Goal: Communication & Community: Answer question/provide support

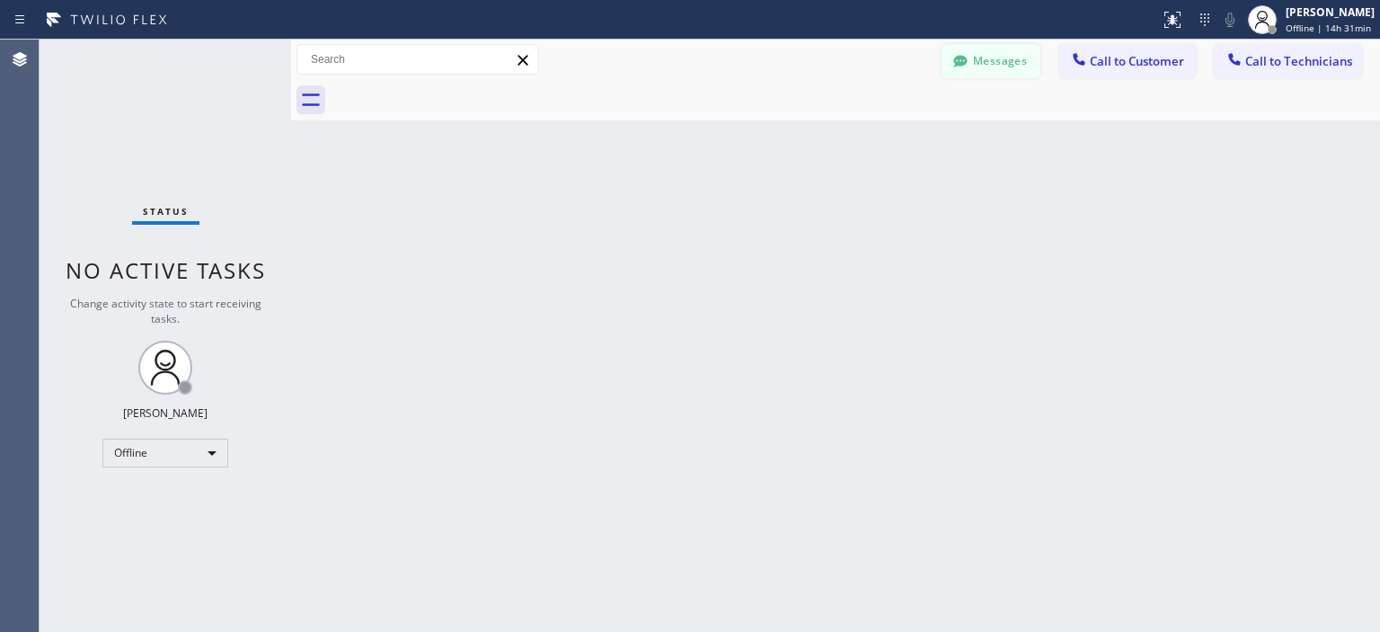
click at [999, 58] on button "Messages" at bounding box center [991, 61] width 99 height 34
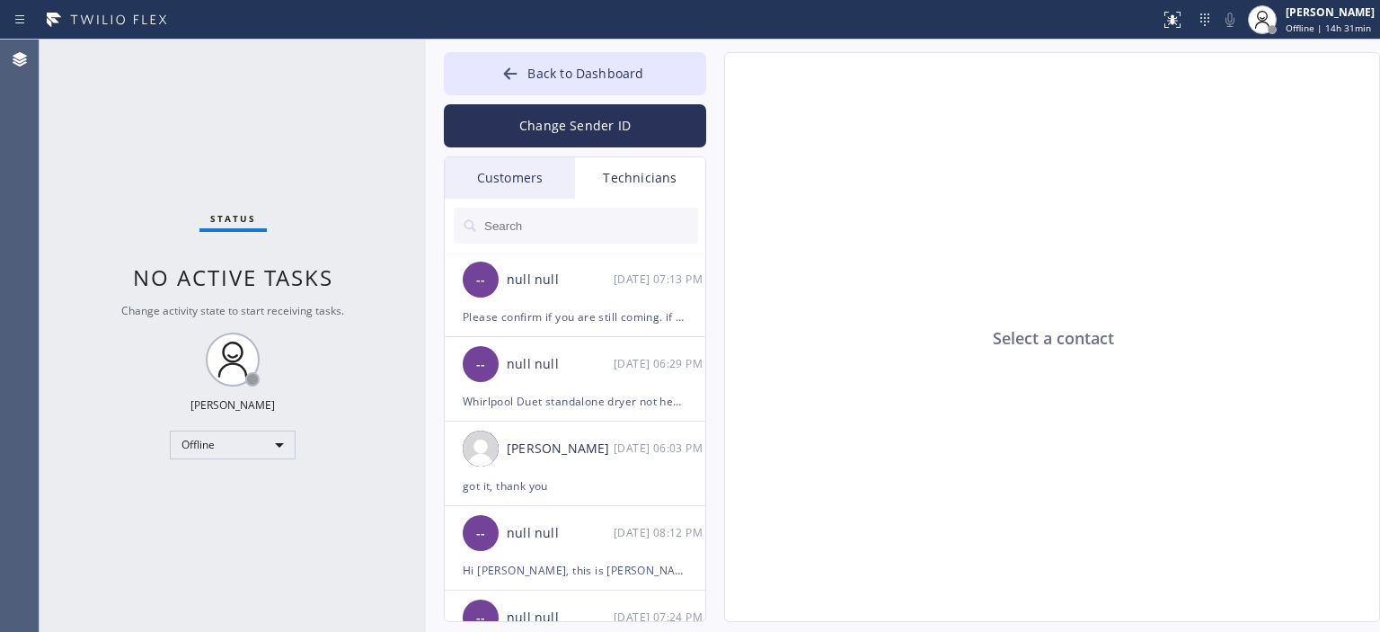
drag, startPoint x: 288, startPoint y: 72, endPoint x: 446, endPoint y: 77, distance: 158.3
click at [426, 77] on div at bounding box center [426, 336] width 0 height 592
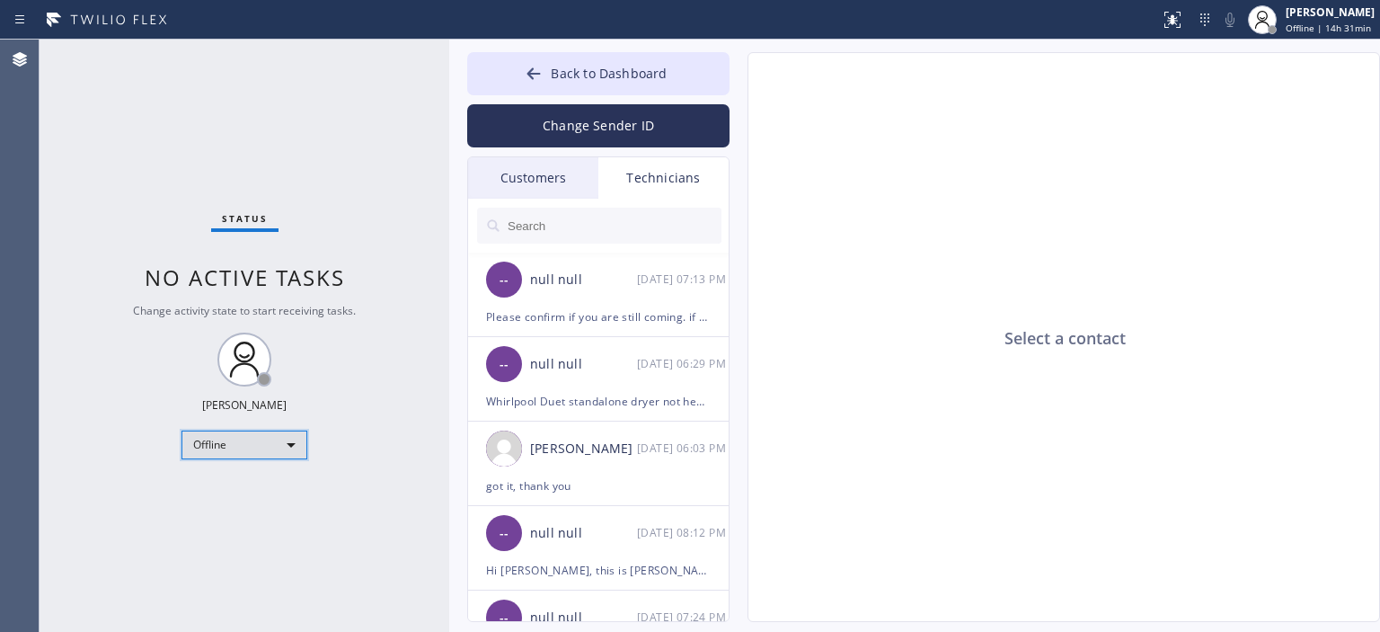
click at [237, 441] on div "Offline" at bounding box center [245, 444] width 126 height 29
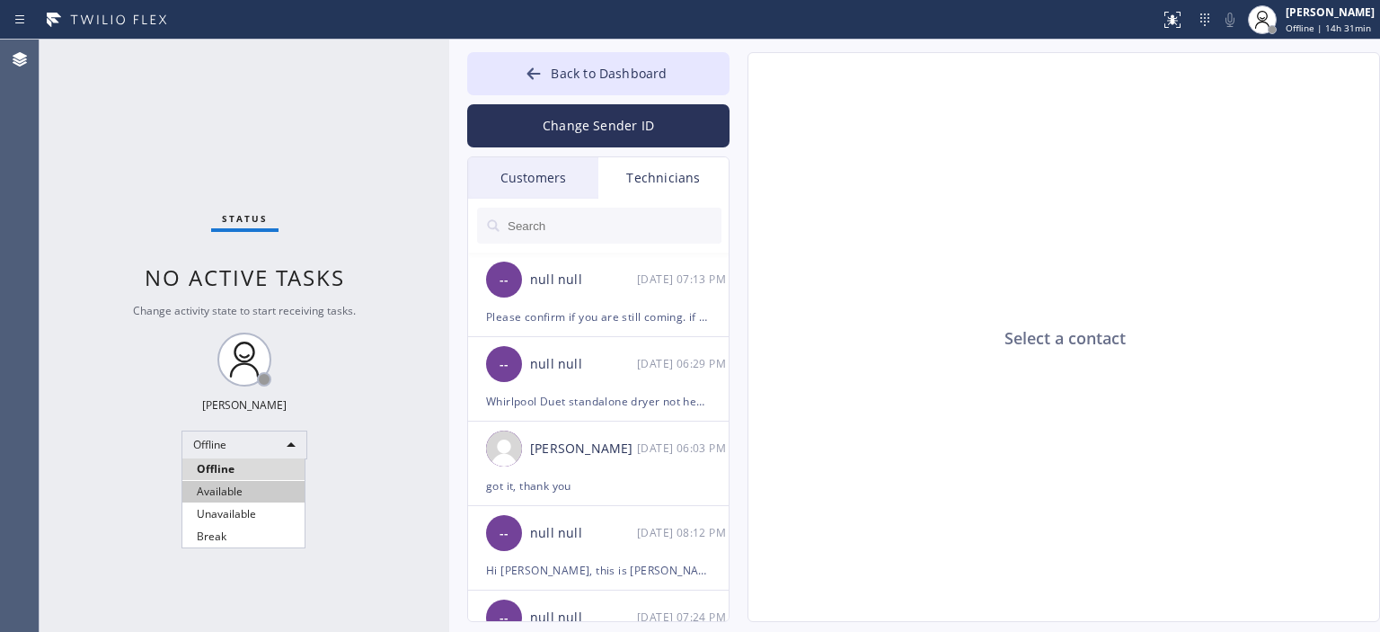
click at [255, 496] on li "Available" at bounding box center [243, 492] width 122 height 22
click at [552, 186] on div "Customers" at bounding box center [533, 177] width 130 height 41
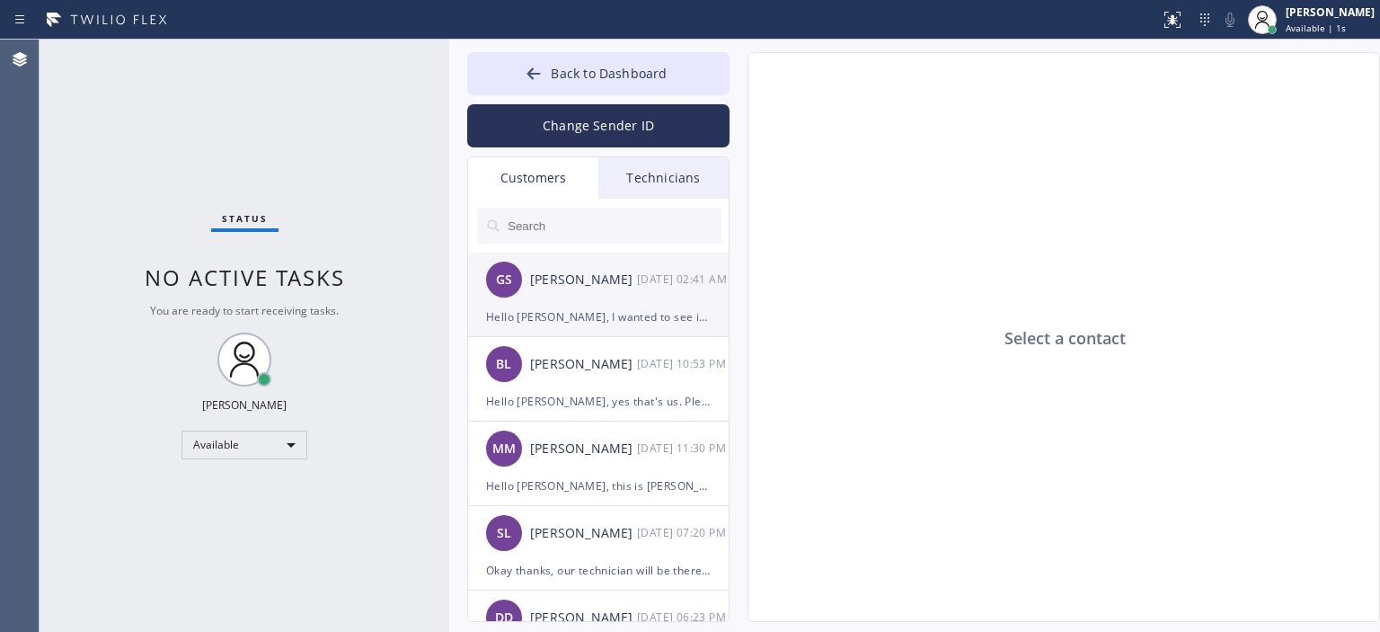
click at [661, 295] on div "GS [PERSON_NAME] [DATE] 02:41 AM" at bounding box center [599, 280] width 262 height 54
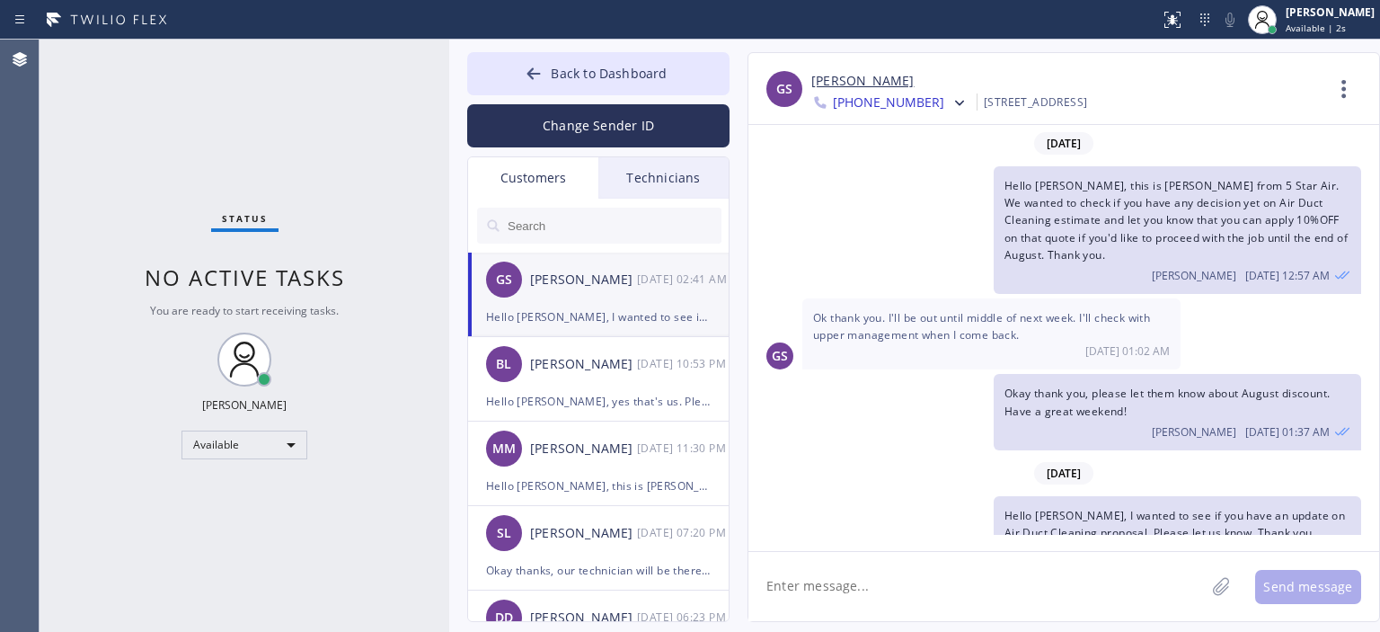
scroll to position [18, 0]
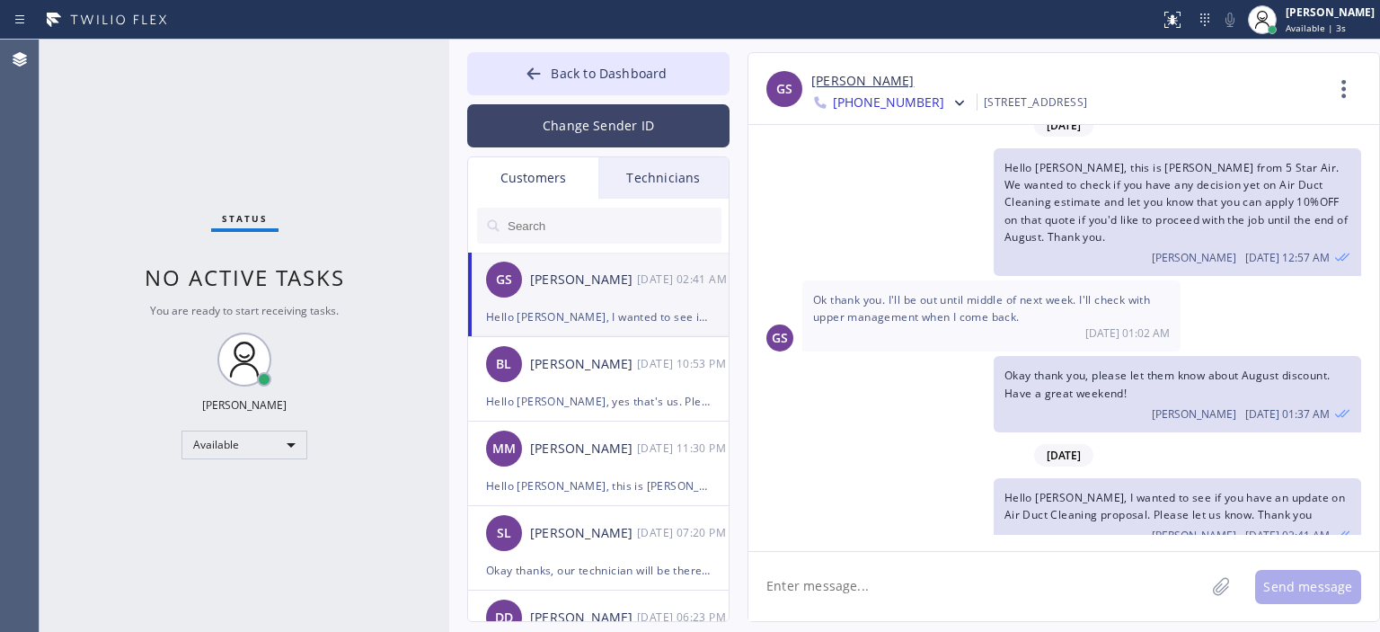
click at [611, 125] on button "Change Sender ID" at bounding box center [598, 125] width 262 height 43
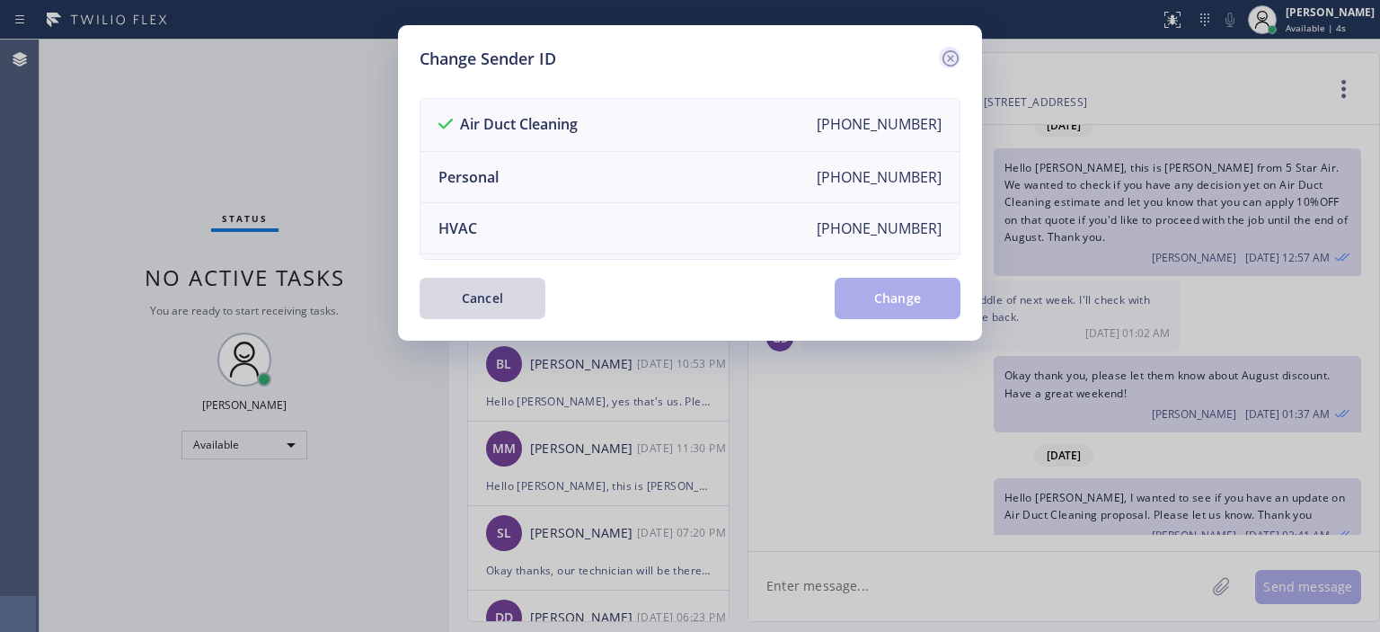
click at [956, 58] on icon at bounding box center [951, 59] width 22 height 22
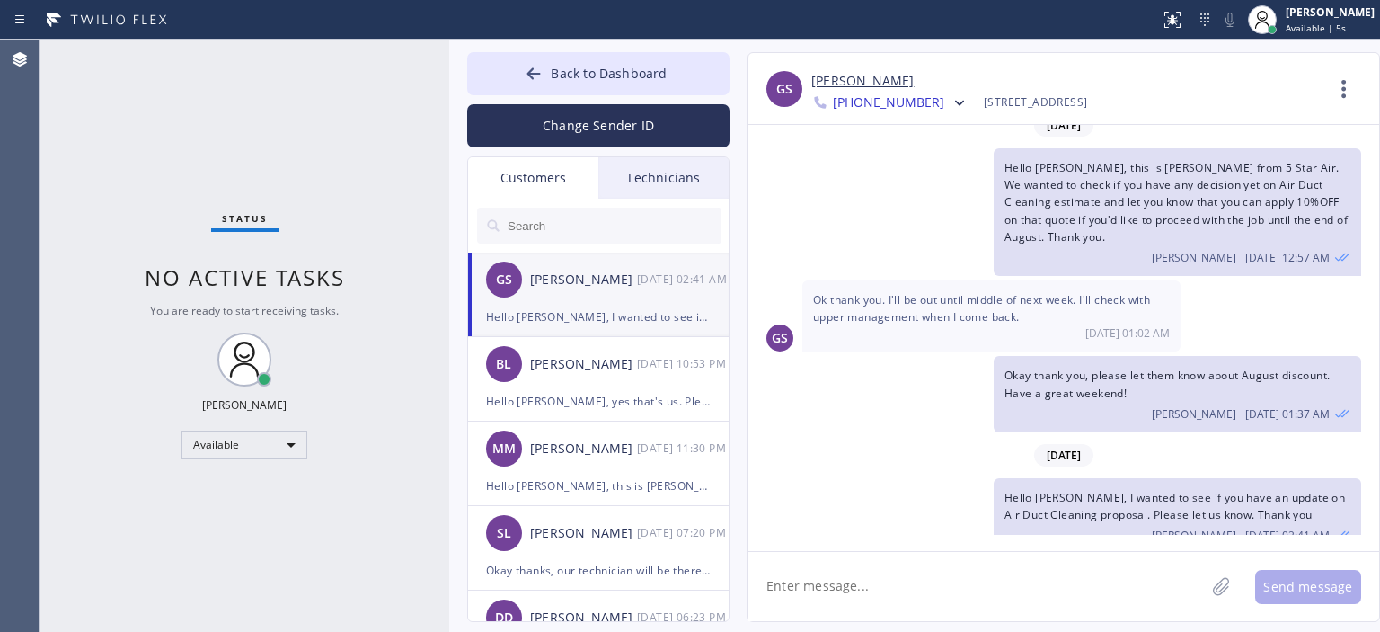
click at [618, 228] on input "text" at bounding box center [614, 226] width 216 height 36
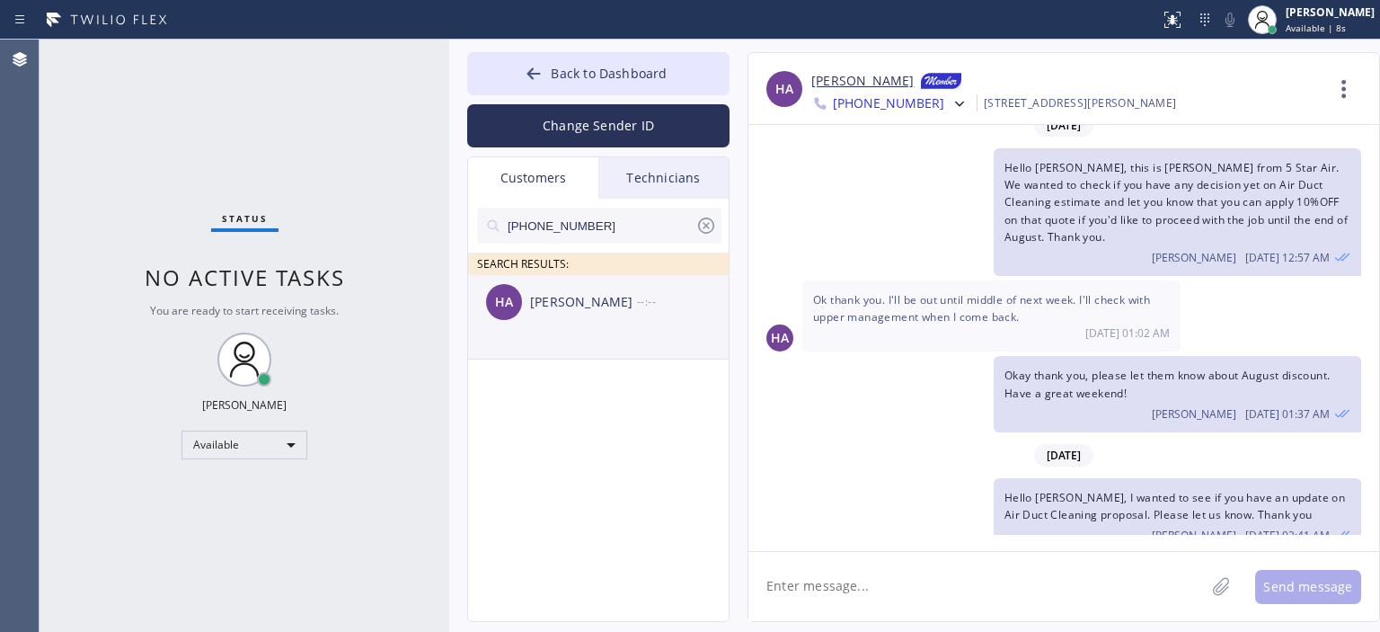
click at [639, 332] on li "HA [PERSON_NAME] --:--" at bounding box center [599, 317] width 262 height 84
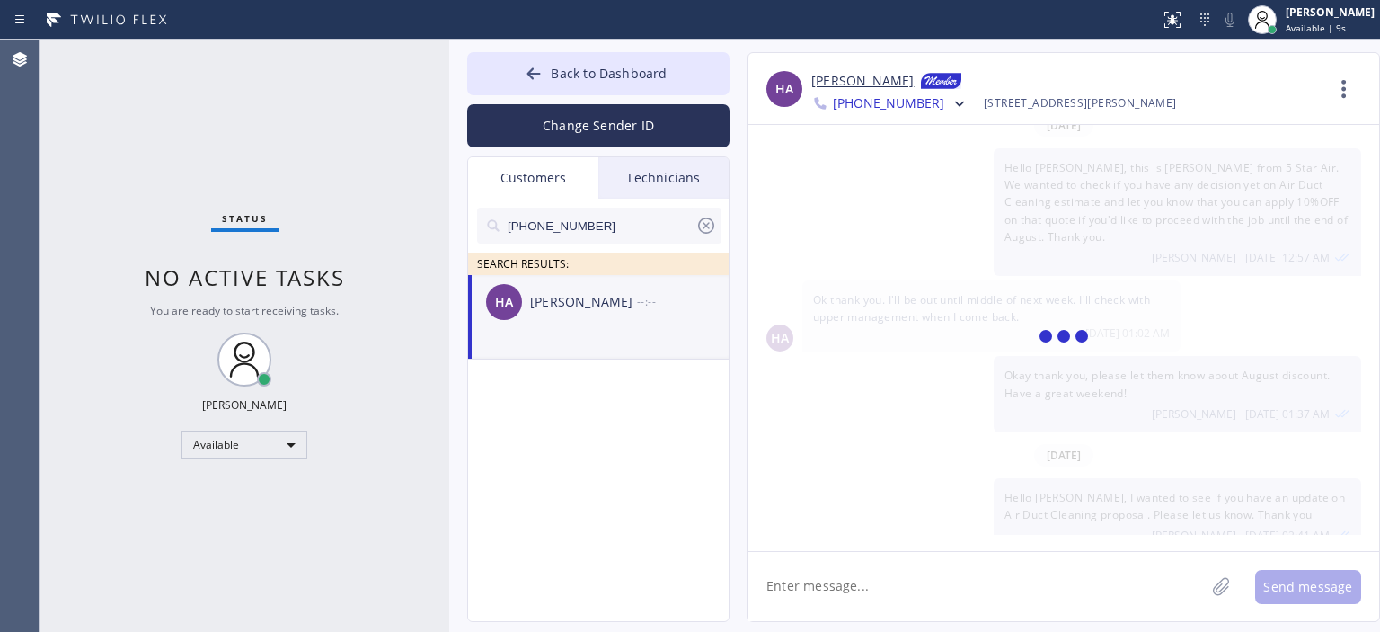
scroll to position [0, 0]
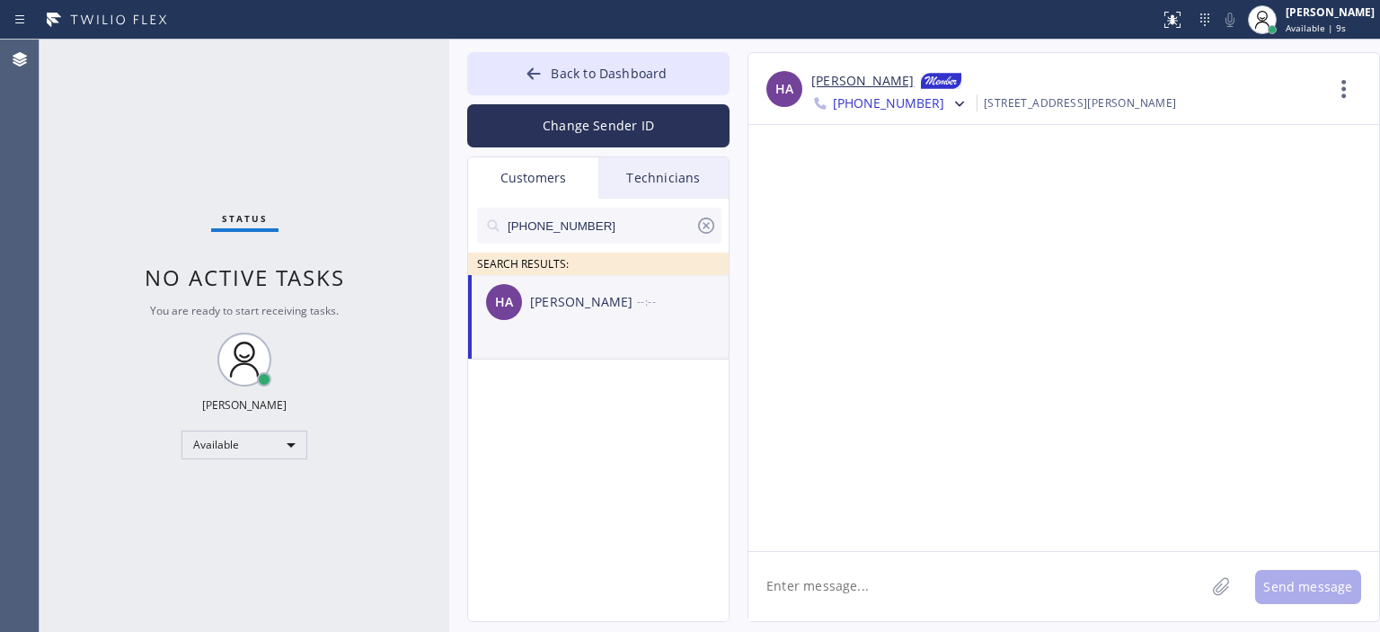
click at [870, 583] on textarea at bounding box center [977, 586] width 457 height 69
type textarea "H"
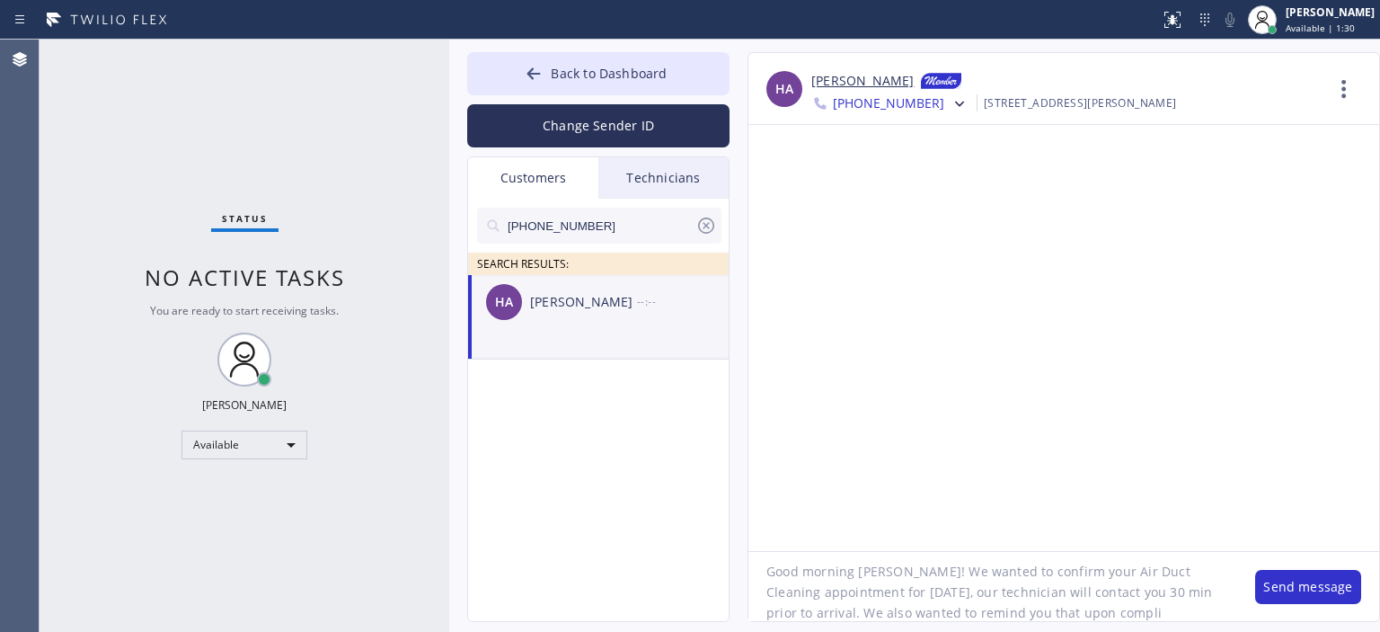
scroll to position [16, 0]
click at [1114, 609] on textarea "Good morning [PERSON_NAME]! We wanted to confirm your Air Duct Cleaning appoint…" at bounding box center [993, 586] width 489 height 69
click at [999, 593] on textarea "Good morning [PERSON_NAME]! We wanted to confirm your Air Duct Cleaning appoint…" at bounding box center [993, 586] width 489 height 69
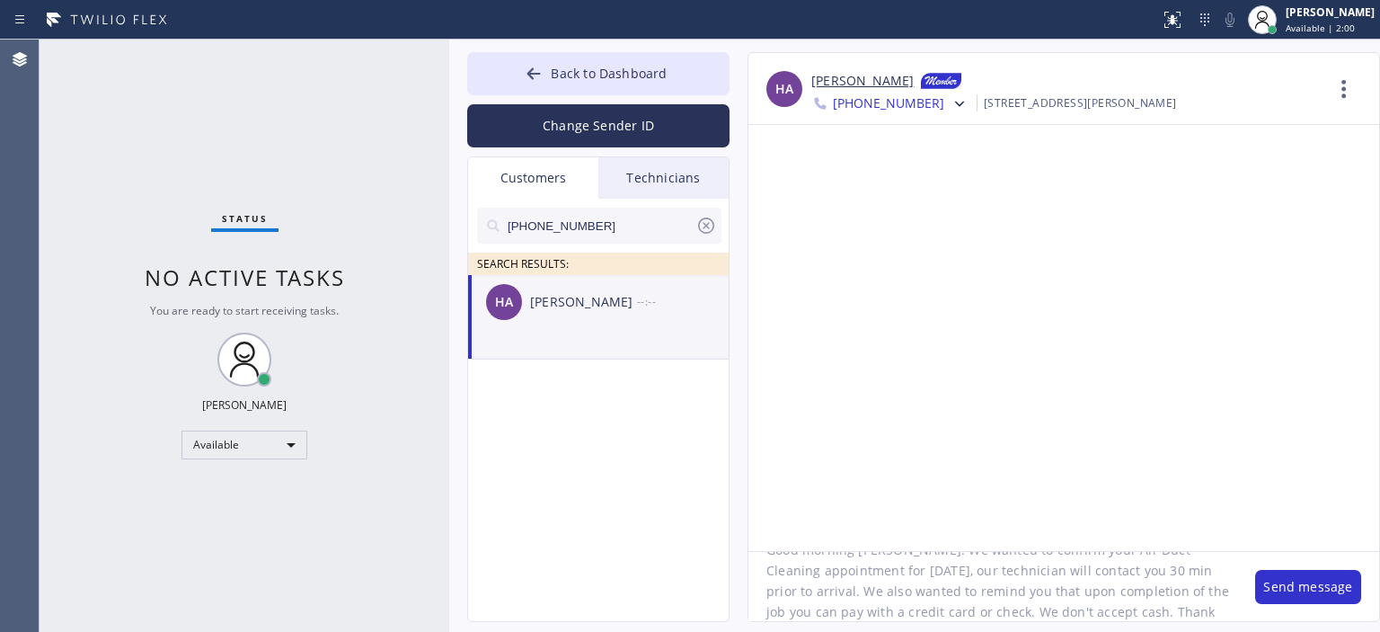
click at [999, 593] on textarea "Good morning [PERSON_NAME]! We wanted to confirm your Air Duct Cleaning appoint…" at bounding box center [993, 586] width 489 height 69
type textarea "Good morning [PERSON_NAME]! We wanted to confirm your Air Duct Cleaning appoint…"
click at [607, 122] on button "Change Sender ID" at bounding box center [598, 125] width 262 height 43
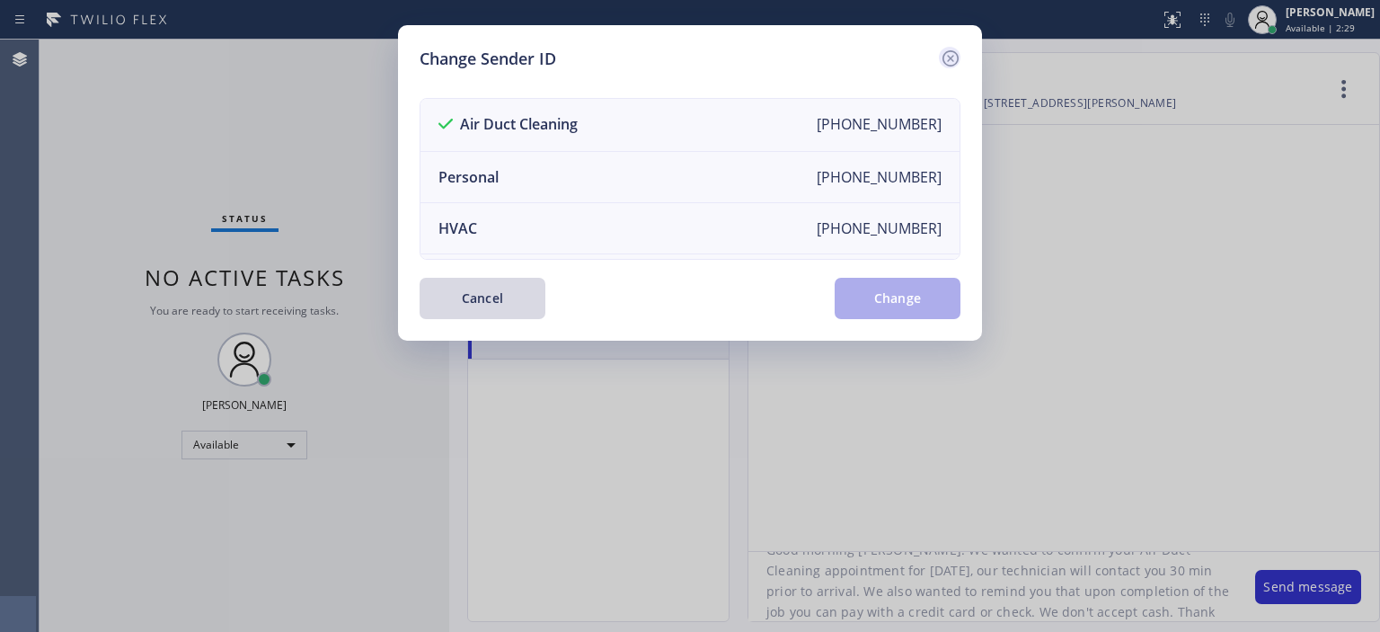
click at [944, 53] on icon at bounding box center [951, 58] width 16 height 16
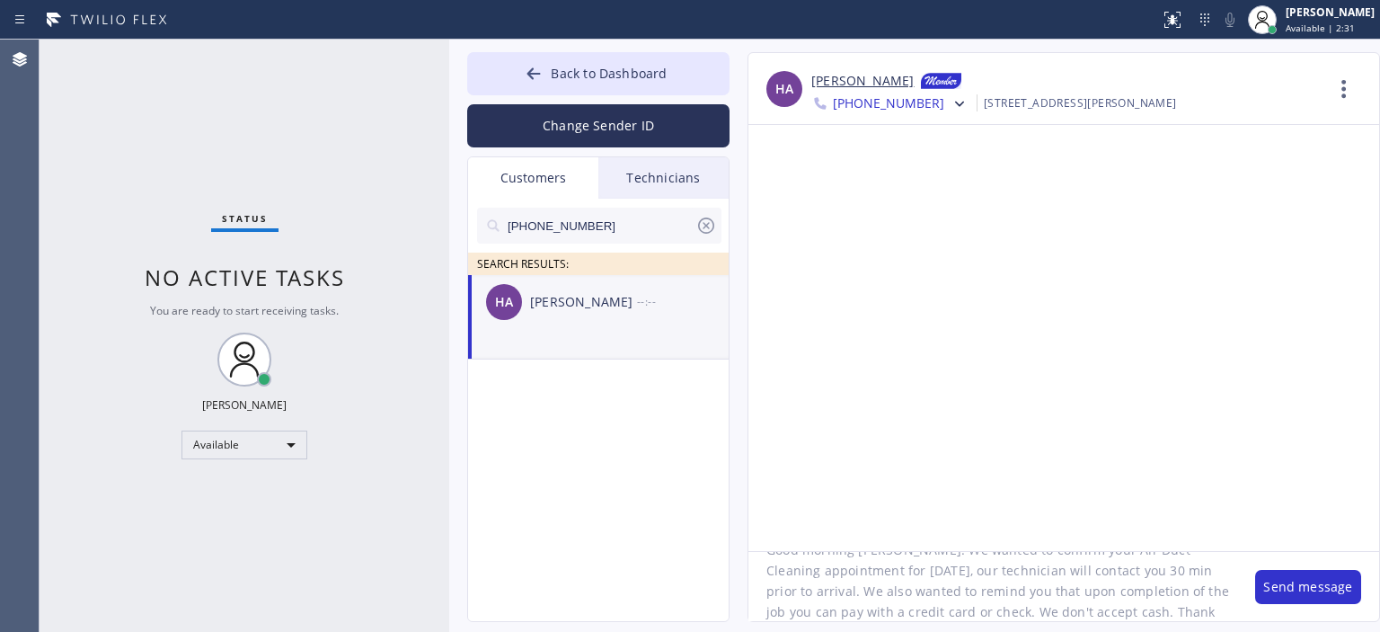
click at [1002, 583] on textarea "Good morning [PERSON_NAME]! We wanted to confirm your Air Duct Cleaning appoint…" at bounding box center [993, 586] width 489 height 69
click at [1290, 584] on button "Send message" at bounding box center [1308, 587] width 106 height 34
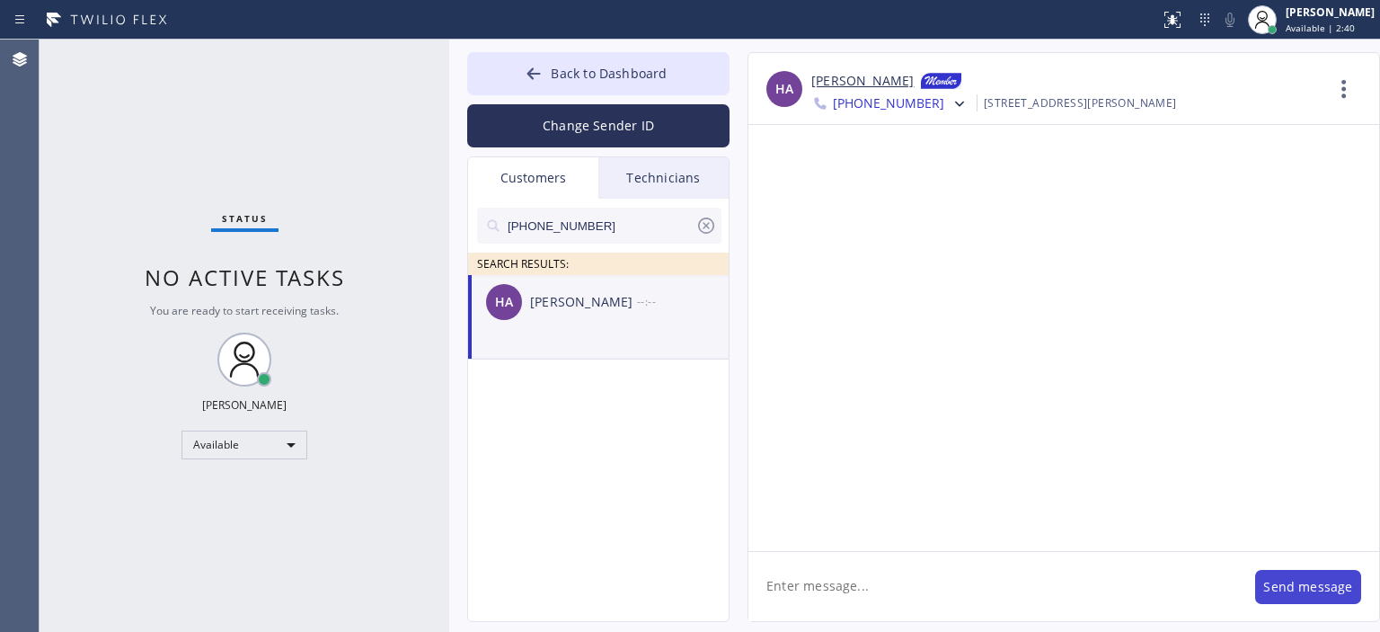
scroll to position [0, 0]
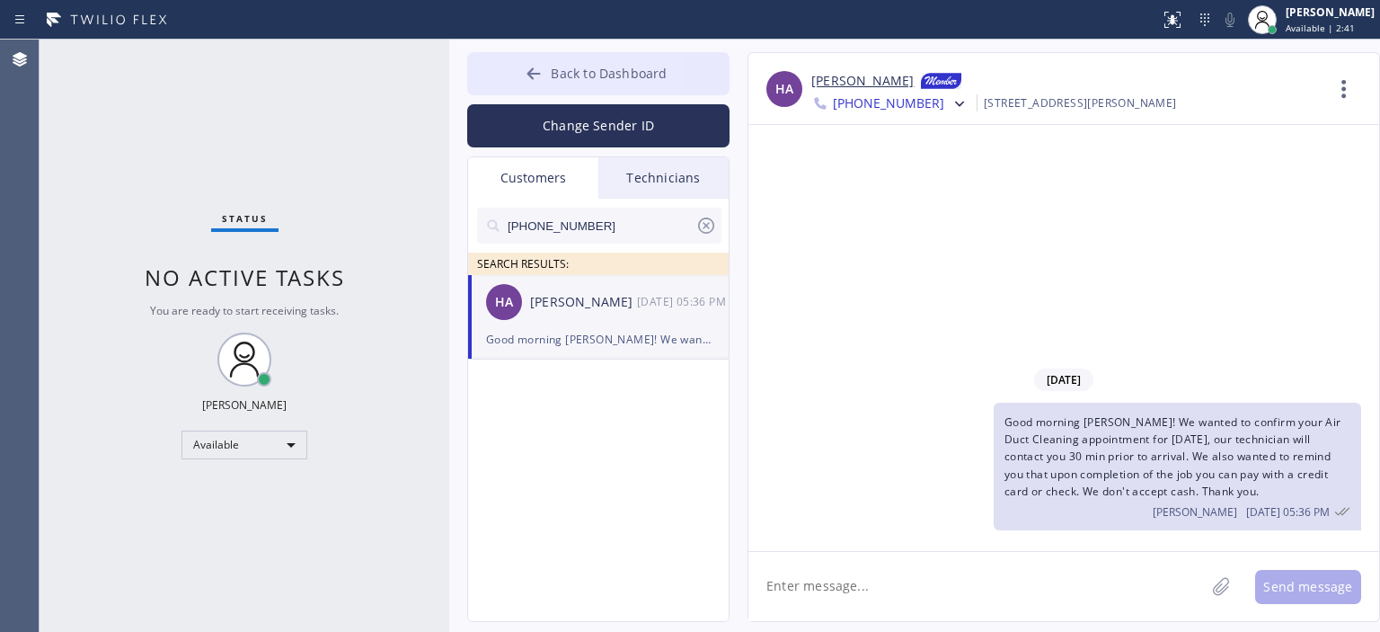
click at [536, 67] on icon at bounding box center [534, 74] width 18 height 18
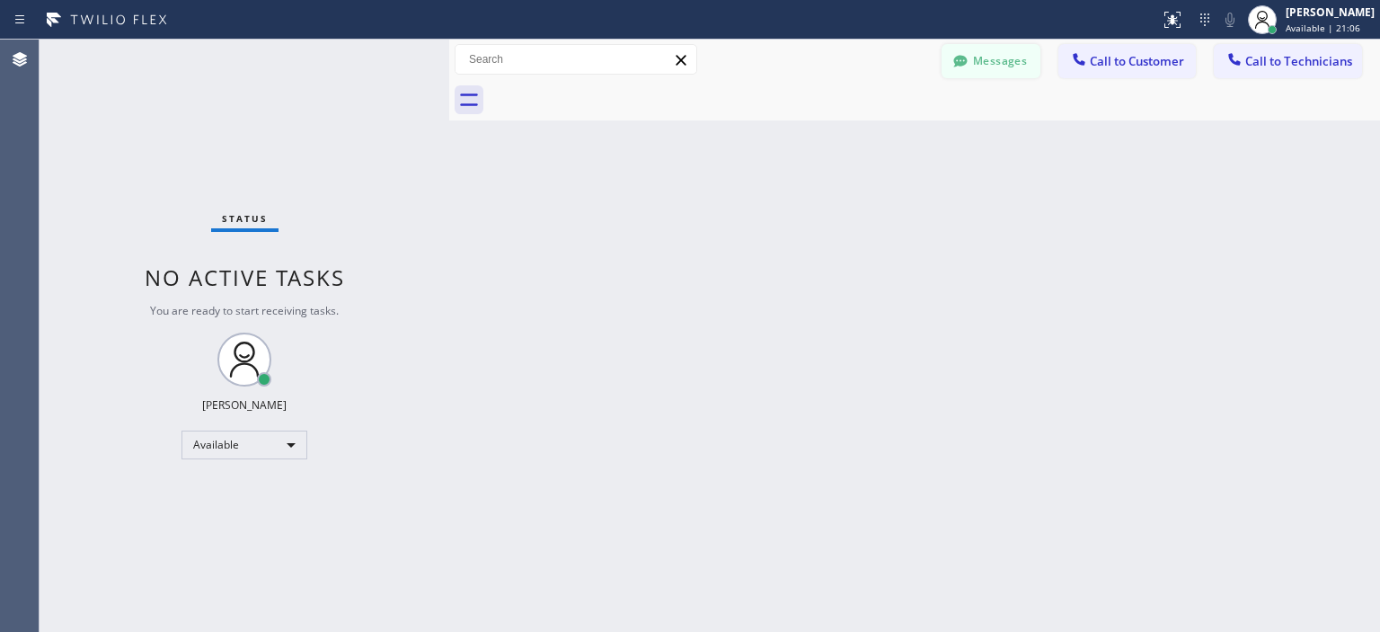
click at [978, 64] on button "Messages" at bounding box center [991, 61] width 99 height 34
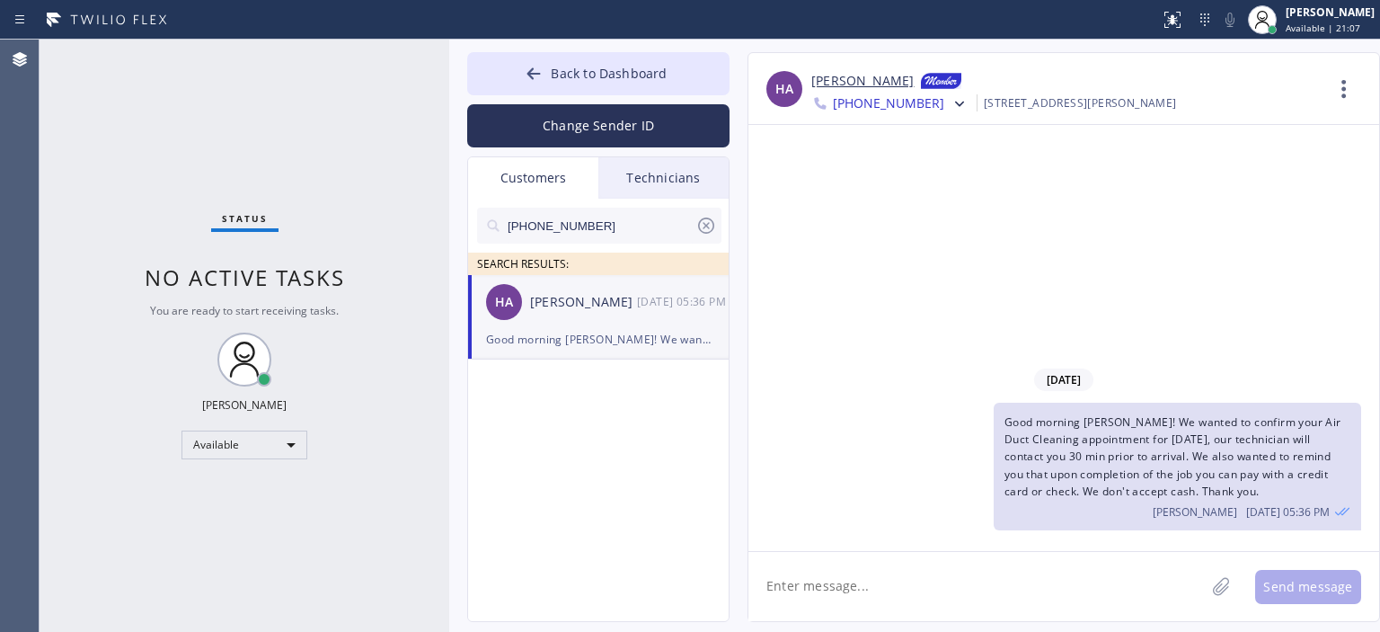
click at [713, 225] on icon at bounding box center [706, 225] width 16 height 16
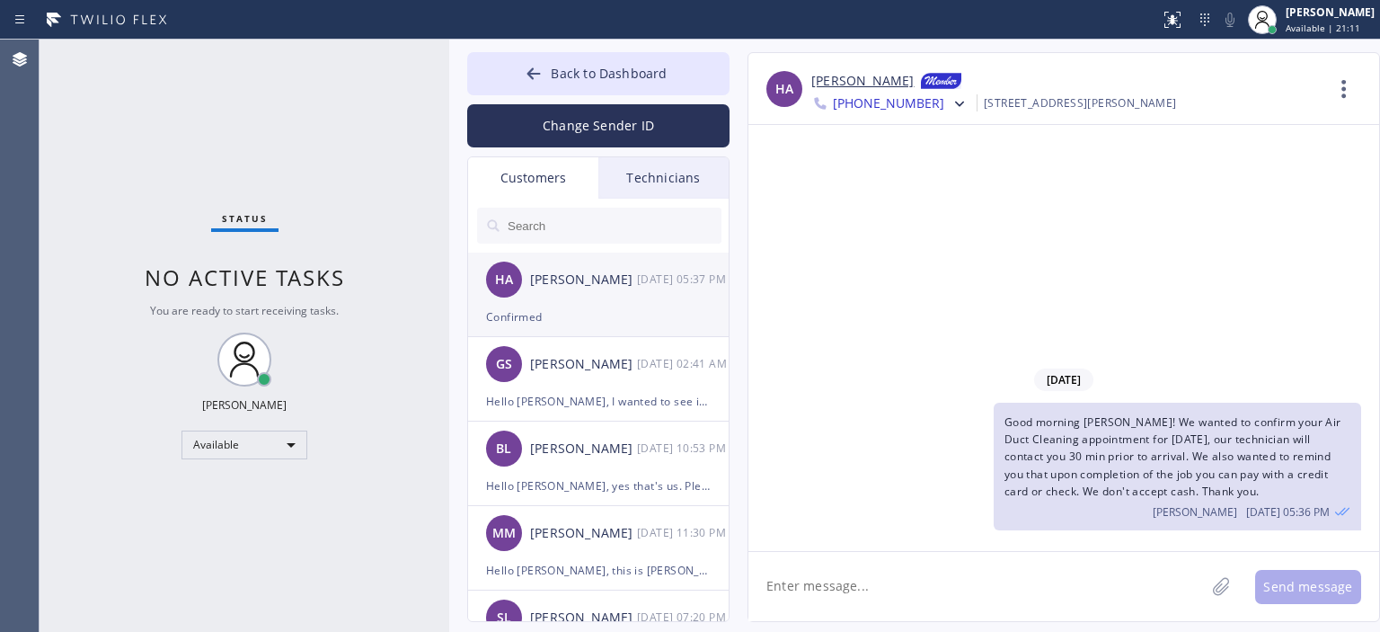
click at [643, 301] on div "HA [PERSON_NAME] [DATE] 05:37 PM" at bounding box center [599, 280] width 262 height 54
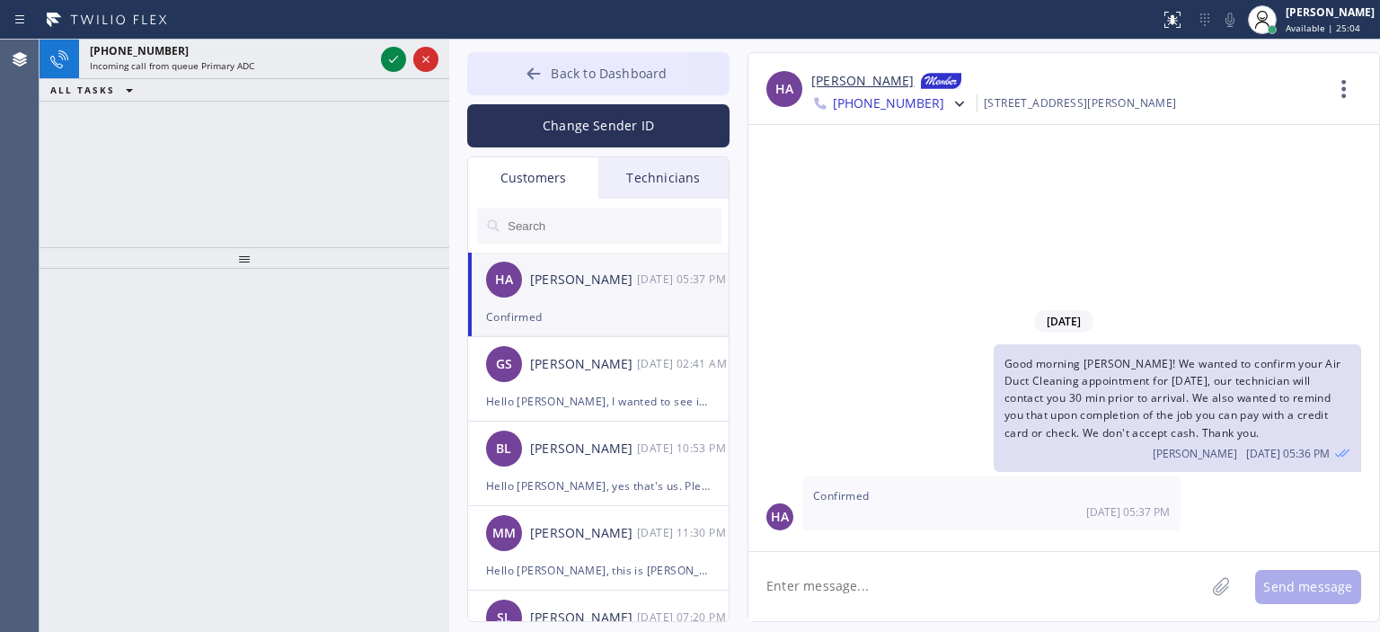
click at [504, 75] on button "Back to Dashboard" at bounding box center [598, 73] width 262 height 43
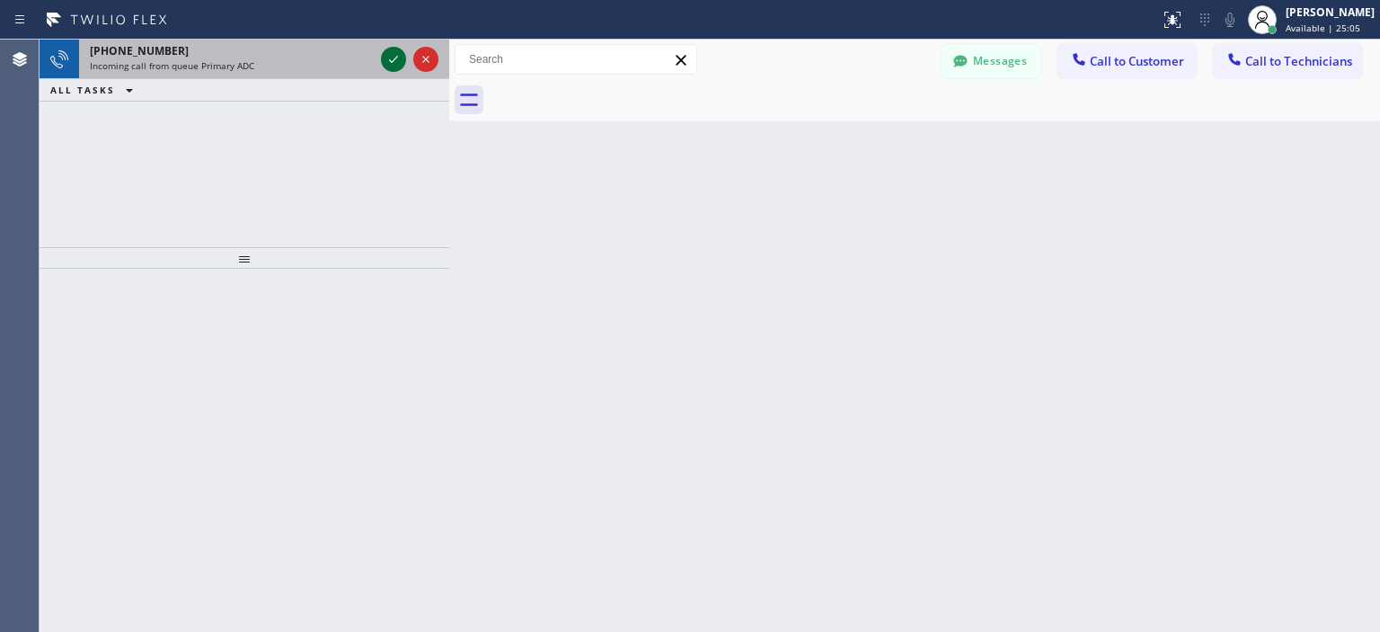
click at [389, 62] on icon at bounding box center [394, 60] width 22 height 22
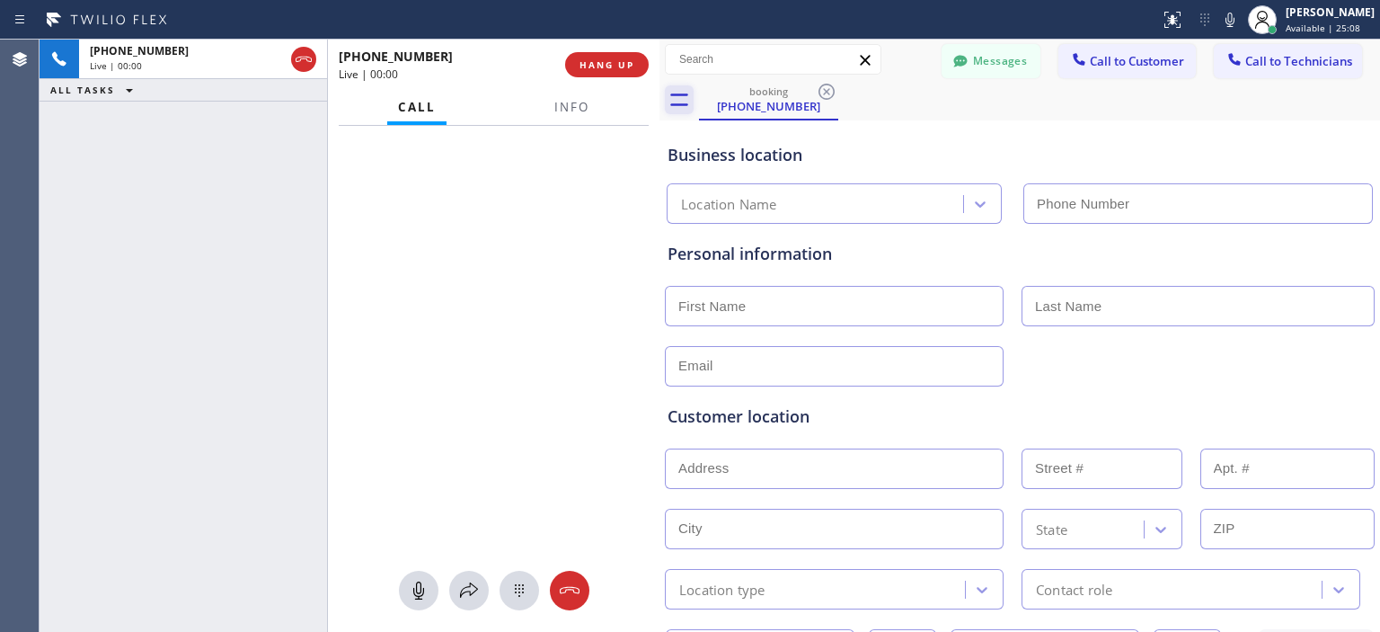
type input "[PHONE_NUMBER]"
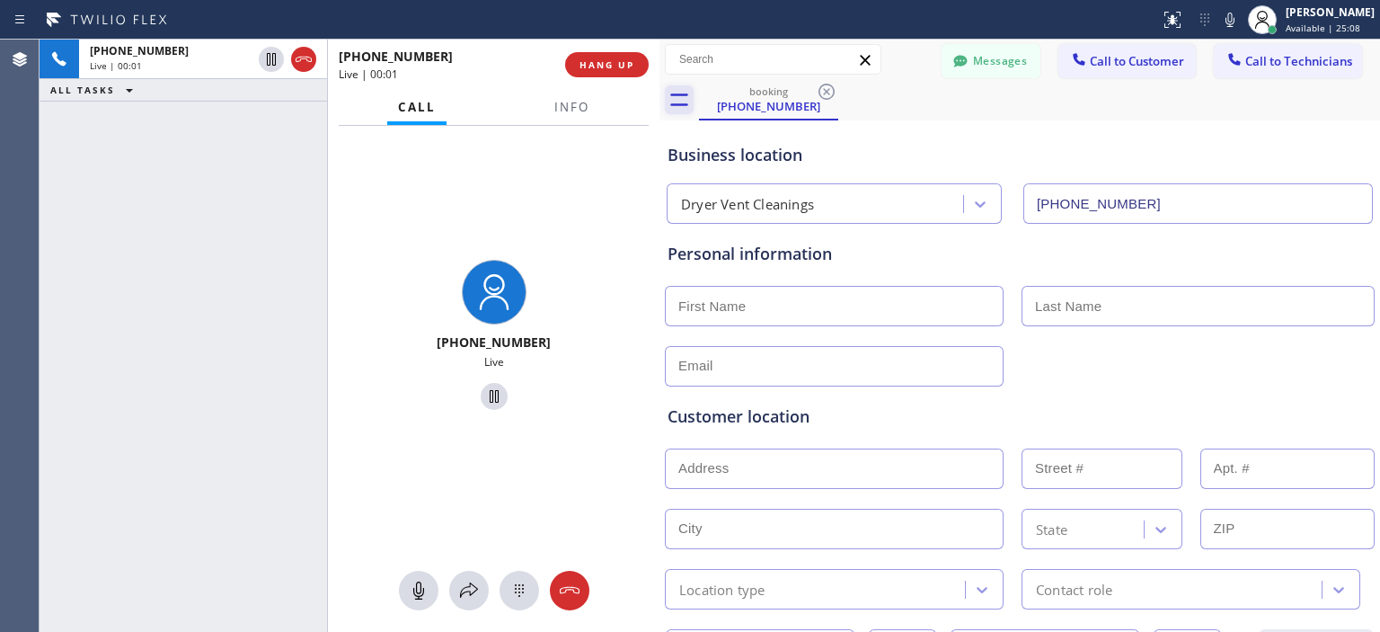
drag, startPoint x: 448, startPoint y: 84, endPoint x: 658, endPoint y: 86, distance: 210.3
click at [660, 86] on div at bounding box center [660, 336] width 0 height 592
click at [579, 588] on icon at bounding box center [570, 591] width 22 height 22
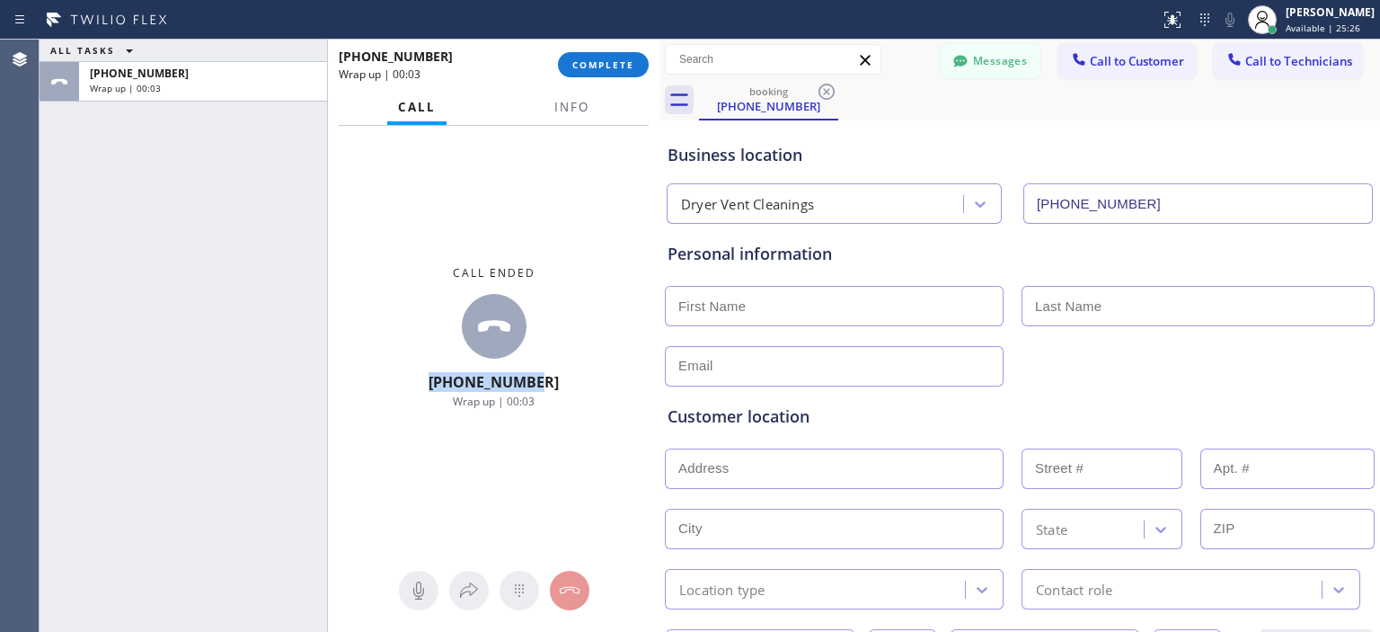
drag, startPoint x: 581, startPoint y: 376, endPoint x: 438, endPoint y: 372, distance: 142.9
click at [438, 372] on div "Call ended [PHONE_NUMBER] Wrap up | 00:03" at bounding box center [494, 337] width 332 height 423
copy span "[PHONE_NUMBER]"
click at [631, 69] on span "COMPLETE" at bounding box center [603, 64] width 62 height 13
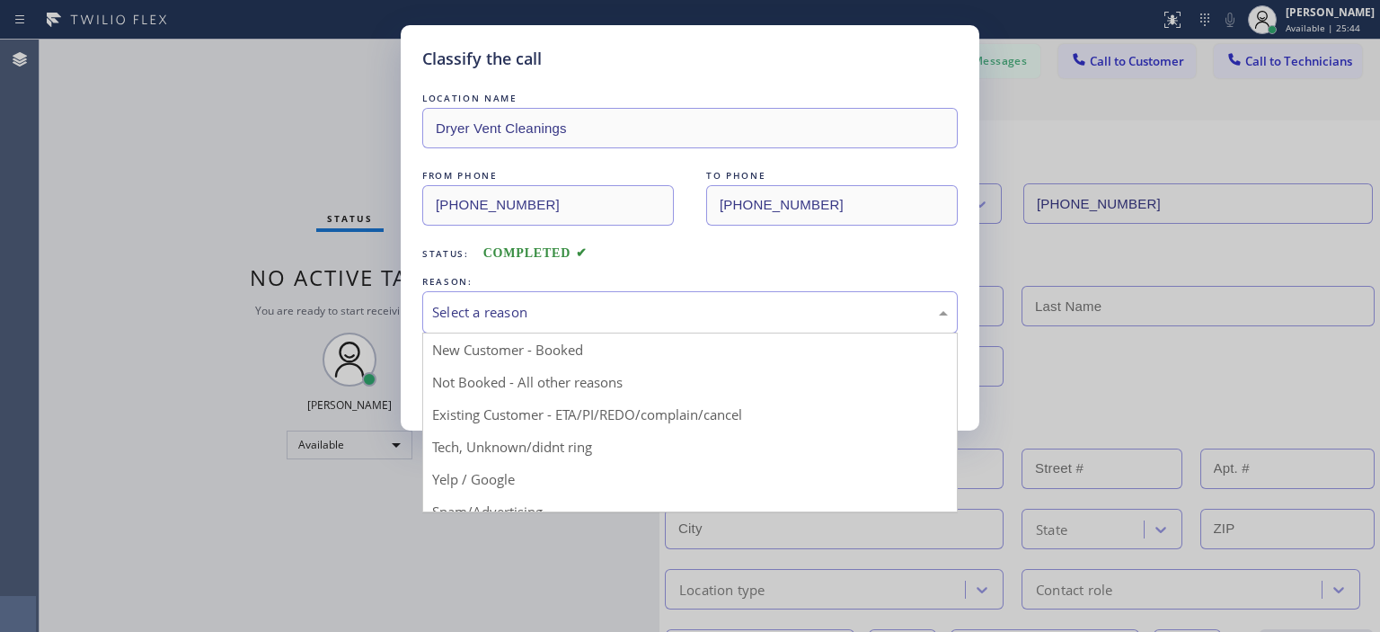
click at [615, 323] on div "Select a reason" at bounding box center [690, 312] width 536 height 42
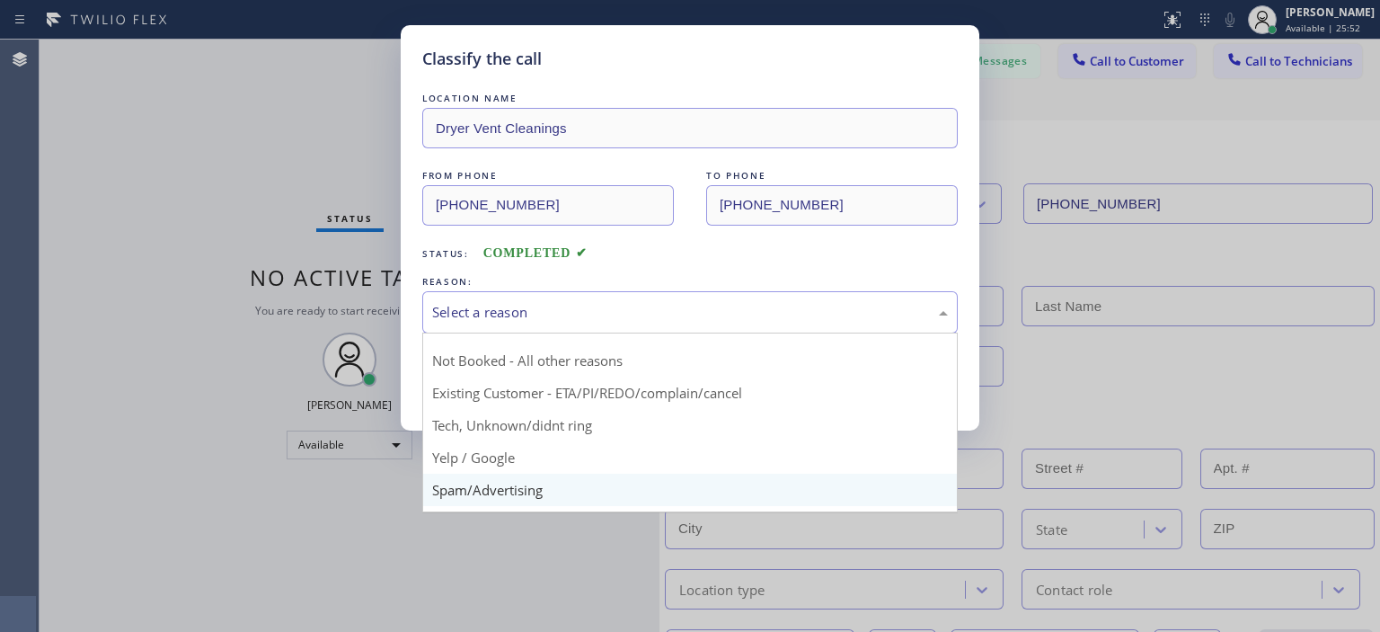
scroll to position [112, 0]
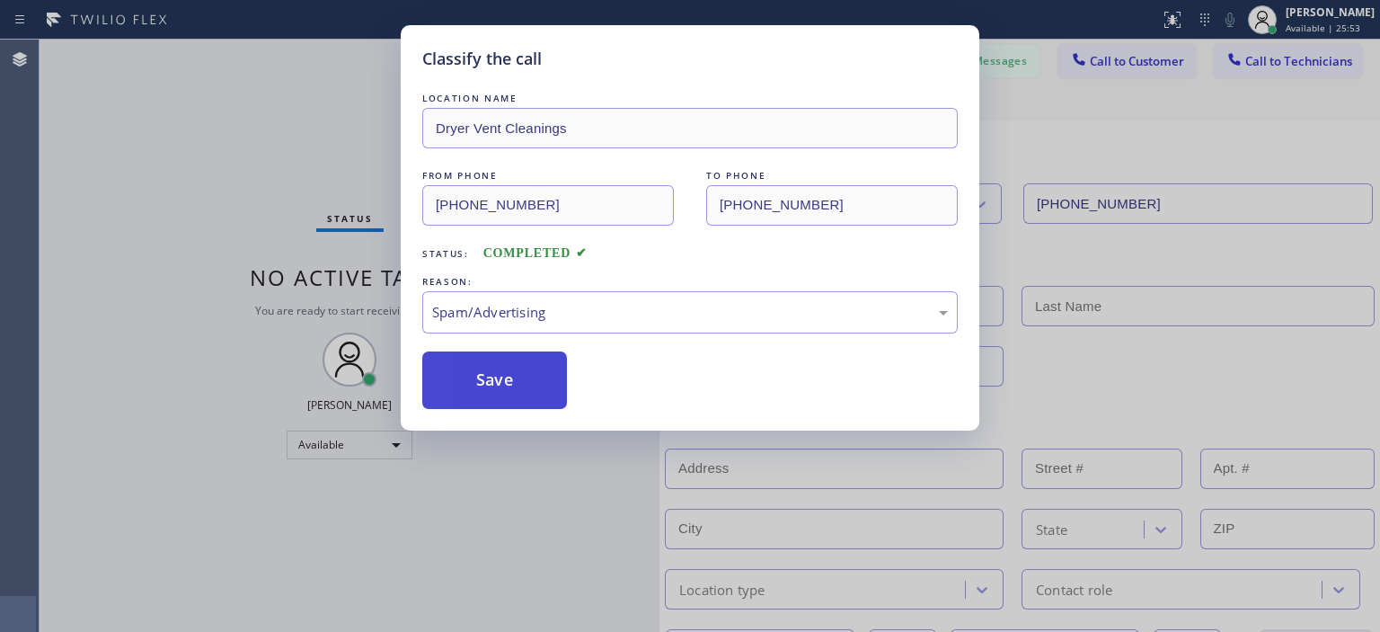
click at [521, 372] on button "Save" at bounding box center [494, 380] width 145 height 58
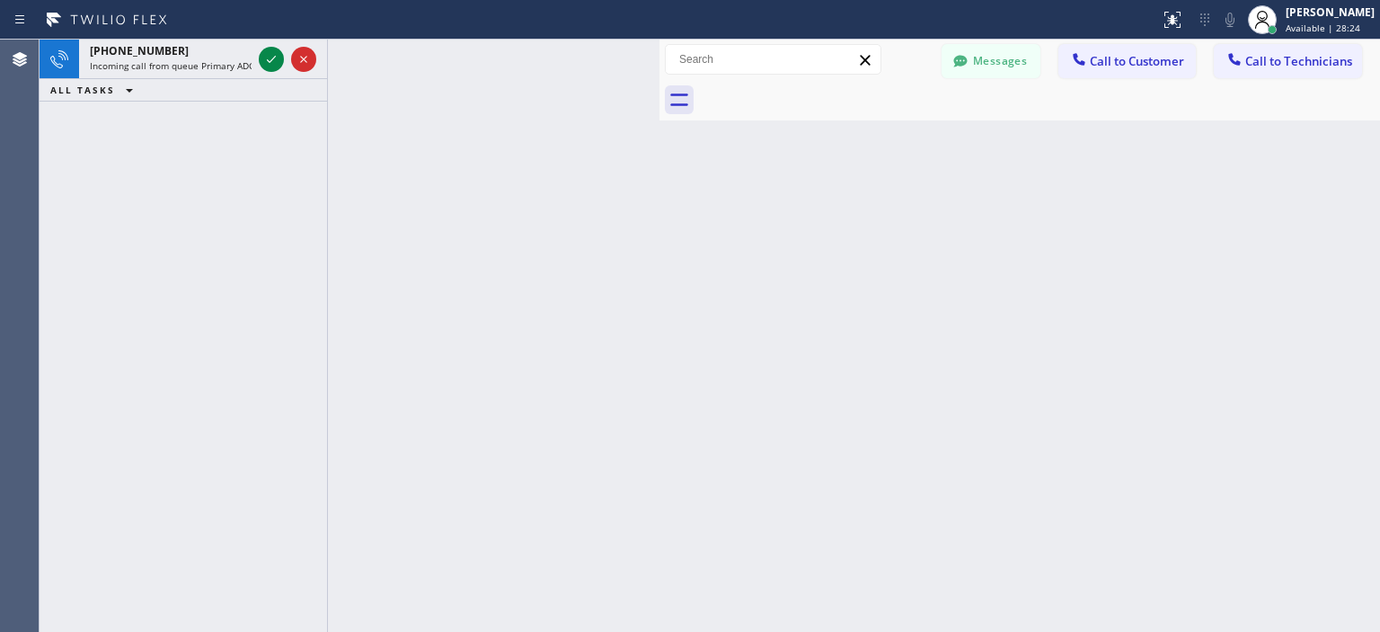
click at [90, 138] on div "[PHONE_NUMBER] Incoming call from queue Primary ADC ALL TASKS ALL TASKS ACTIVE …" at bounding box center [184, 336] width 288 height 592
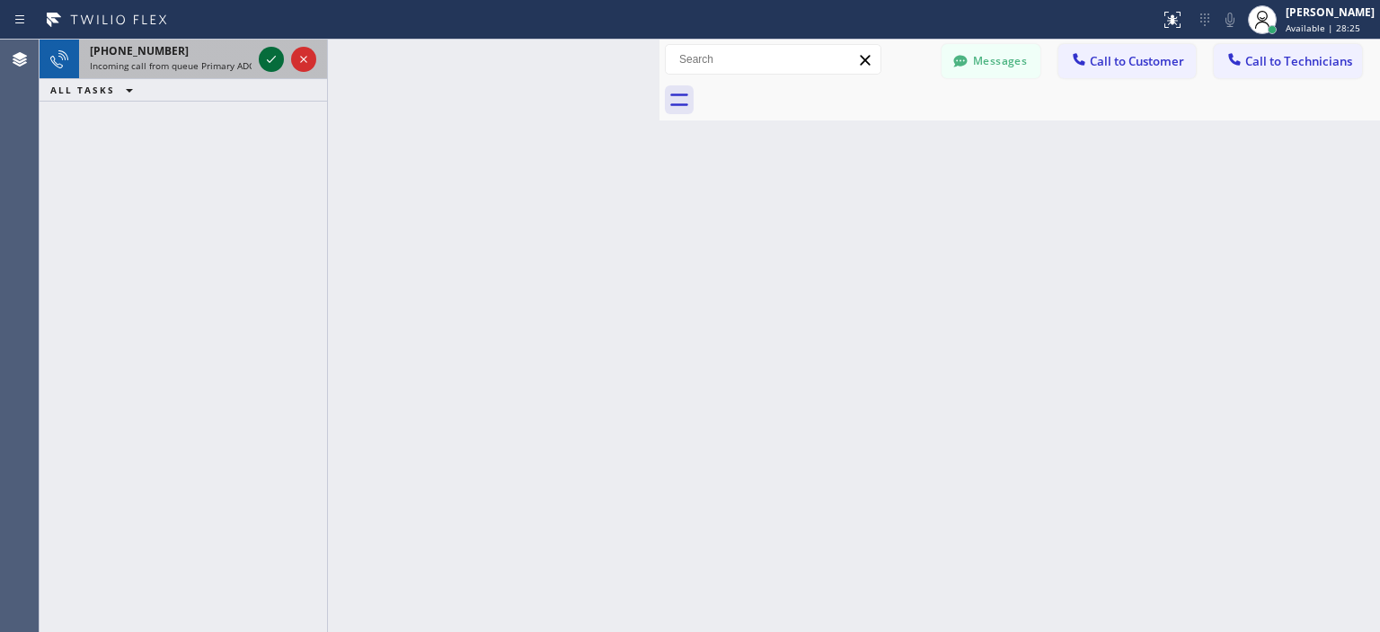
click at [278, 60] on icon at bounding box center [272, 60] width 22 height 22
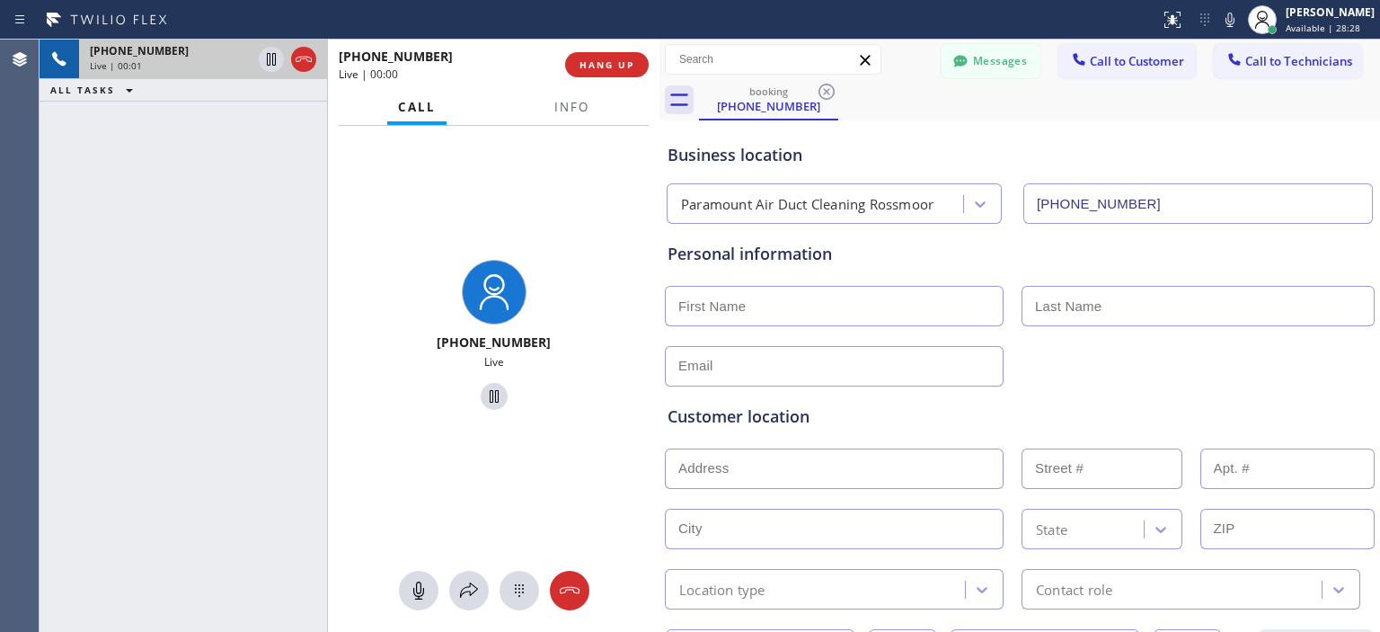
type input "[PHONE_NUMBER]"
drag, startPoint x: 479, startPoint y: 351, endPoint x: 439, endPoint y: 351, distance: 40.4
click at [439, 351] on div "[PHONE_NUMBER] Live" at bounding box center [493, 337] width 317 height 155
click at [630, 55] on button "HANG UP" at bounding box center [607, 64] width 84 height 25
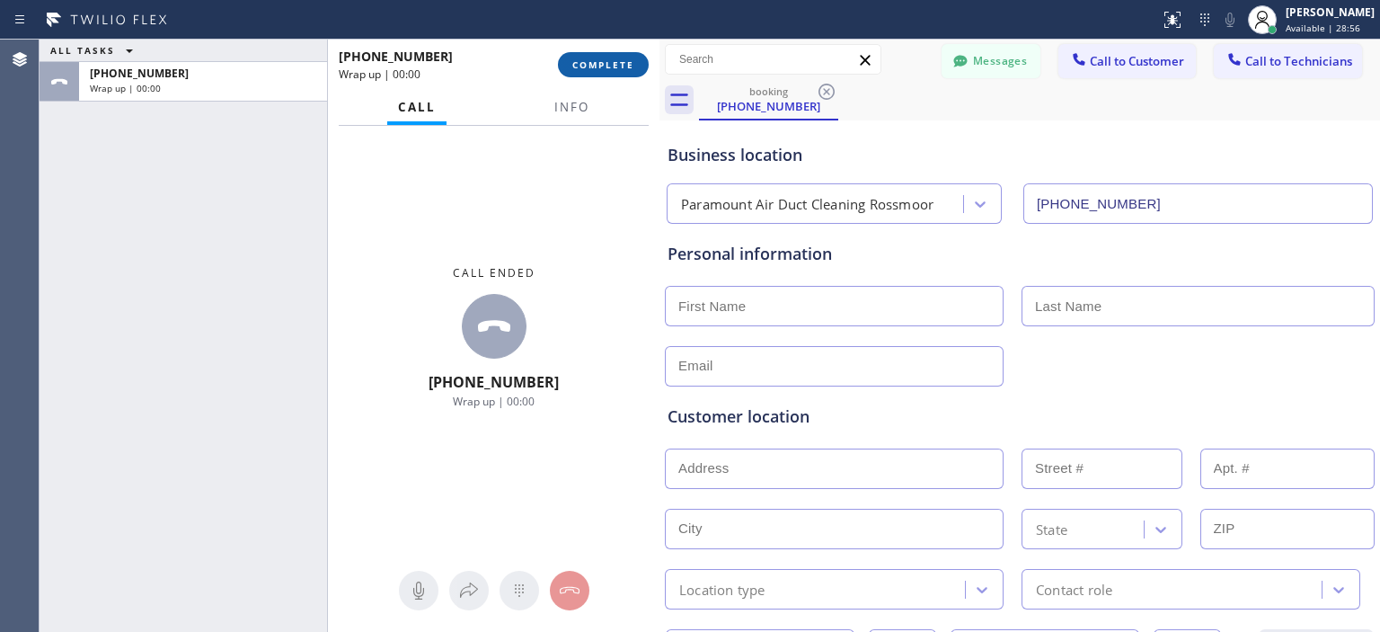
click at [609, 67] on span "COMPLETE" at bounding box center [603, 64] width 62 height 13
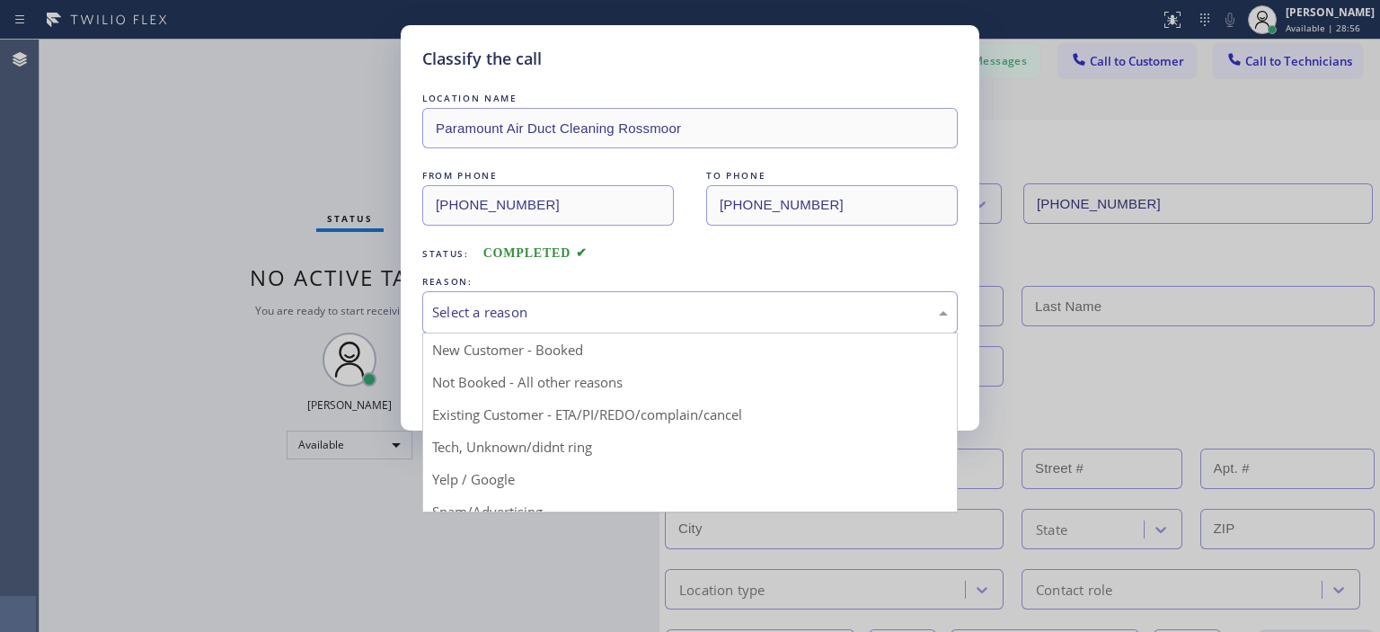
click at [640, 332] on div "Select a reason New Customer - Booked Not Booked - All other reasons Existing C…" at bounding box center [690, 312] width 536 height 42
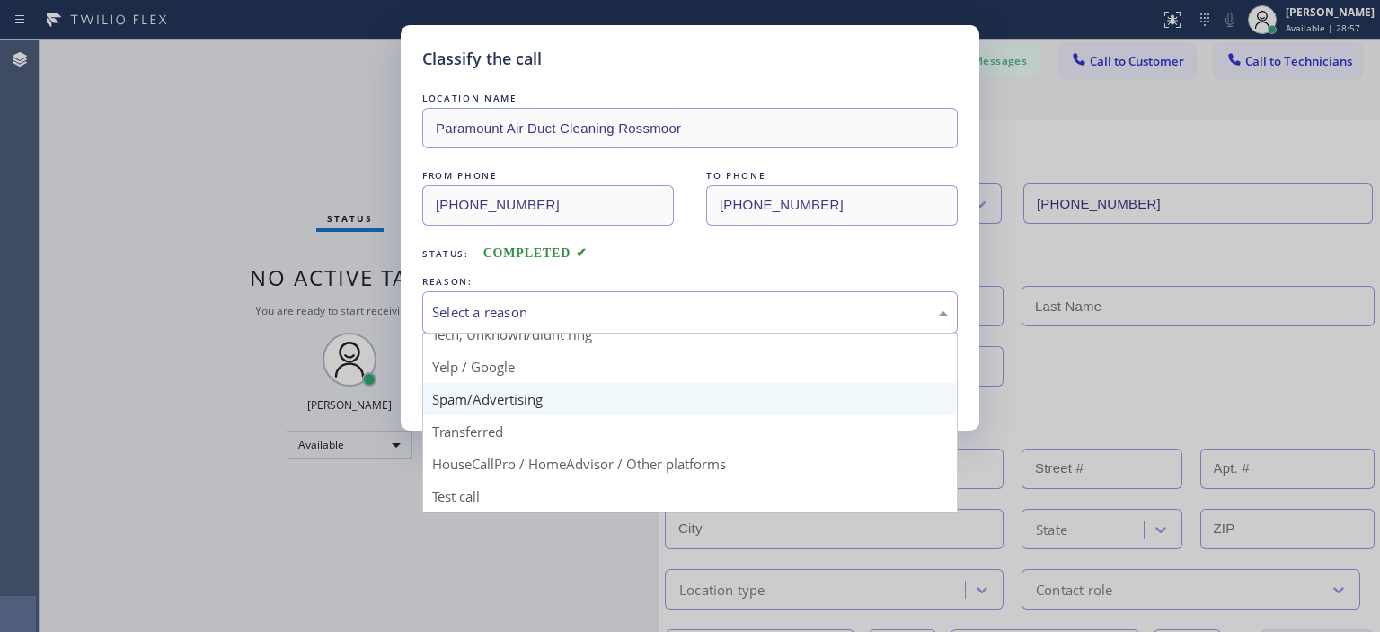
scroll to position [111, 0]
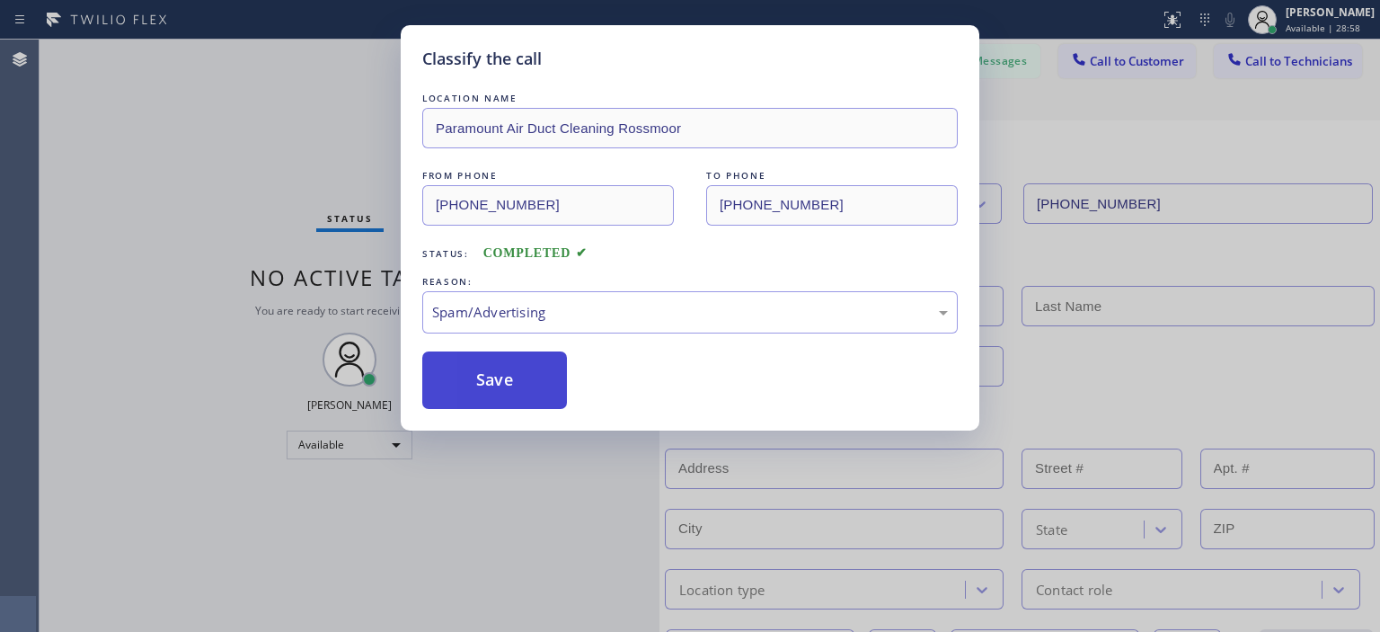
click at [535, 382] on button "Save" at bounding box center [494, 380] width 145 height 58
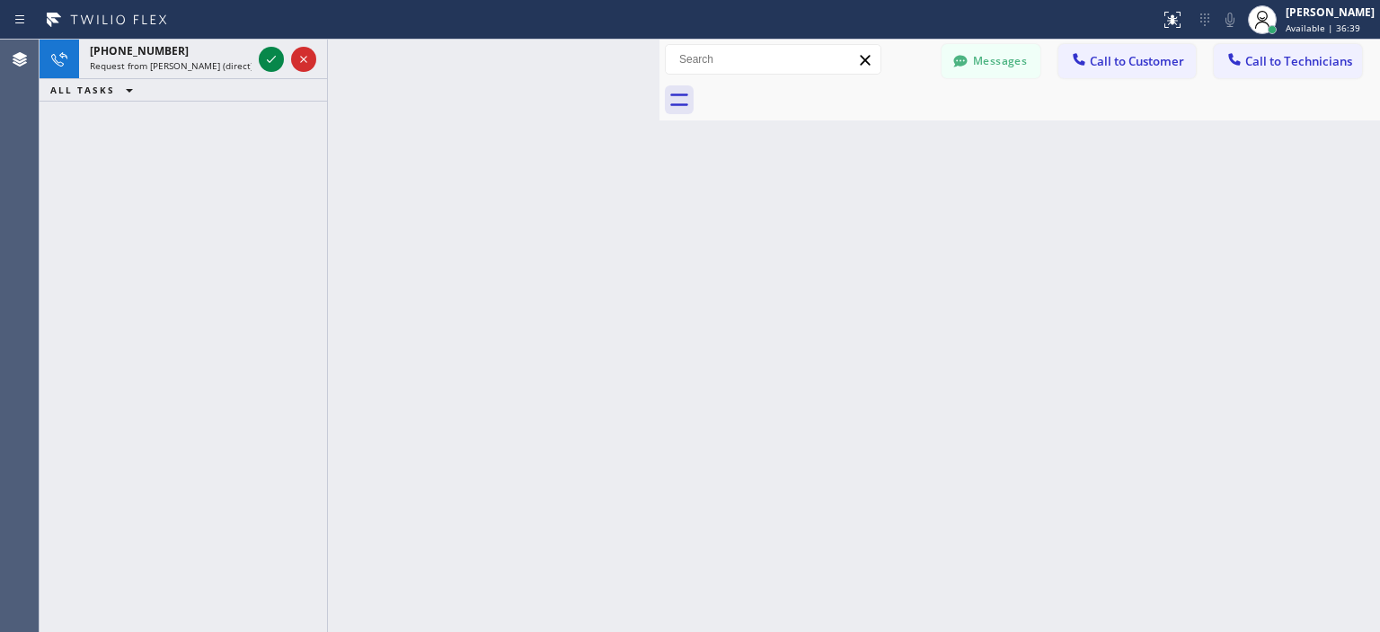
click at [54, 200] on div "[PHONE_NUMBER] Request from [PERSON_NAME] (direct) ALL TASKS ALL TASKS ACTIVE T…" at bounding box center [184, 336] width 288 height 592
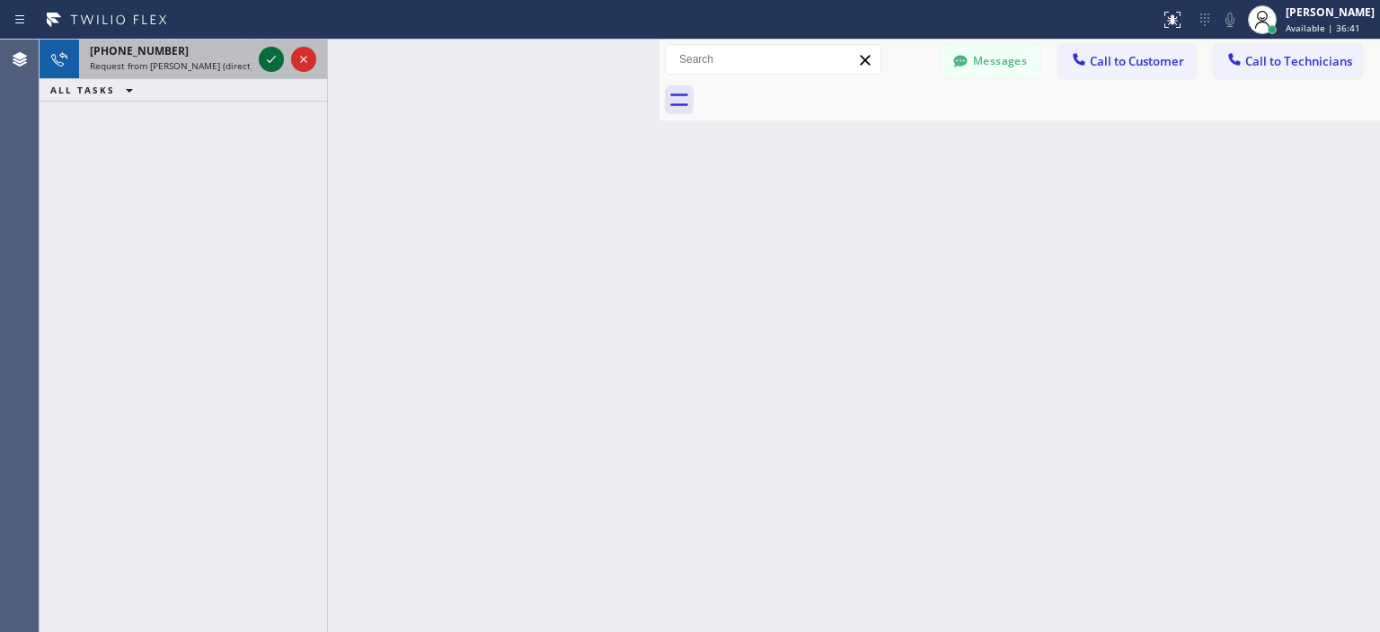
click at [270, 67] on icon at bounding box center [272, 60] width 22 height 22
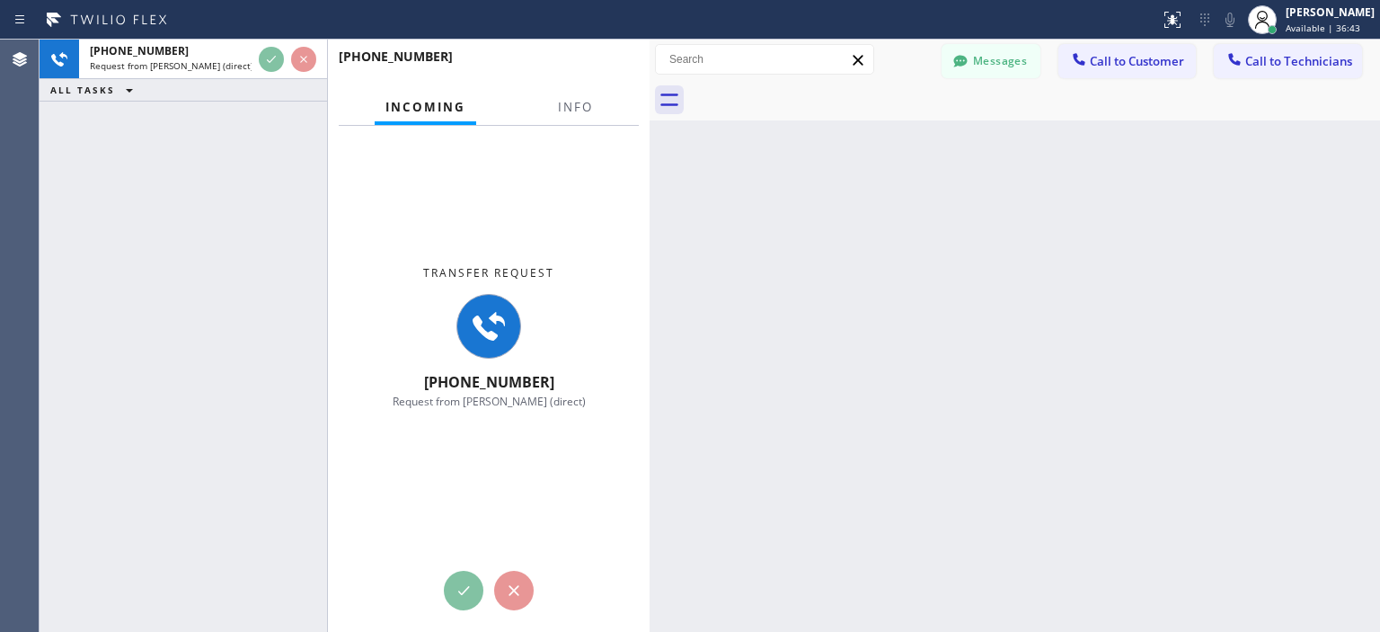
drag, startPoint x: 661, startPoint y: 67, endPoint x: 651, endPoint y: 71, distance: 10.5
click at [650, 71] on div at bounding box center [650, 336] width 0 height 592
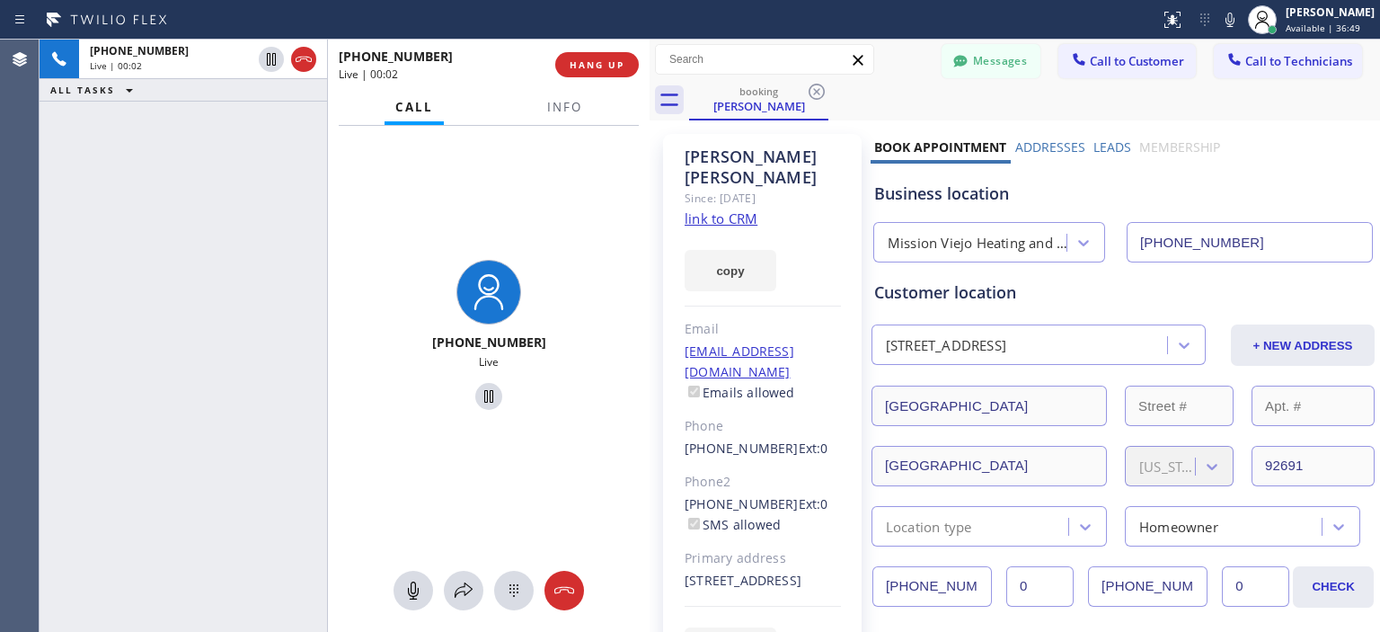
type input "[PHONE_NUMBER]"
click at [413, 589] on icon at bounding box center [414, 591] width 22 height 22
click at [422, 596] on icon at bounding box center [414, 591] width 22 height 22
click at [86, 211] on div "[PHONE_NUMBER] Live | 04:22 ALL TASKS ALL TASKS ACTIVE TASKS TASKS IN WRAP UP" at bounding box center [184, 336] width 288 height 592
click at [572, 578] on button at bounding box center [565, 591] width 40 height 40
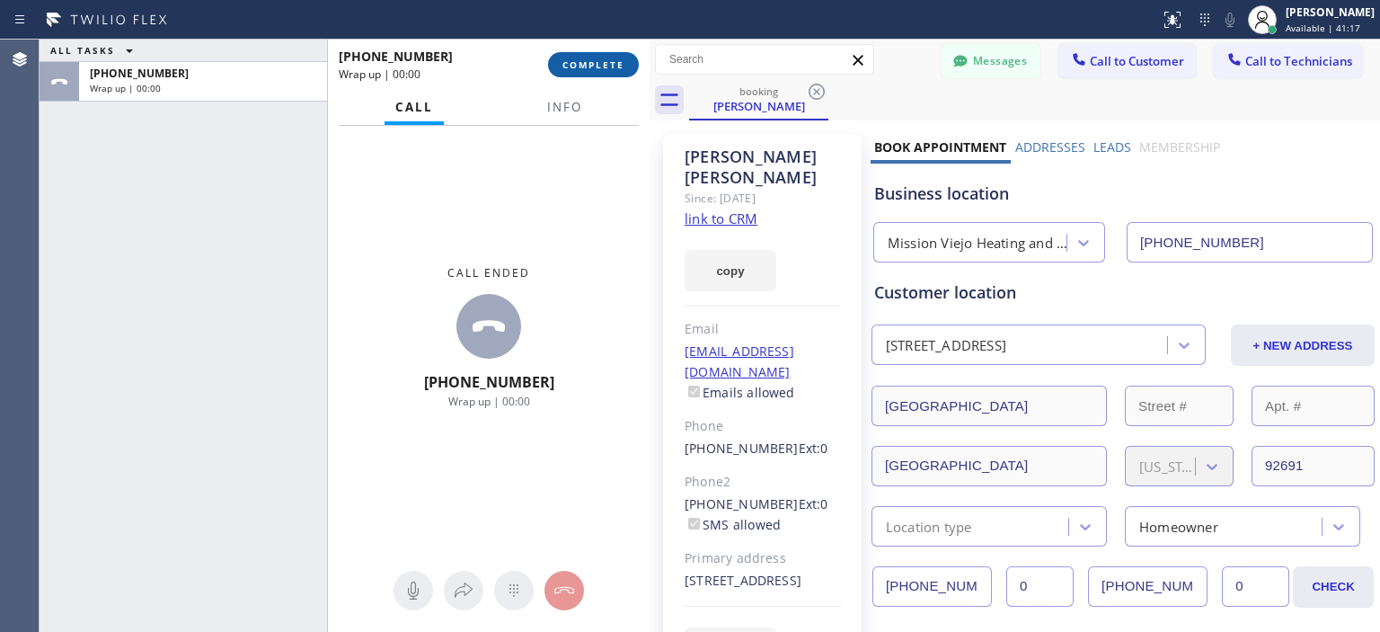
click at [611, 64] on span "COMPLETE" at bounding box center [594, 64] width 62 height 13
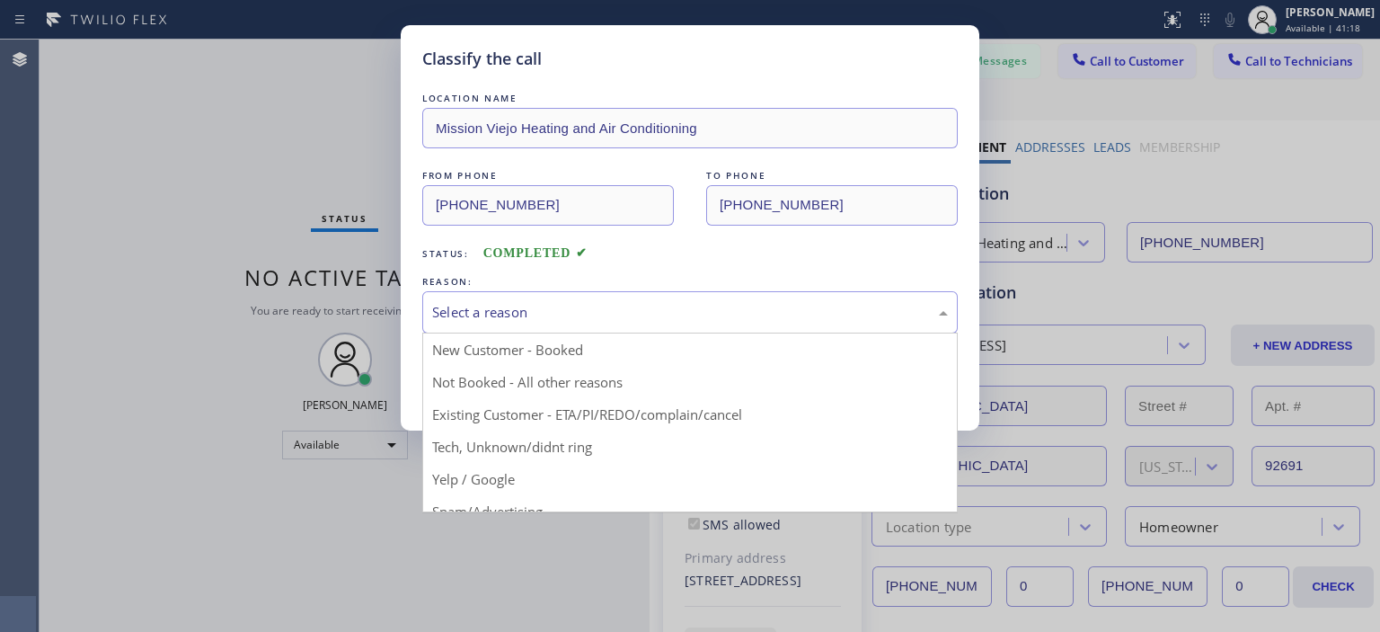
click at [697, 303] on div "Select a reason" at bounding box center [690, 312] width 516 height 21
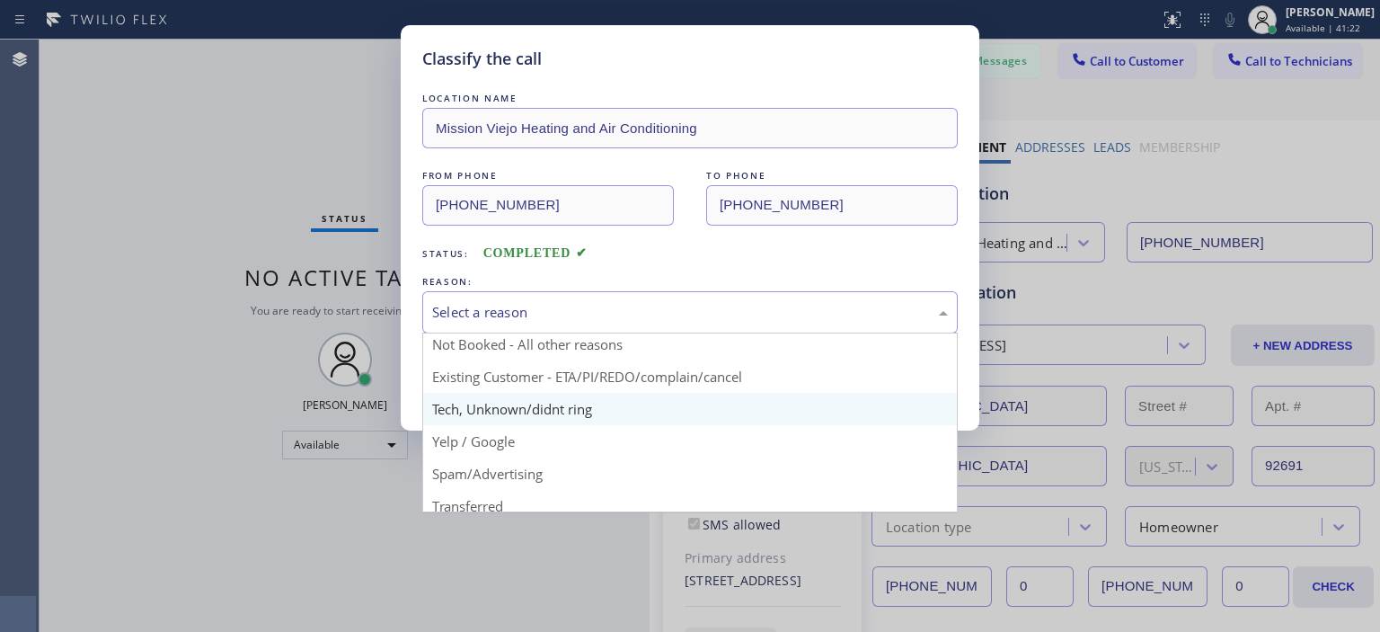
scroll to position [37, 0]
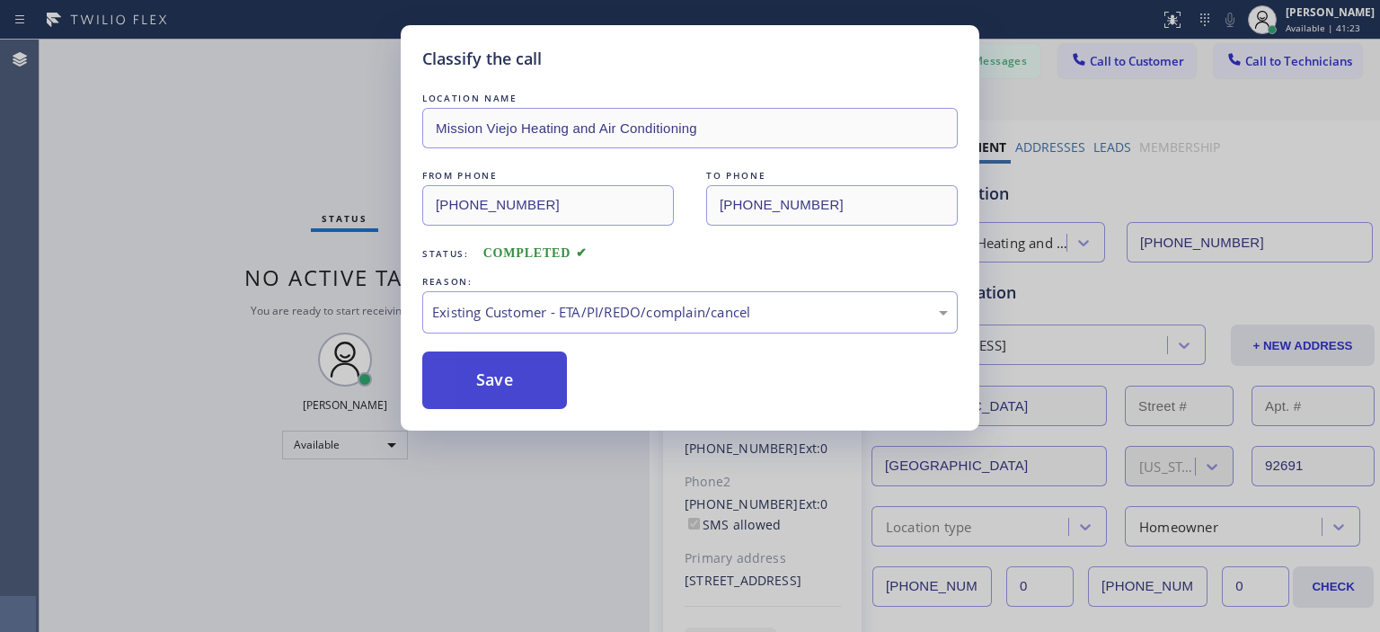
click at [512, 376] on button "Save" at bounding box center [494, 380] width 145 height 58
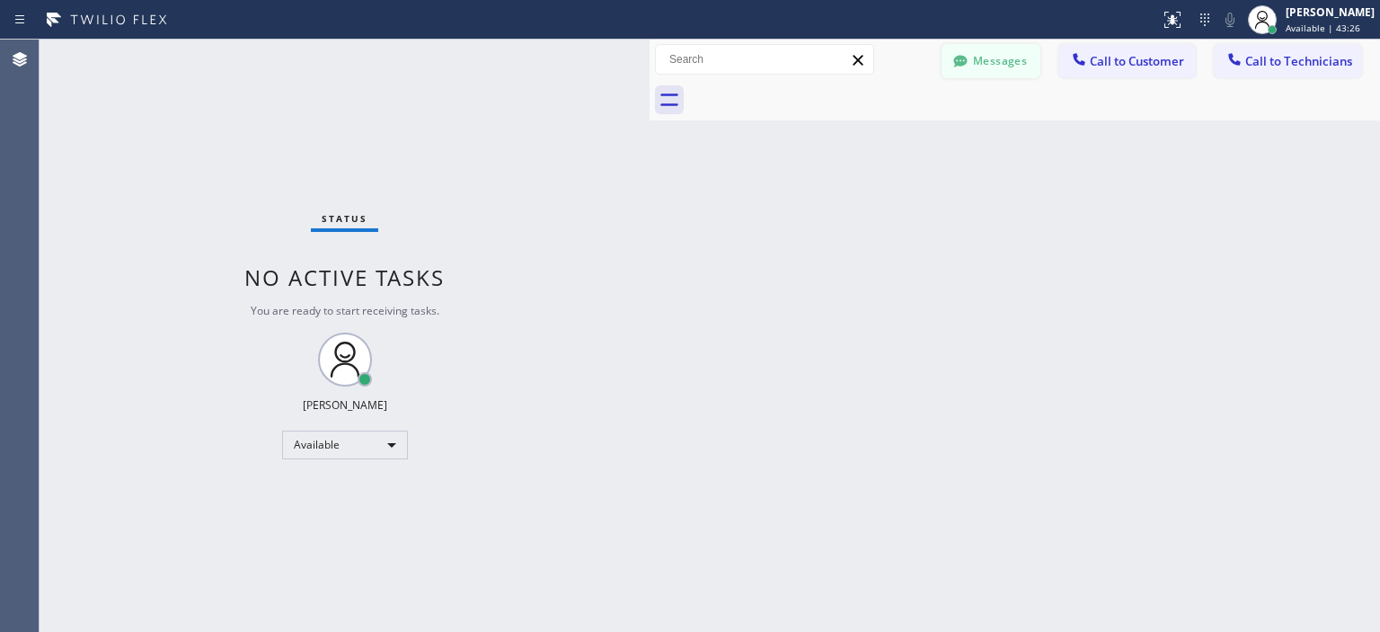
click at [996, 53] on button "Messages" at bounding box center [991, 61] width 99 height 34
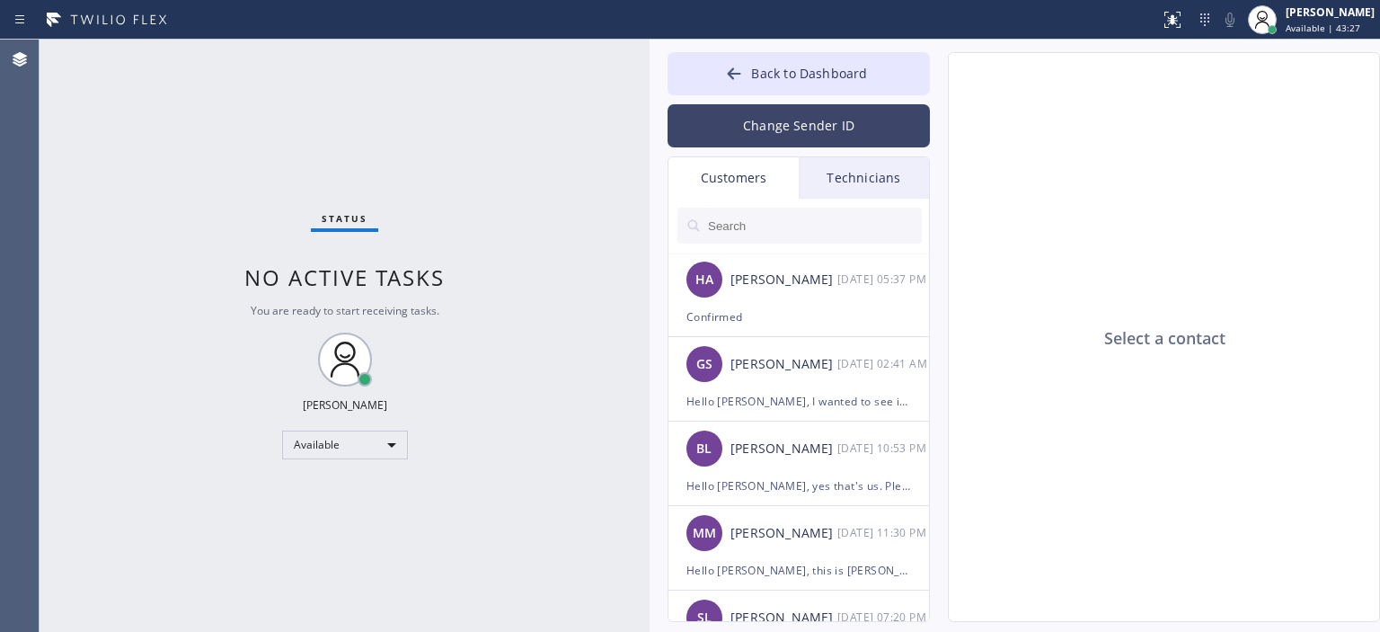
click at [785, 118] on button "Change Sender ID" at bounding box center [799, 125] width 262 height 43
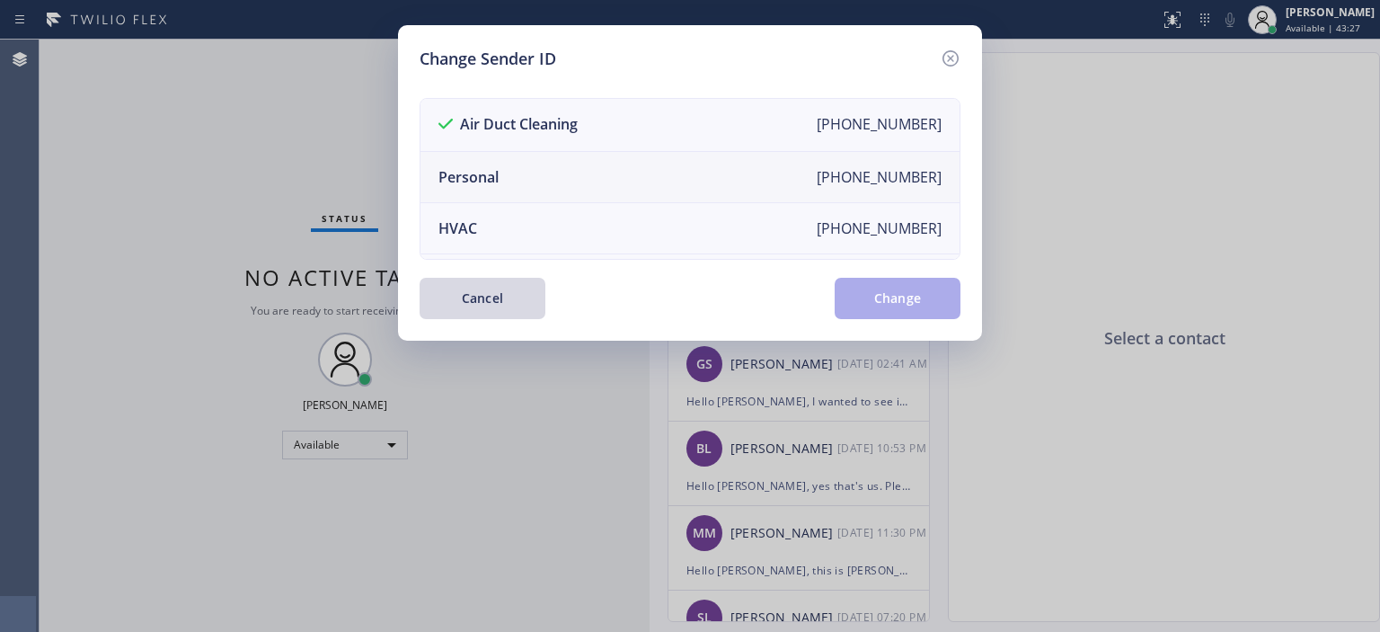
click at [593, 171] on li "Personal [PHONE_NUMBER]" at bounding box center [690, 177] width 539 height 51
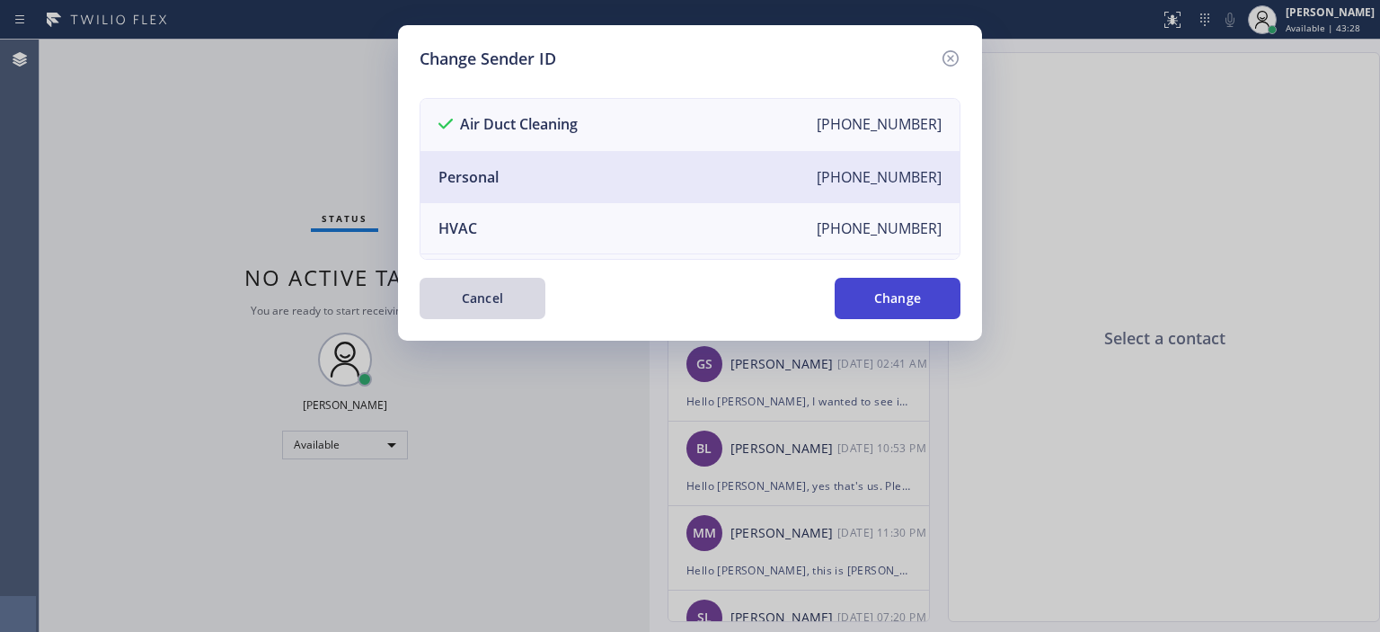
click at [917, 305] on button "Change" at bounding box center [898, 298] width 126 height 41
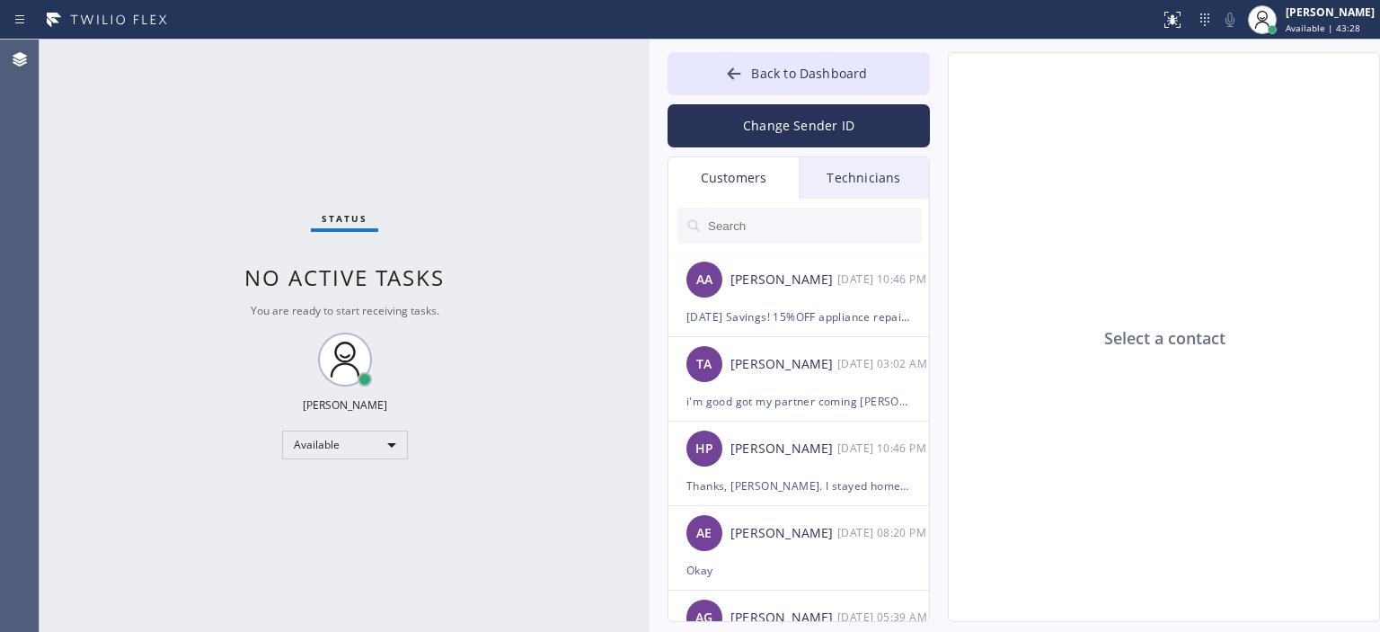
click at [884, 176] on div "Technicians" at bounding box center [864, 177] width 130 height 41
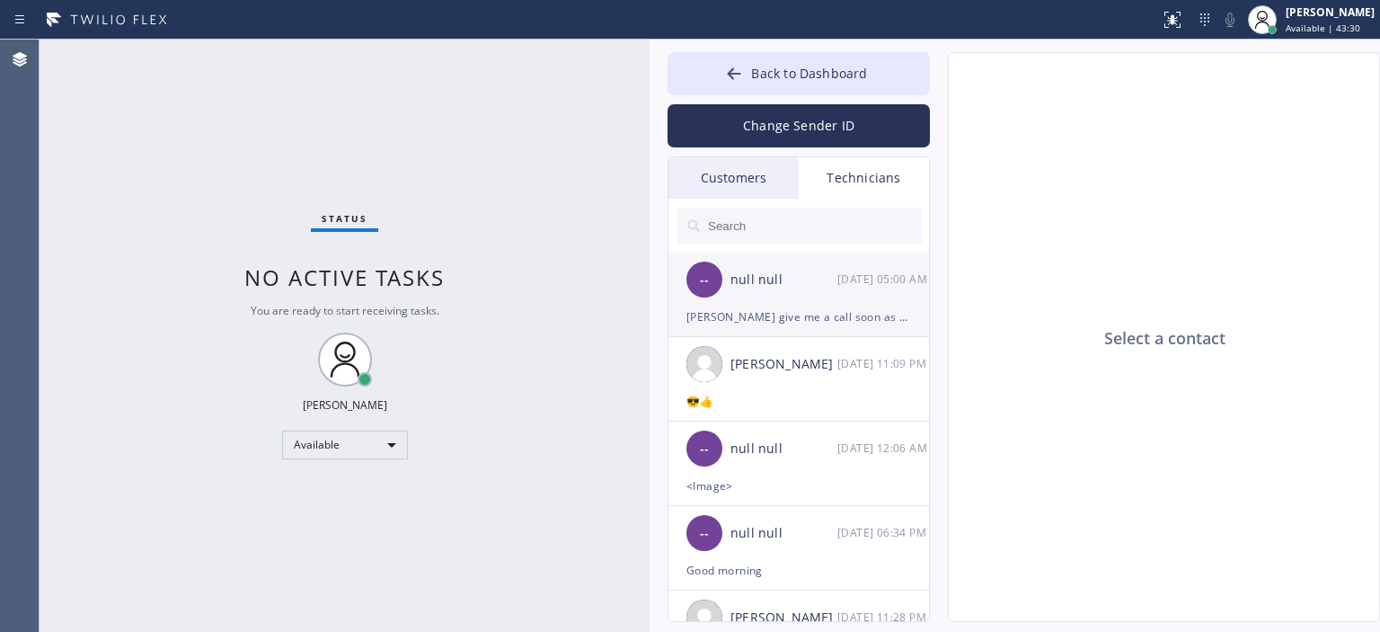
click at [878, 314] on div "[PERSON_NAME] give me a call soon as possible" at bounding box center [799, 316] width 225 height 21
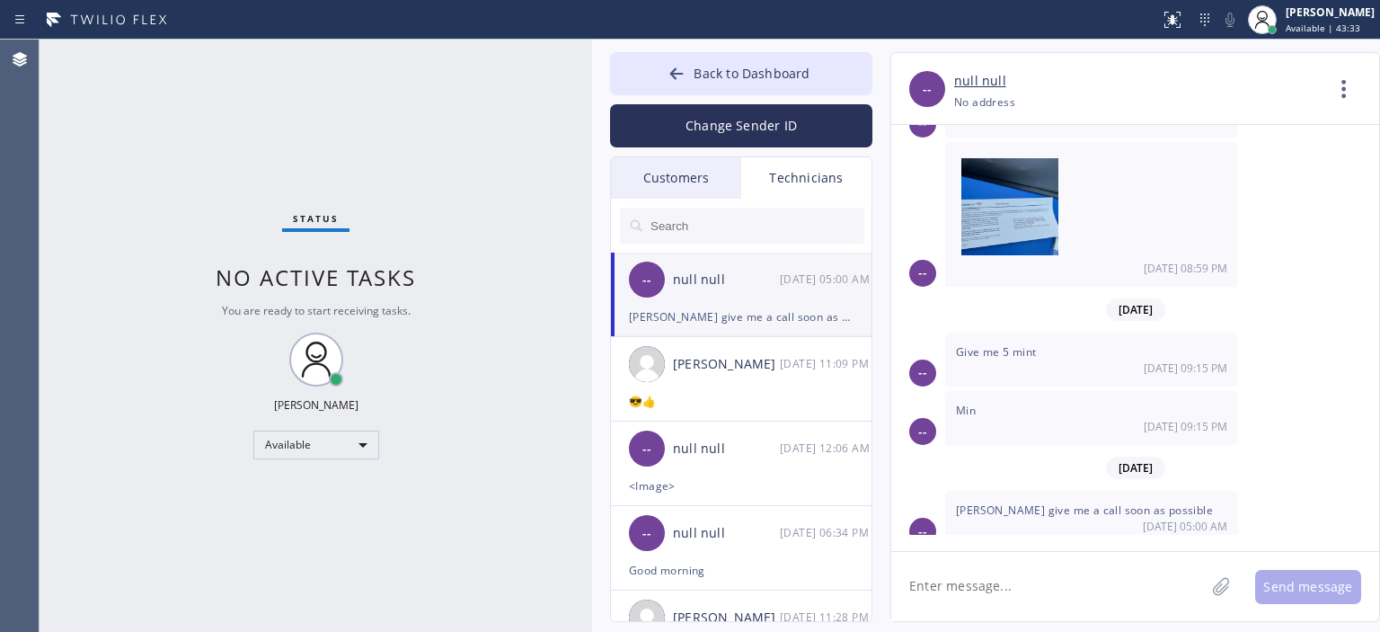
scroll to position [7964, 0]
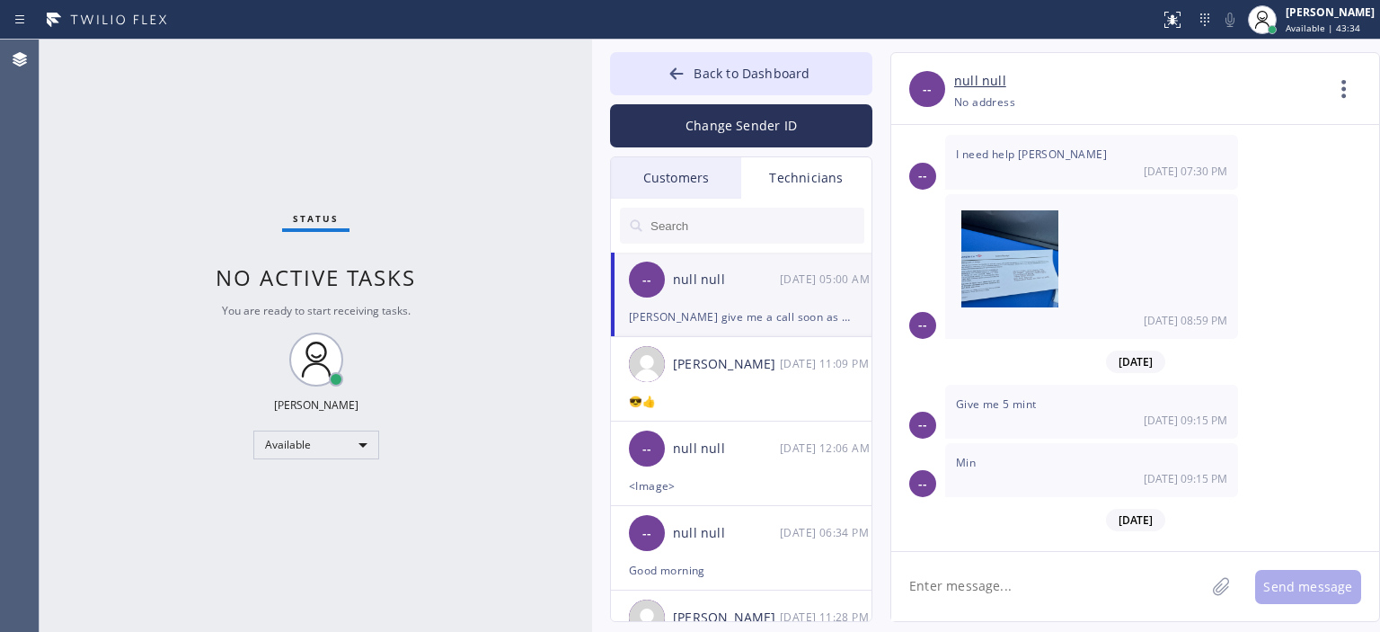
drag, startPoint x: 647, startPoint y: 136, endPoint x: 590, endPoint y: 137, distance: 57.5
click at [592, 137] on div at bounding box center [592, 336] width 0 height 592
click at [687, 72] on div at bounding box center [677, 76] width 22 height 22
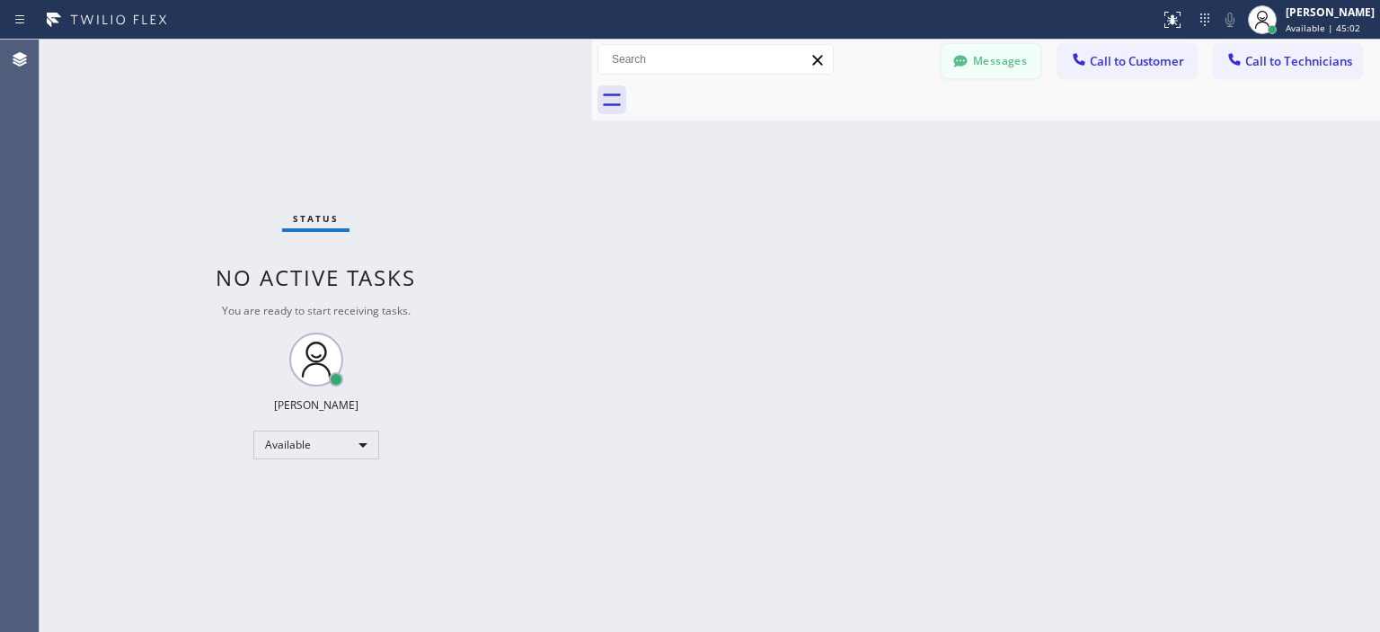
click at [996, 55] on button "Messages" at bounding box center [991, 61] width 99 height 34
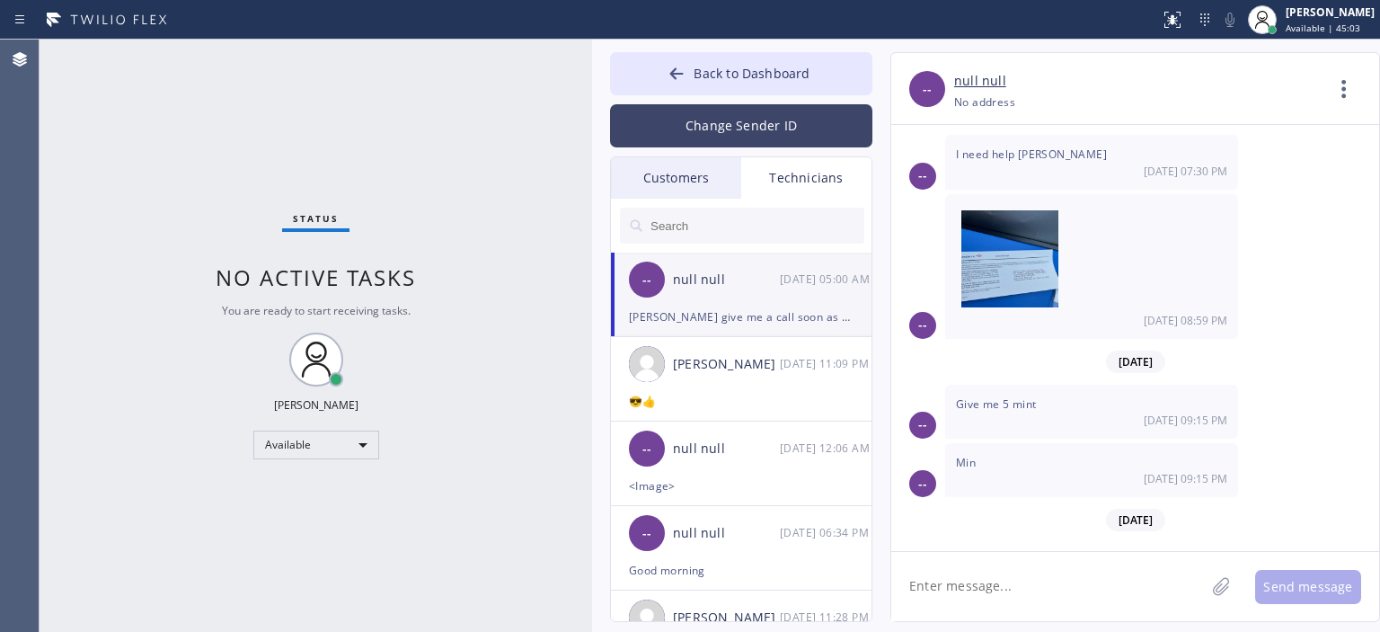
click at [707, 132] on button "Change Sender ID" at bounding box center [741, 125] width 262 height 43
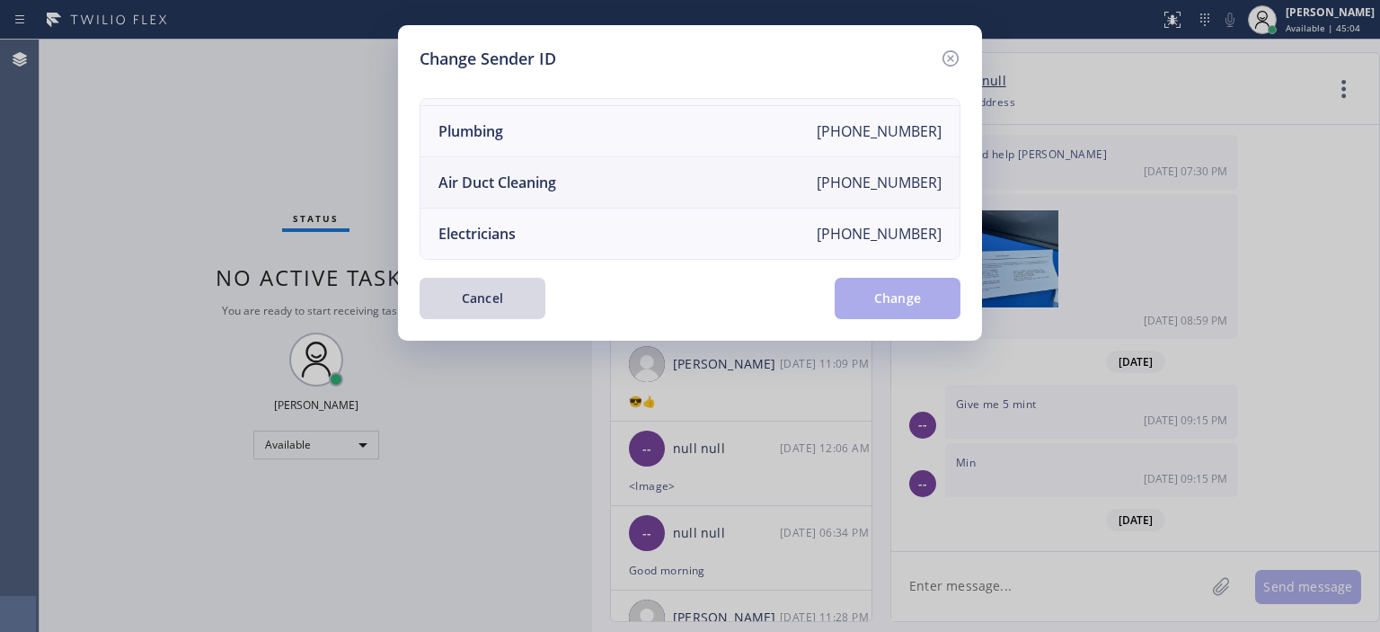
scroll to position [208, 0]
click at [615, 173] on li "Air Duct Cleaning [PHONE_NUMBER]" at bounding box center [690, 182] width 539 height 51
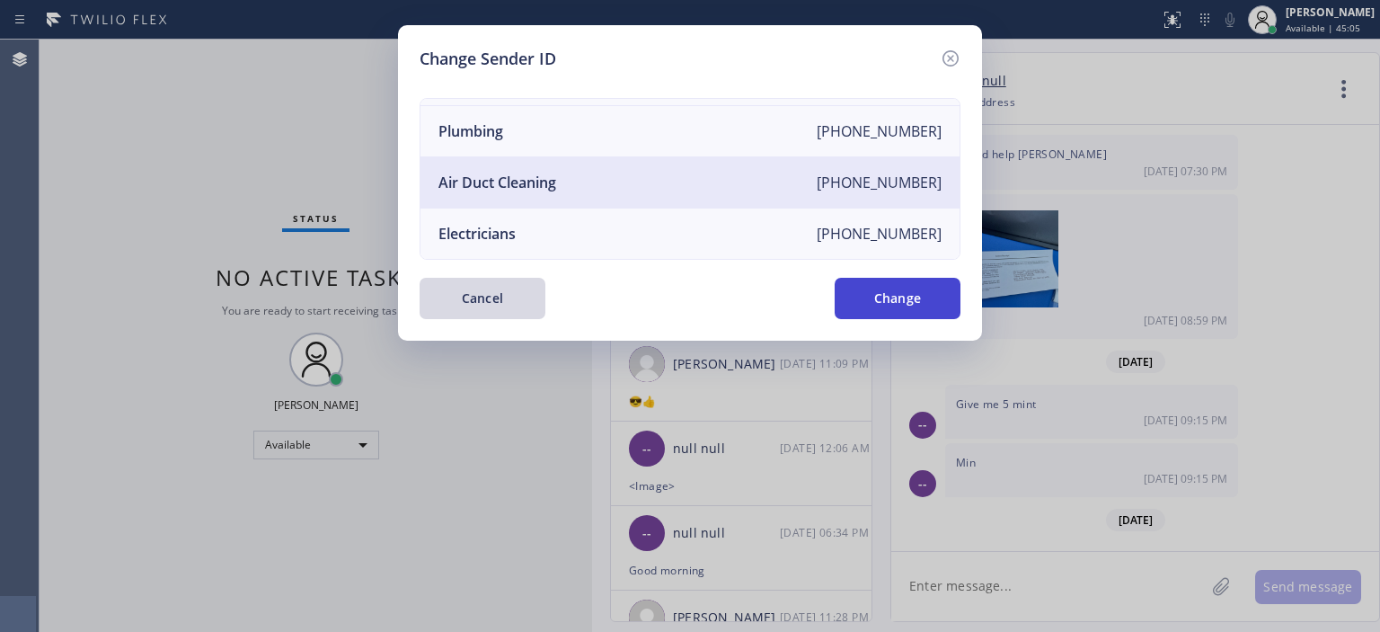
click at [915, 297] on button "Change" at bounding box center [898, 298] width 126 height 41
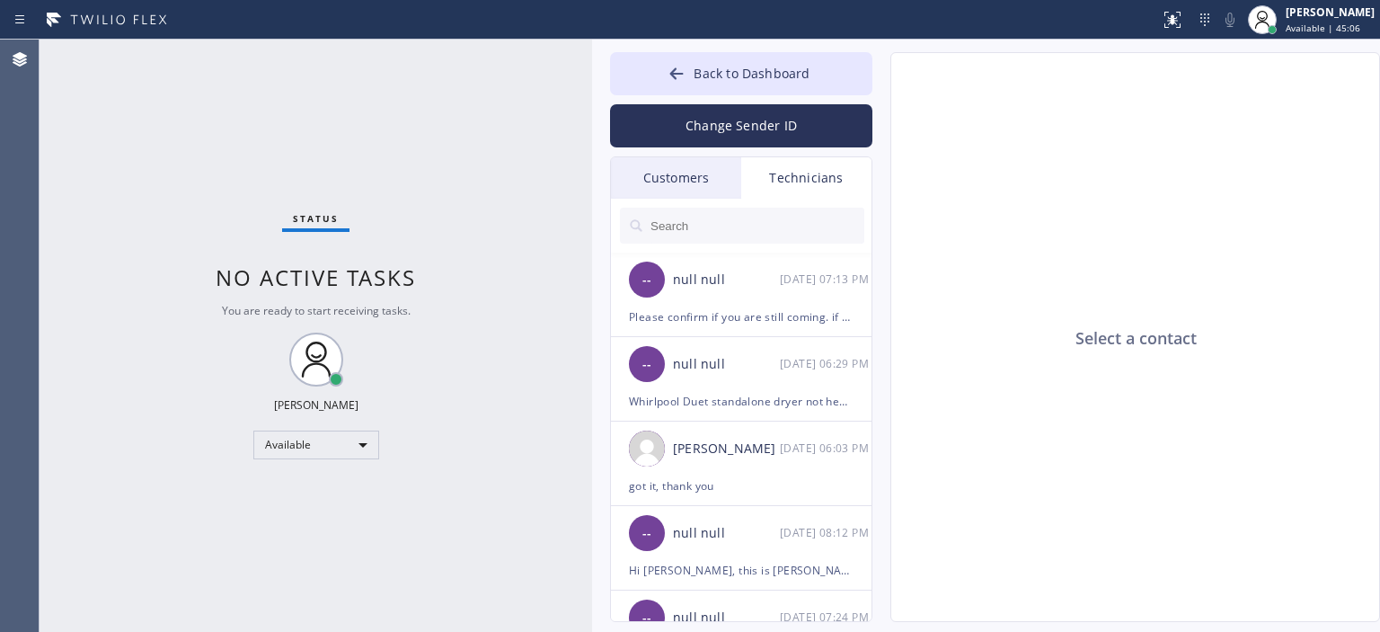
click at [676, 179] on div "Customers" at bounding box center [676, 177] width 130 height 41
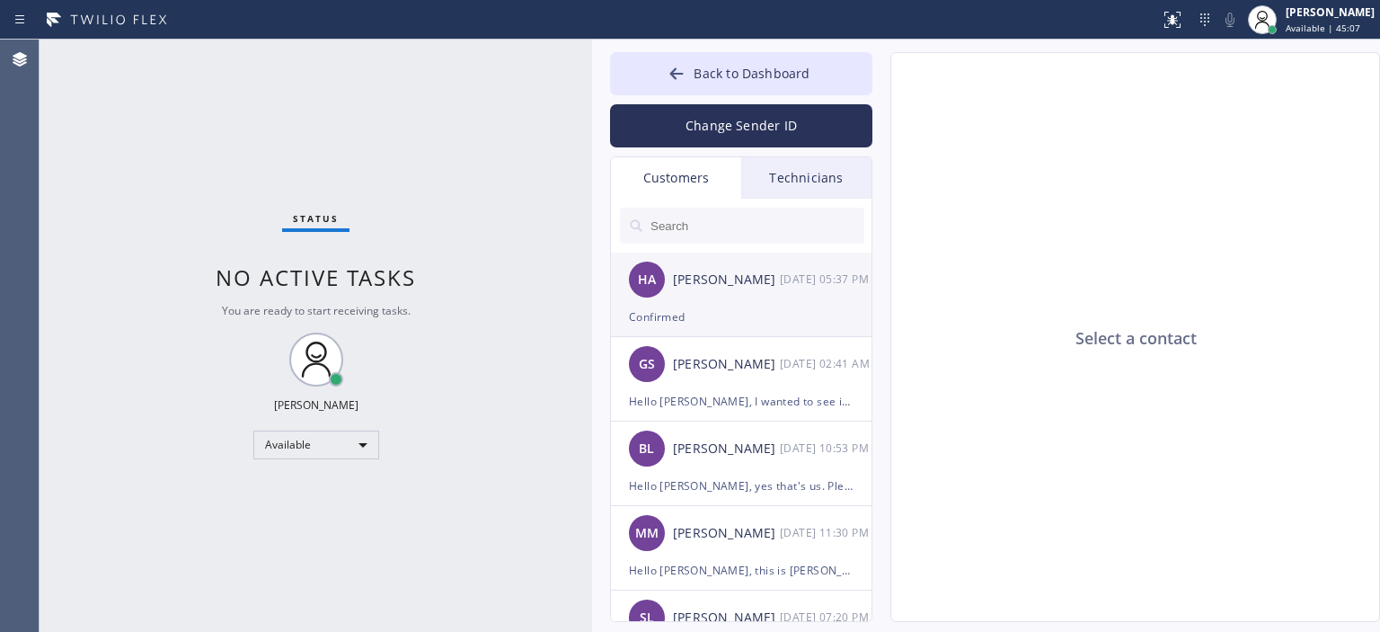
click at [752, 292] on div "HA [PERSON_NAME] [DATE] 05:37 PM" at bounding box center [742, 280] width 262 height 54
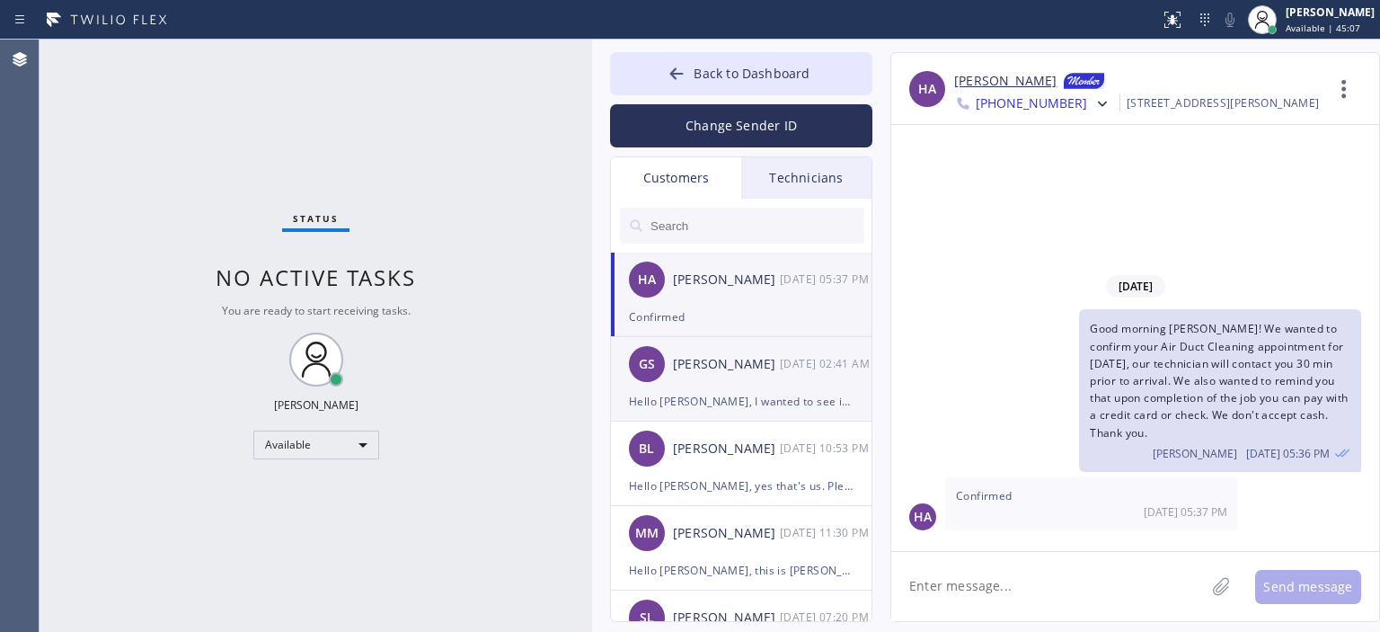
click at [773, 377] on div "GS [PERSON_NAME] [DATE] 02:41 AM" at bounding box center [742, 364] width 262 height 54
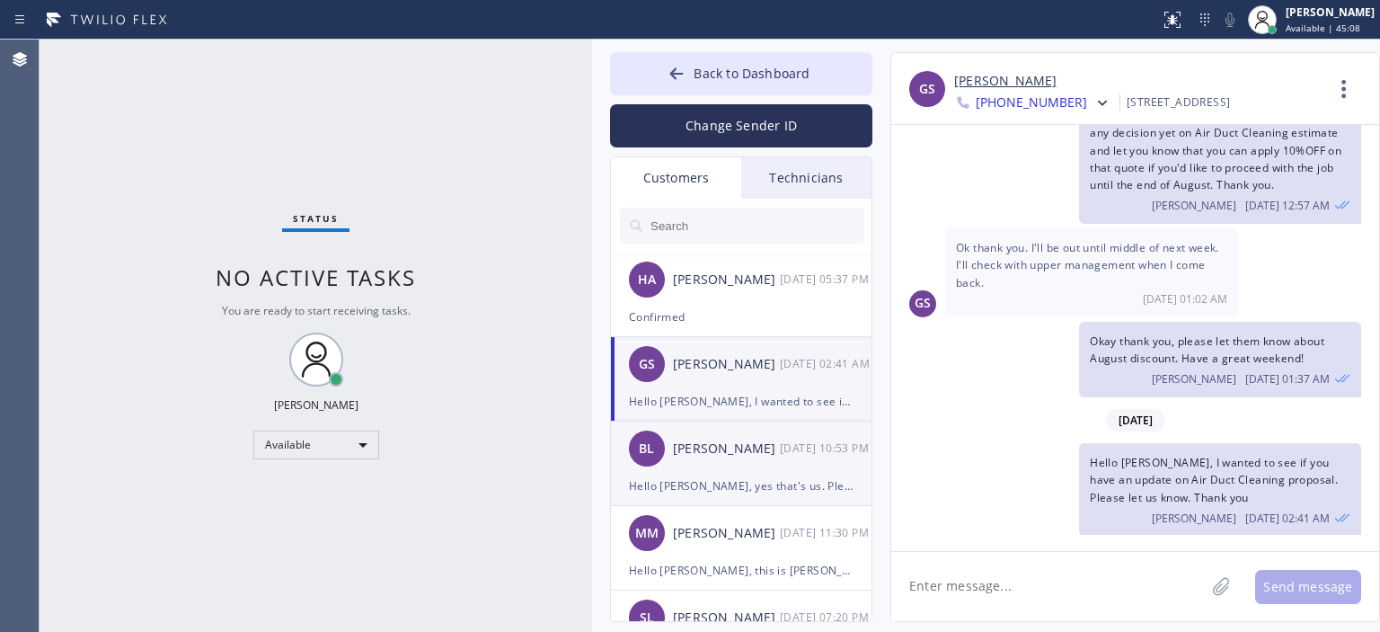
click at [754, 461] on div "[PERSON_NAME] [DATE] 10:53 PM" at bounding box center [742, 448] width 262 height 54
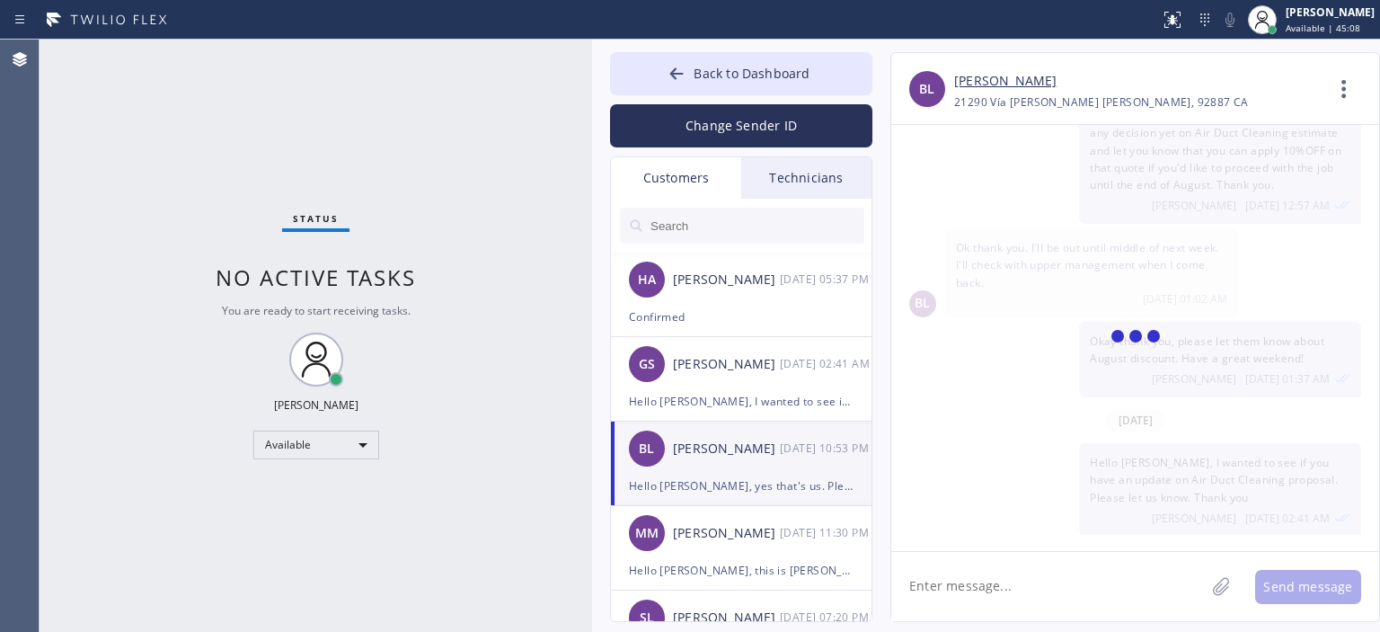
scroll to position [7, 0]
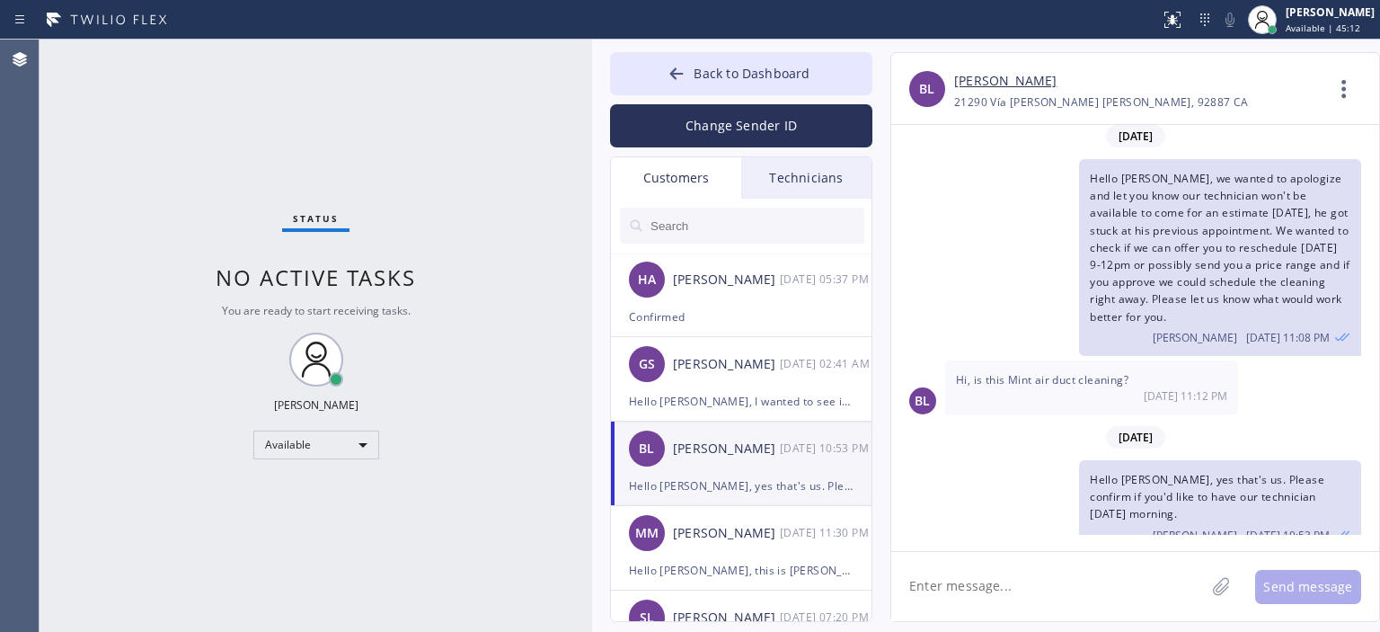
click at [1003, 80] on link "[PERSON_NAME]" at bounding box center [1005, 81] width 102 height 21
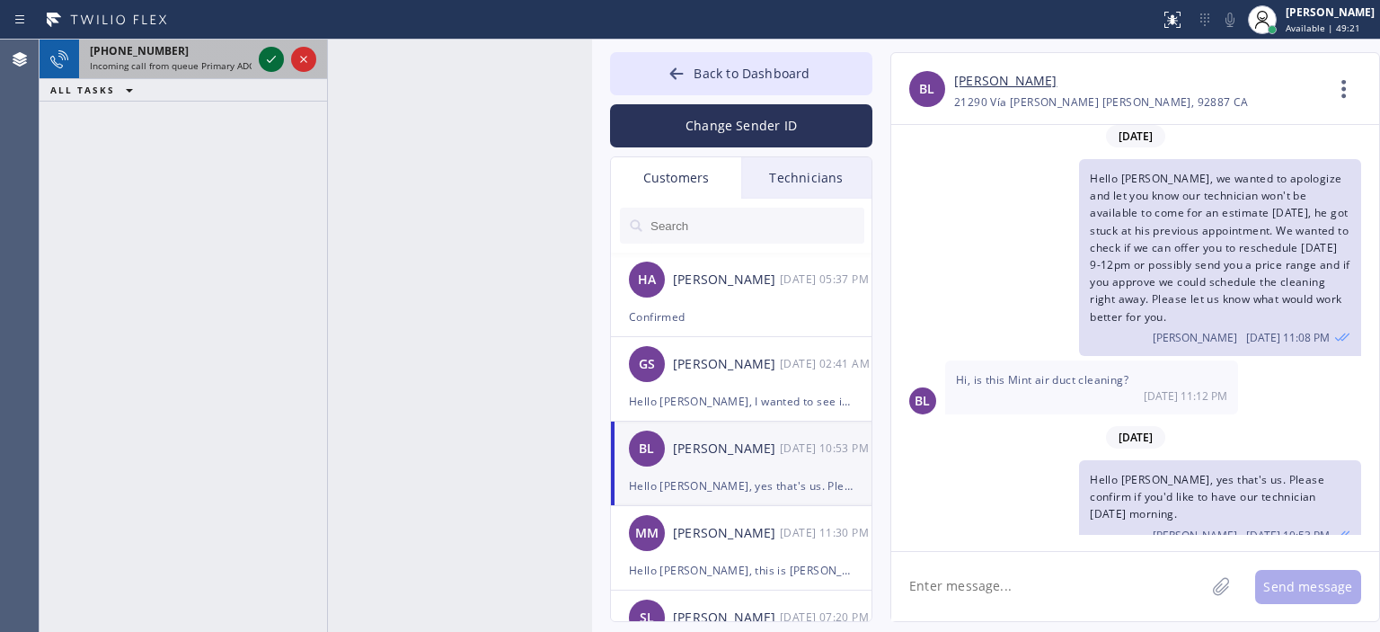
click at [277, 61] on icon at bounding box center [272, 60] width 22 height 22
click at [267, 59] on icon at bounding box center [271, 59] width 9 height 7
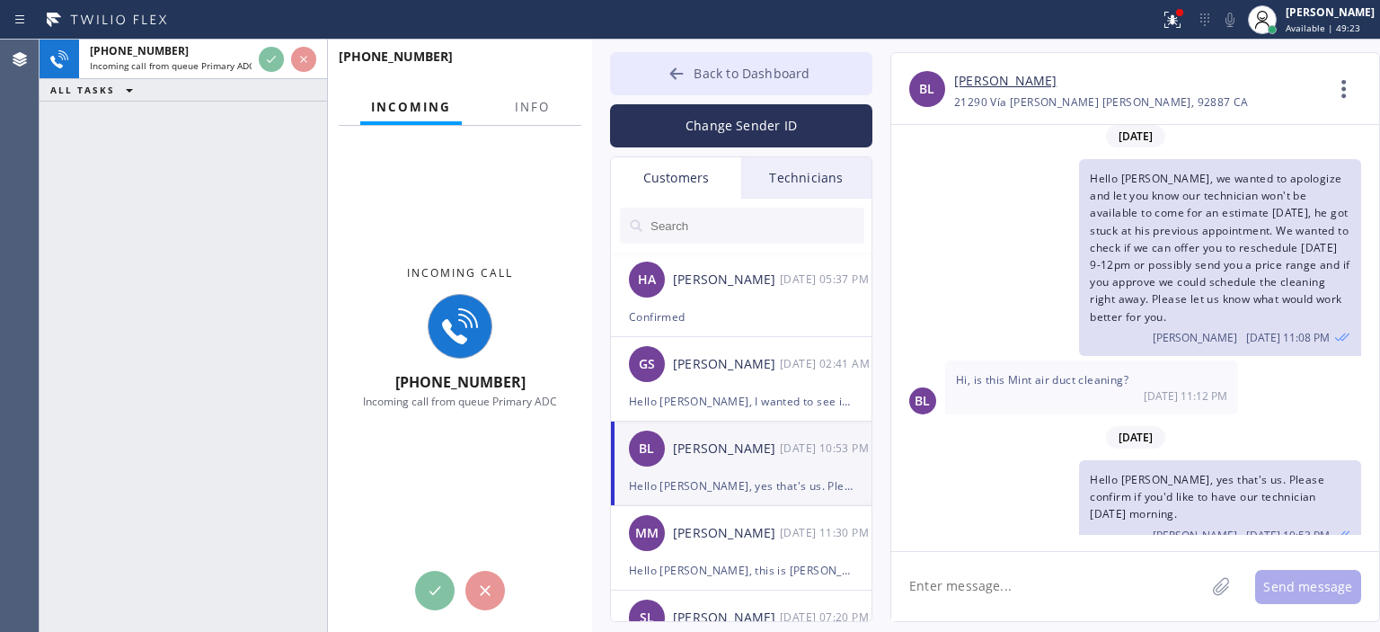
click at [661, 75] on button "Back to Dashboard" at bounding box center [741, 73] width 262 height 43
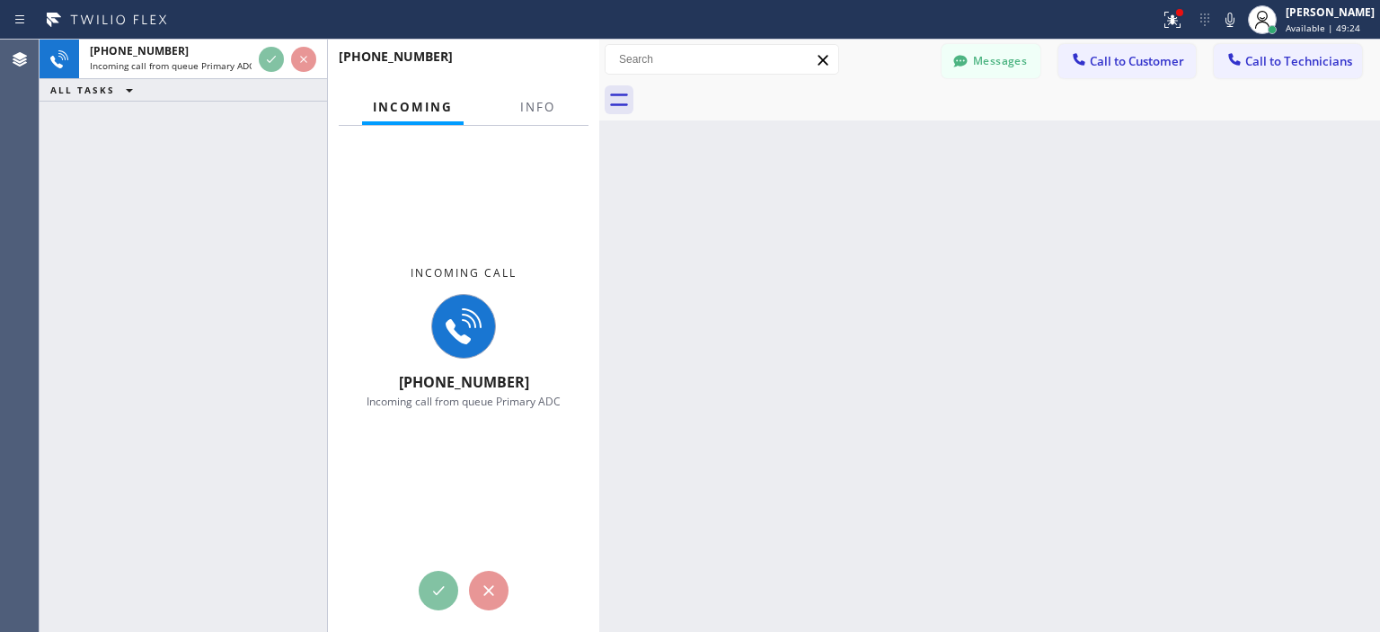
scroll to position [25, 0]
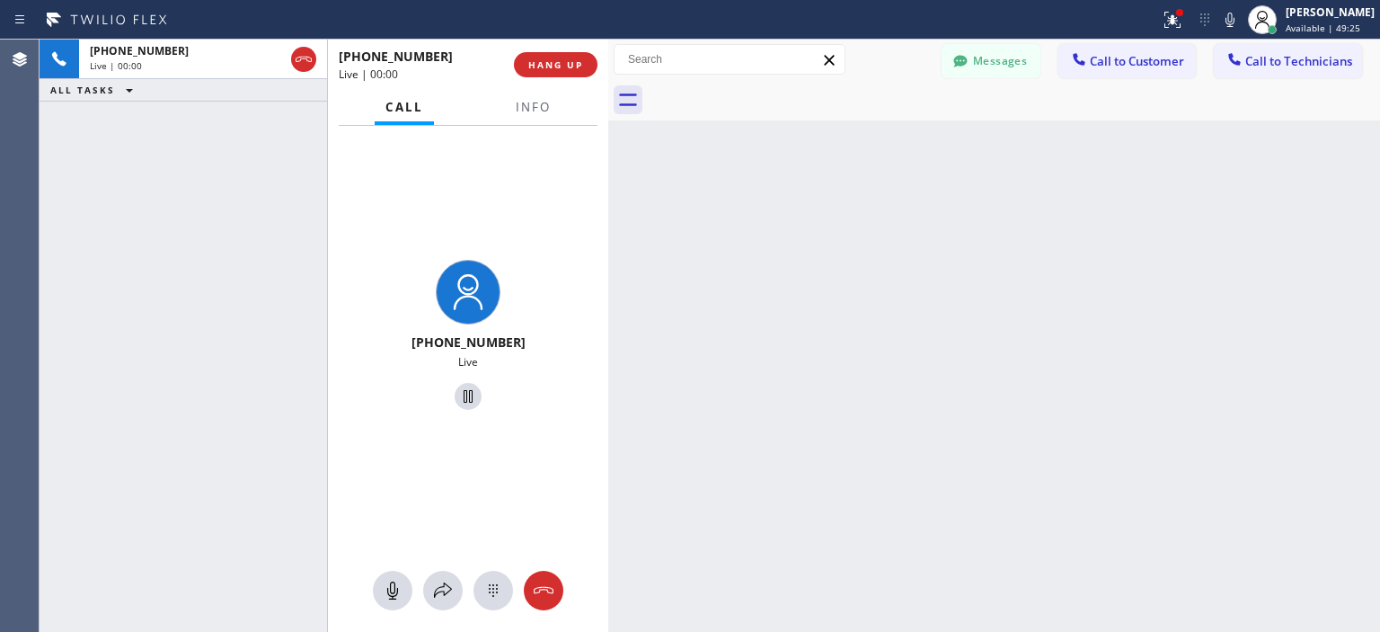
drag, startPoint x: 590, startPoint y: 64, endPoint x: 606, endPoint y: 64, distance: 16.2
click at [608, 64] on div at bounding box center [608, 336] width 0 height 592
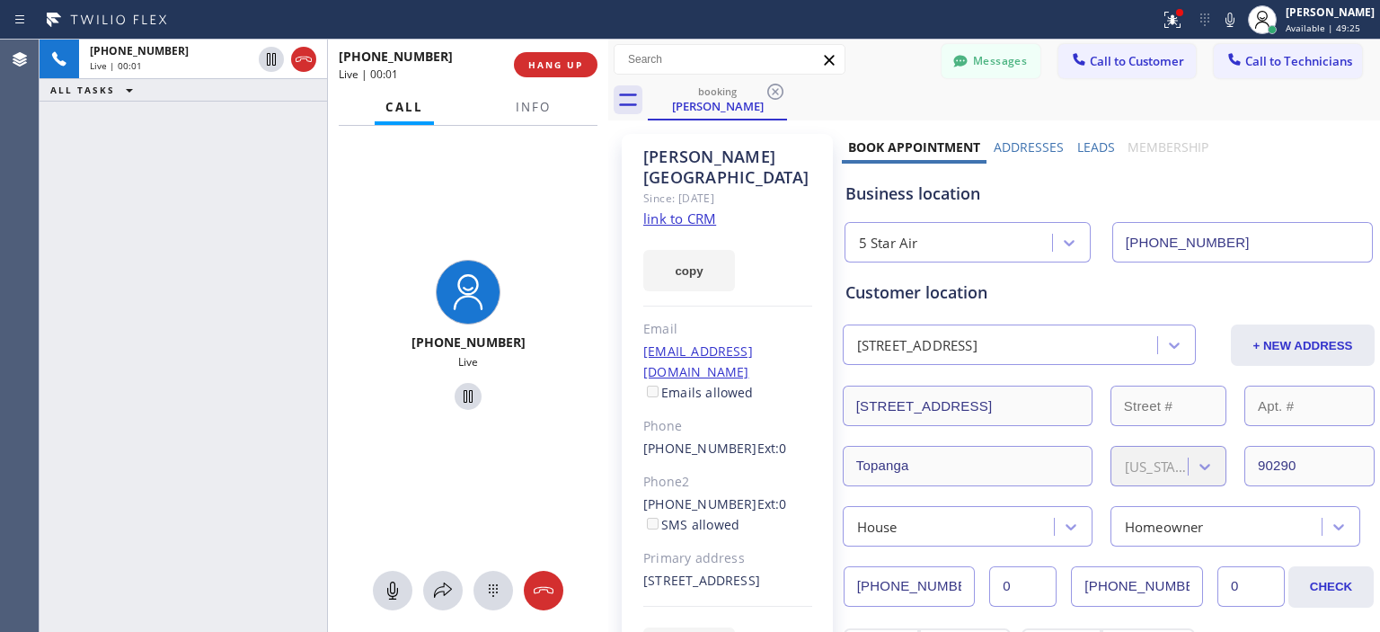
type input "[PHONE_NUMBER]"
click at [696, 209] on link "link to CRM" at bounding box center [679, 218] width 73 height 18
click at [399, 577] on button at bounding box center [393, 591] width 40 height 40
click at [447, 592] on icon at bounding box center [443, 589] width 18 height 15
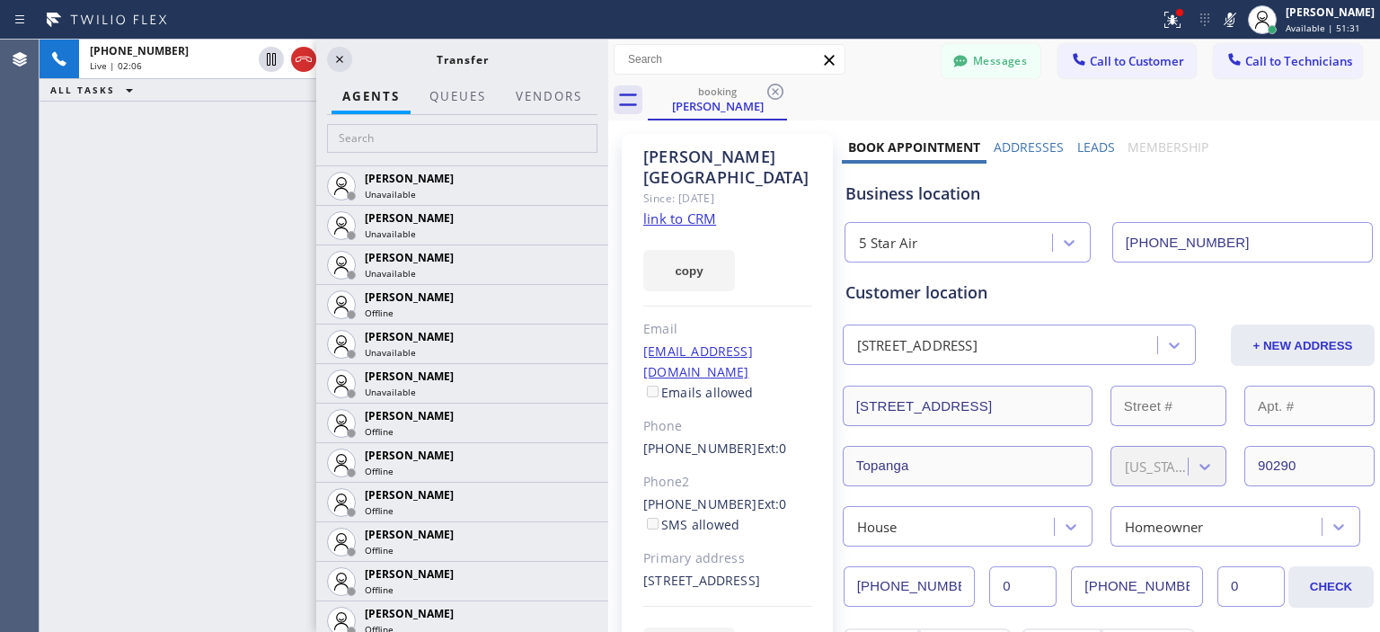
click at [66, 341] on div "[PHONE_NUMBER] Live | 02:06 ALL TASKS ALL TASKS ACTIVE TASKS TASKS IN WRAP UP" at bounding box center [184, 336] width 288 height 592
click at [386, 133] on input "text" at bounding box center [462, 138] width 270 height 29
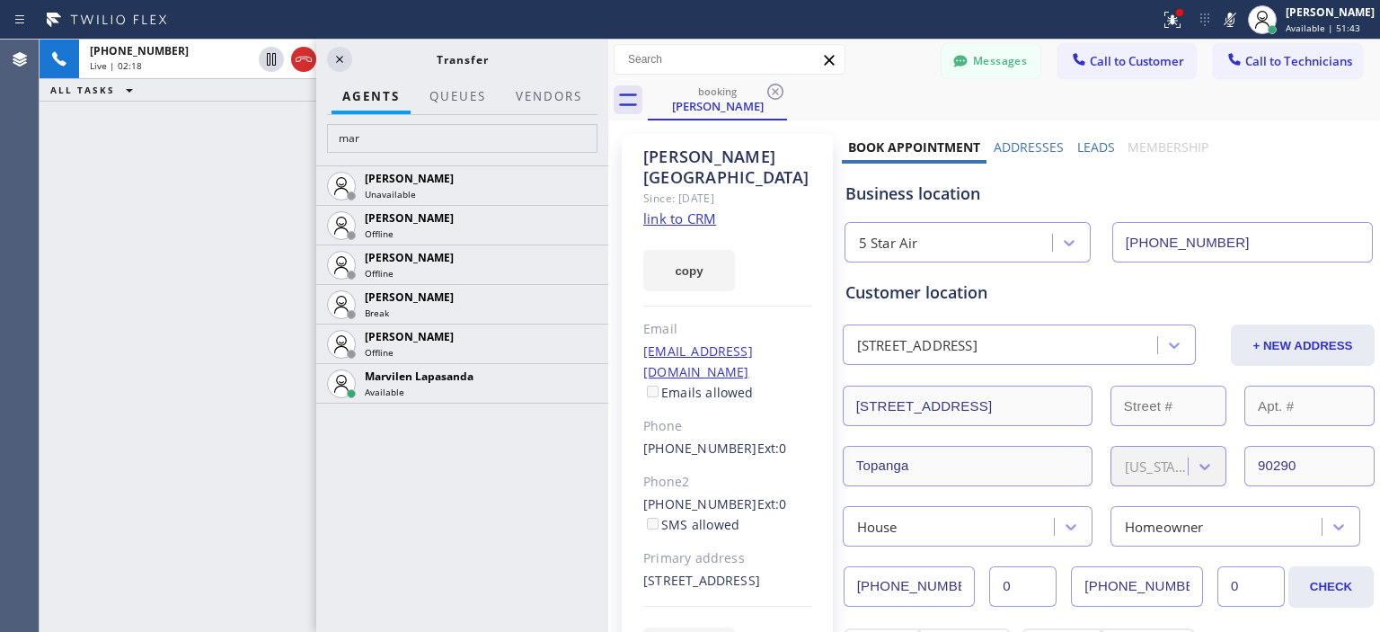
click at [87, 359] on div "[PHONE_NUMBER] Live | 02:18 ALL TASKS ALL TASKS ACTIVE TASKS TASKS IN WRAP UP" at bounding box center [184, 336] width 288 height 592
click at [82, 304] on div "[PHONE_NUMBER] Live | 02:24 ALL TASKS ALL TASKS ACTIVE TASKS TASKS IN WRAP UP" at bounding box center [184, 336] width 288 height 592
click at [379, 146] on input "mar" at bounding box center [462, 138] width 270 height 29
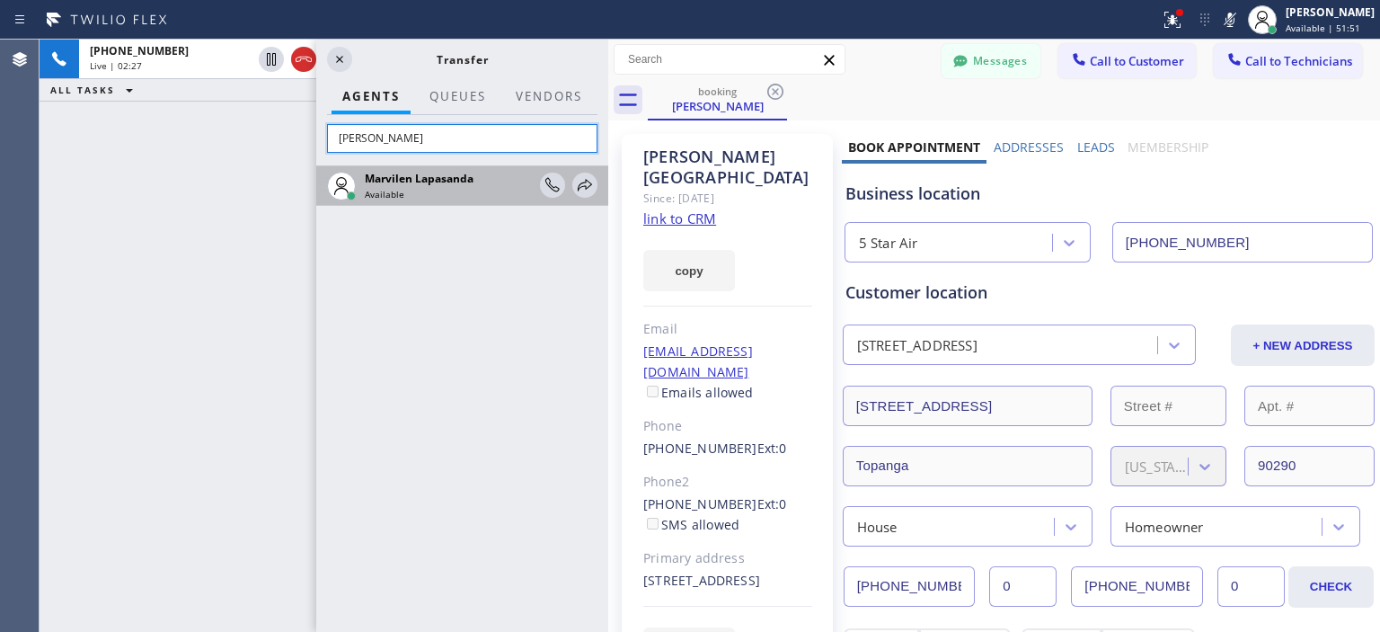
type input "[PERSON_NAME]"
click at [420, 179] on span "Marvilen Lapasanda" at bounding box center [419, 178] width 109 height 15
click at [587, 186] on icon at bounding box center [585, 185] width 22 height 22
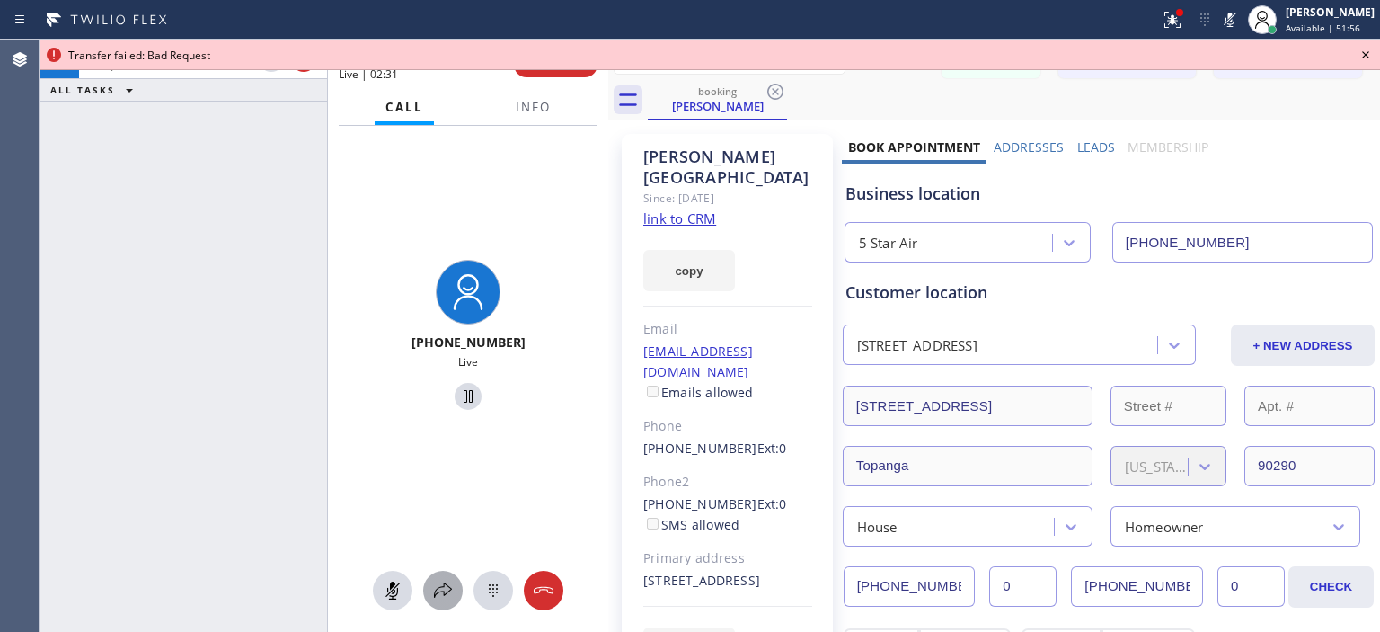
click at [439, 585] on icon at bounding box center [443, 591] width 22 height 22
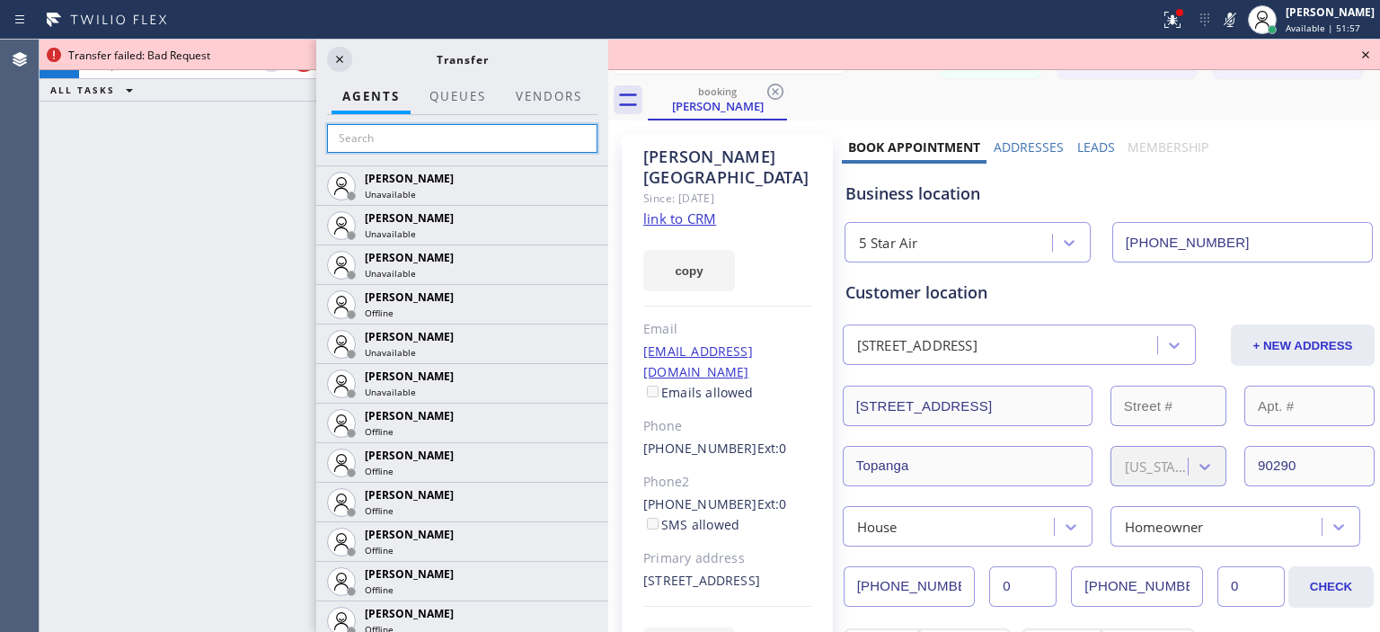
click at [419, 133] on input "text" at bounding box center [462, 138] width 270 height 29
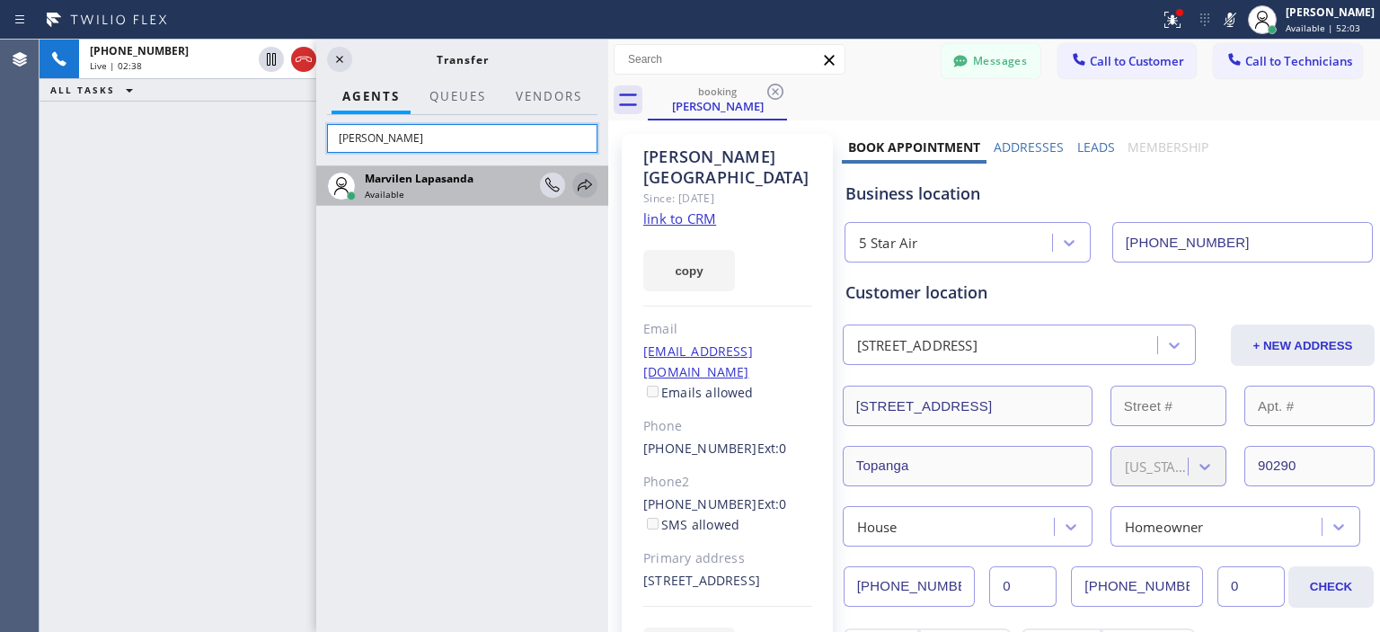
type input "[PERSON_NAME]"
click at [586, 184] on icon at bounding box center [585, 185] width 22 height 22
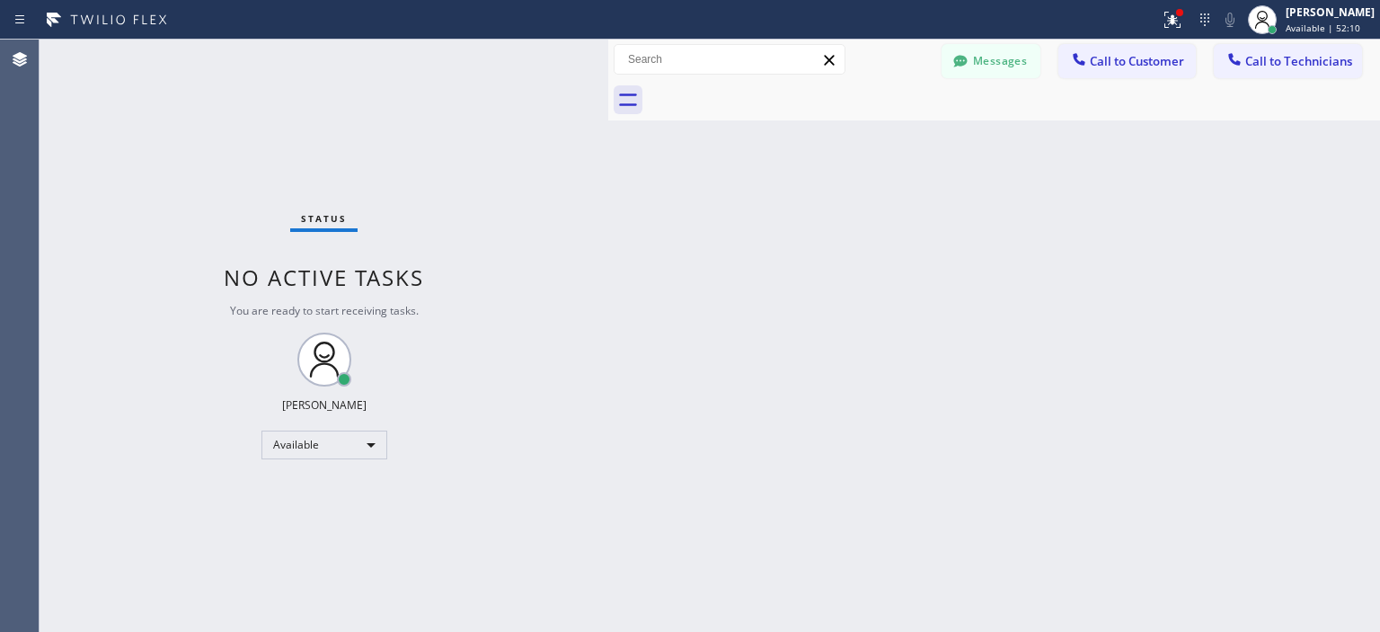
click at [90, 197] on div "Status No active tasks You are ready to start receiving tasks. [PERSON_NAME] Av…" at bounding box center [324, 336] width 569 height 592
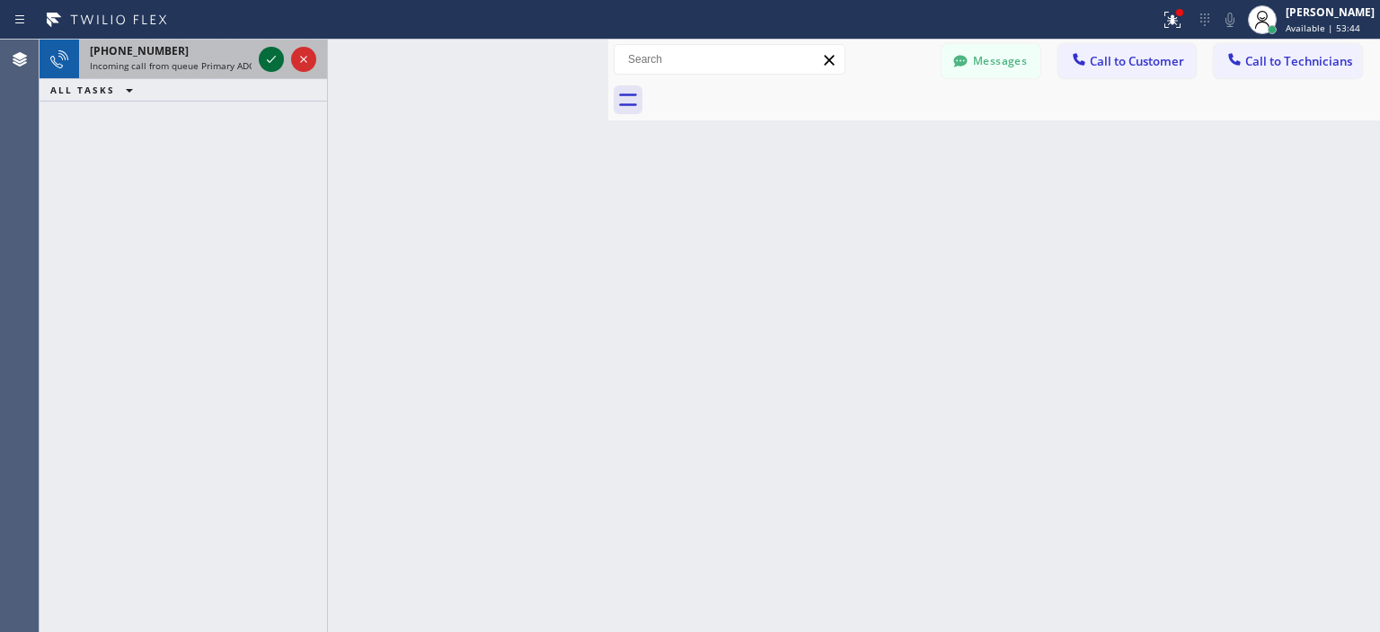
click at [275, 60] on icon at bounding box center [272, 60] width 22 height 22
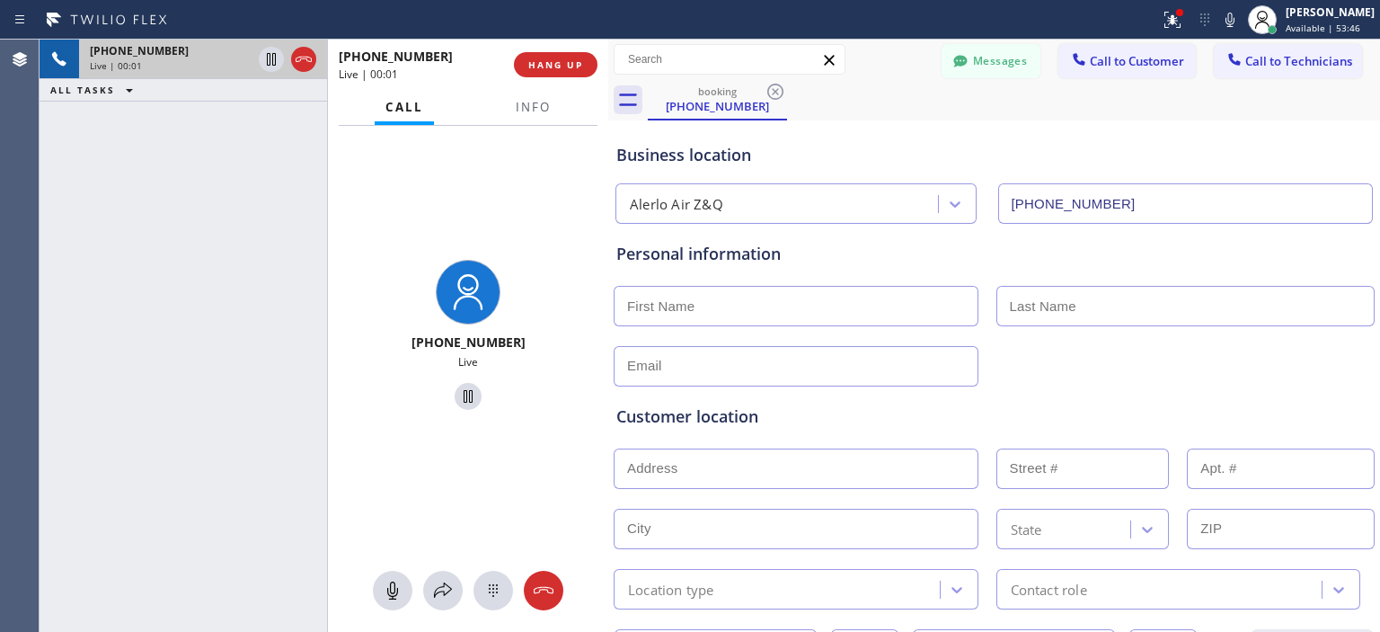
type input "[PHONE_NUMBER]"
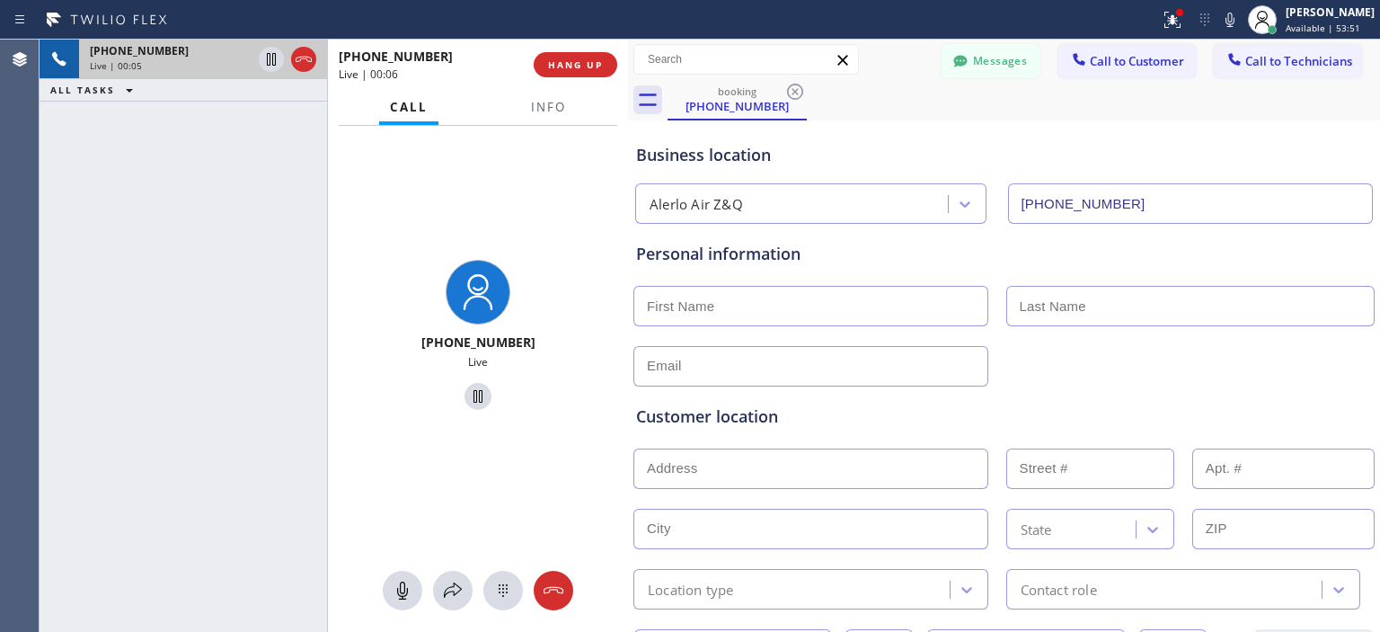
drag, startPoint x: 609, startPoint y: 52, endPoint x: 629, endPoint y: 57, distance: 20.3
click at [628, 57] on div at bounding box center [628, 336] width 0 height 592
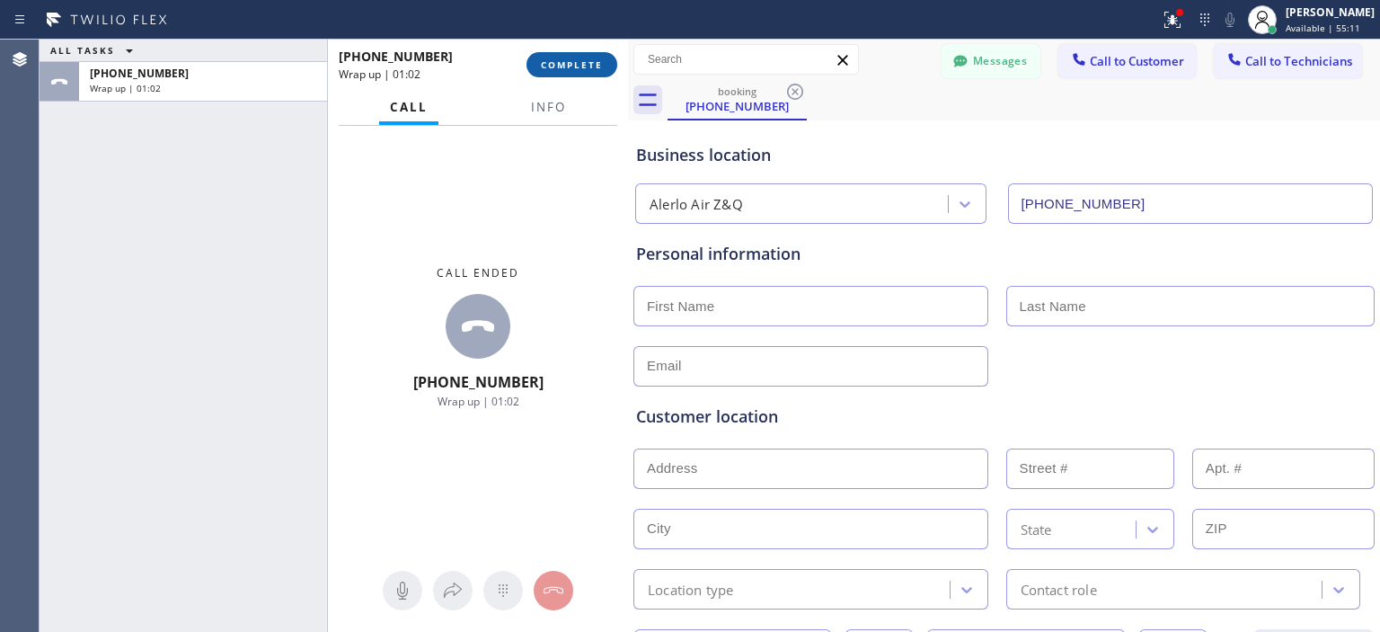
click at [595, 64] on span "COMPLETE" at bounding box center [572, 64] width 62 height 13
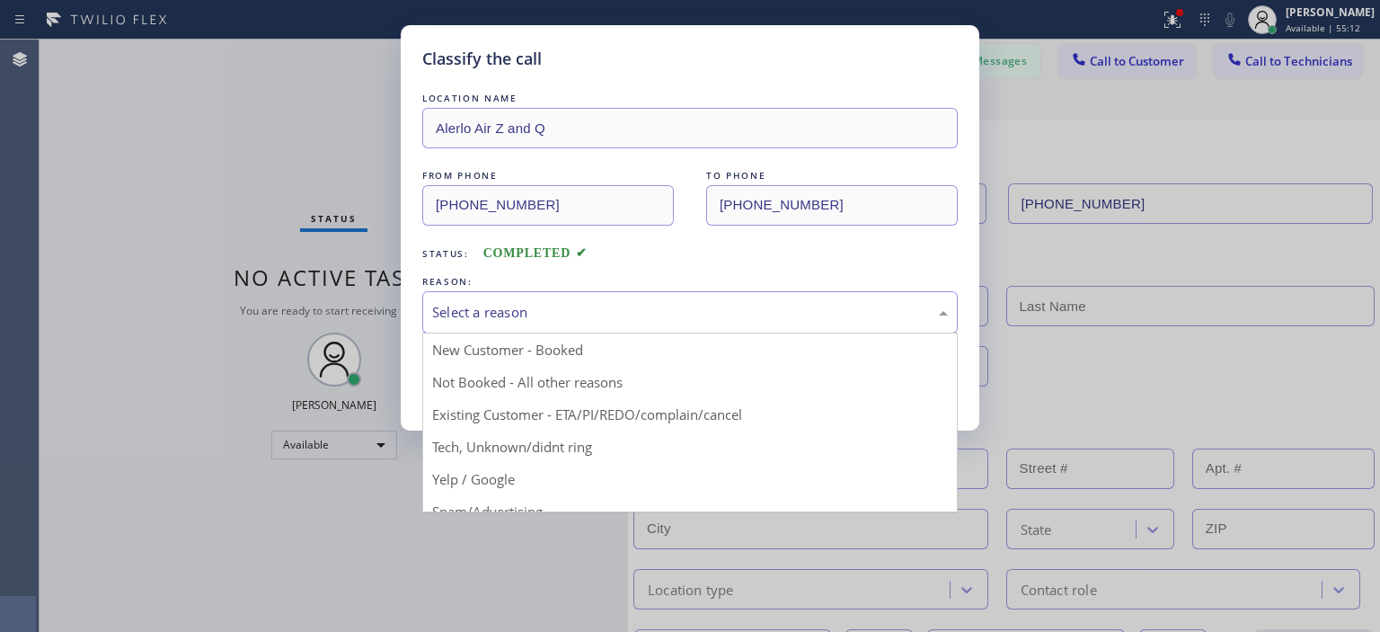
click at [554, 305] on div "Select a reason" at bounding box center [690, 312] width 516 height 21
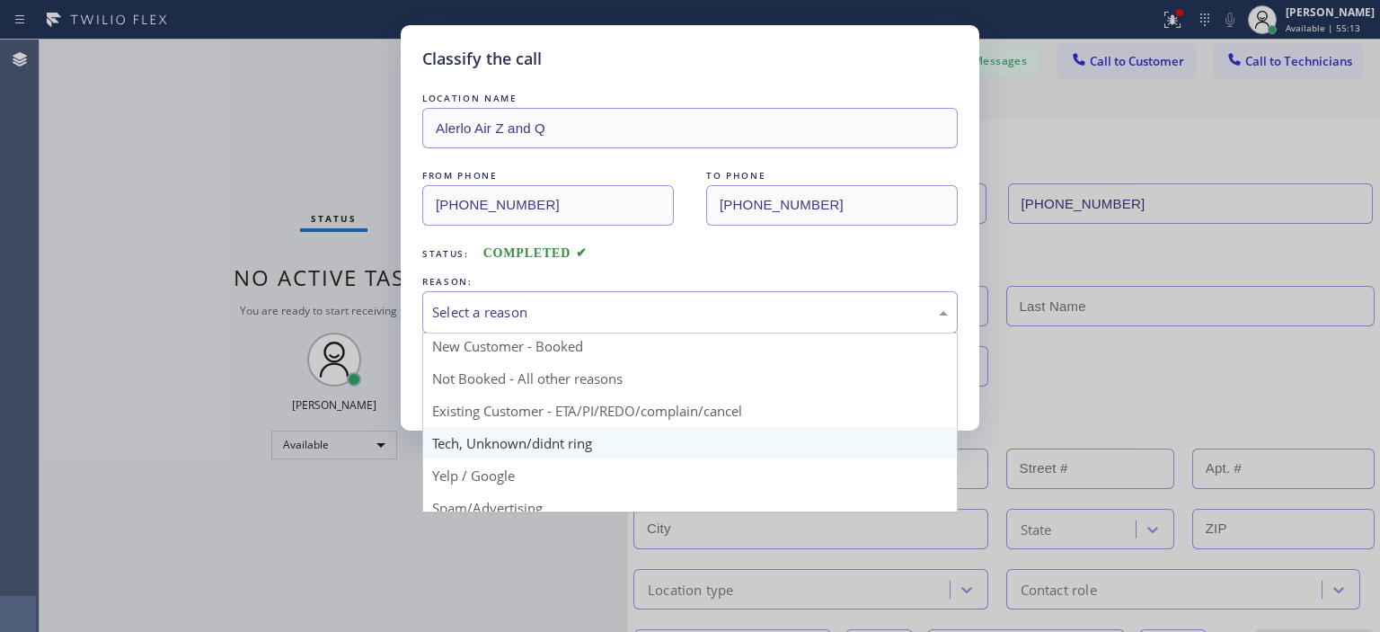
scroll to position [4, 0]
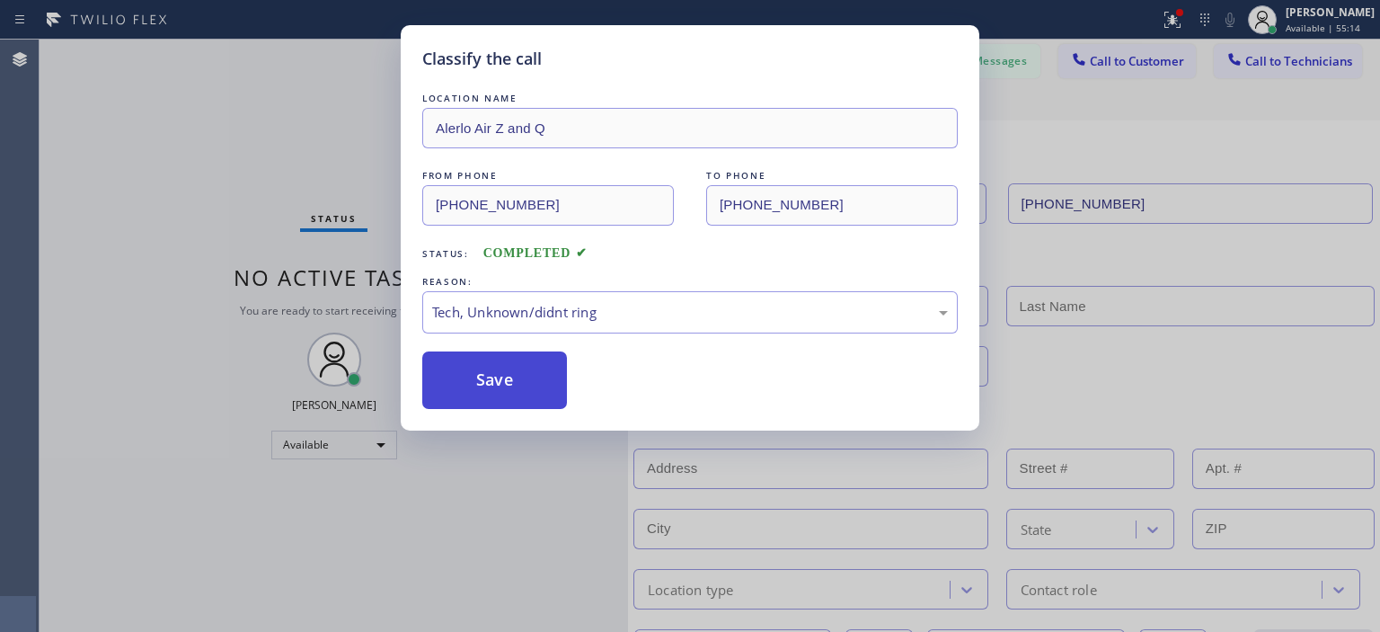
click at [518, 368] on button "Save" at bounding box center [494, 380] width 145 height 58
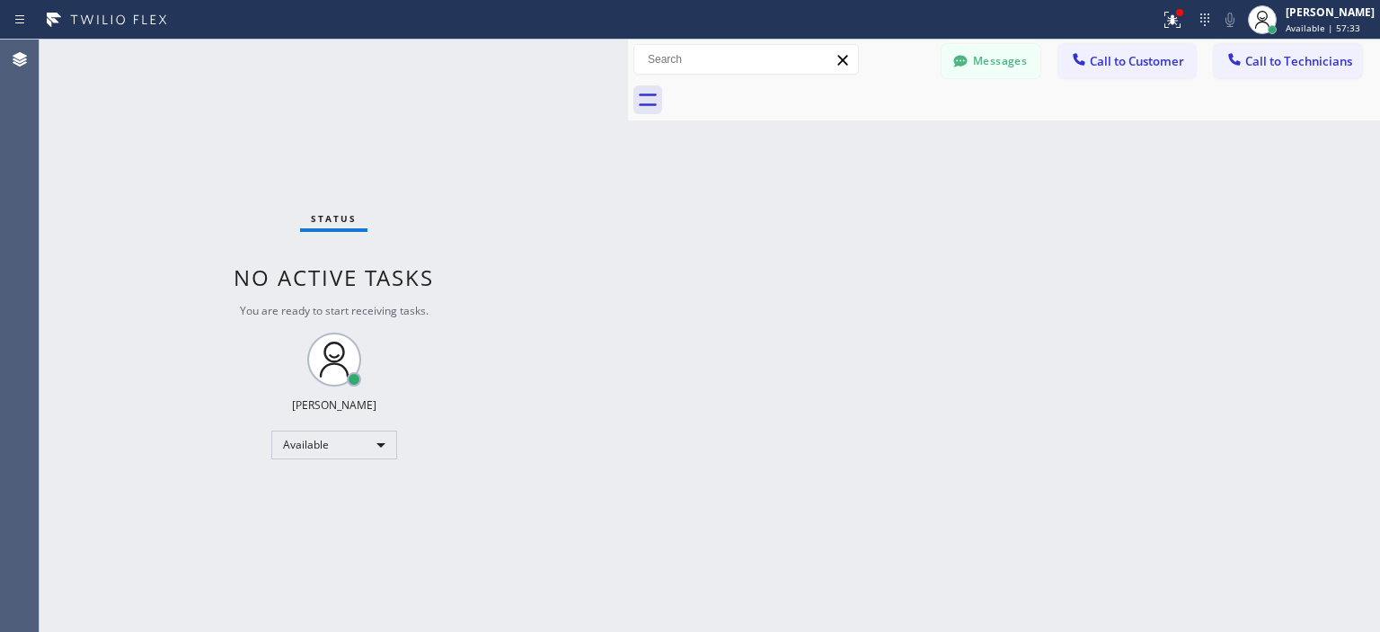
click at [983, 50] on button "Messages" at bounding box center [991, 61] width 99 height 34
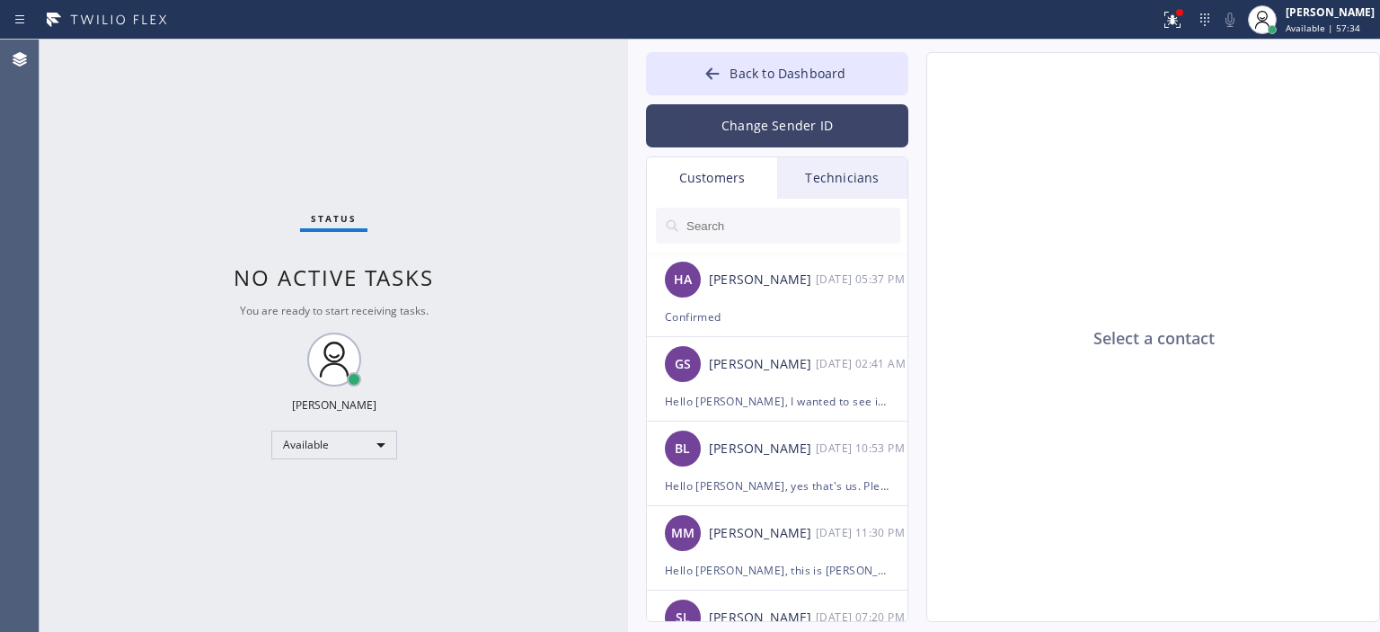
click at [720, 129] on button "Change Sender ID" at bounding box center [777, 125] width 262 height 43
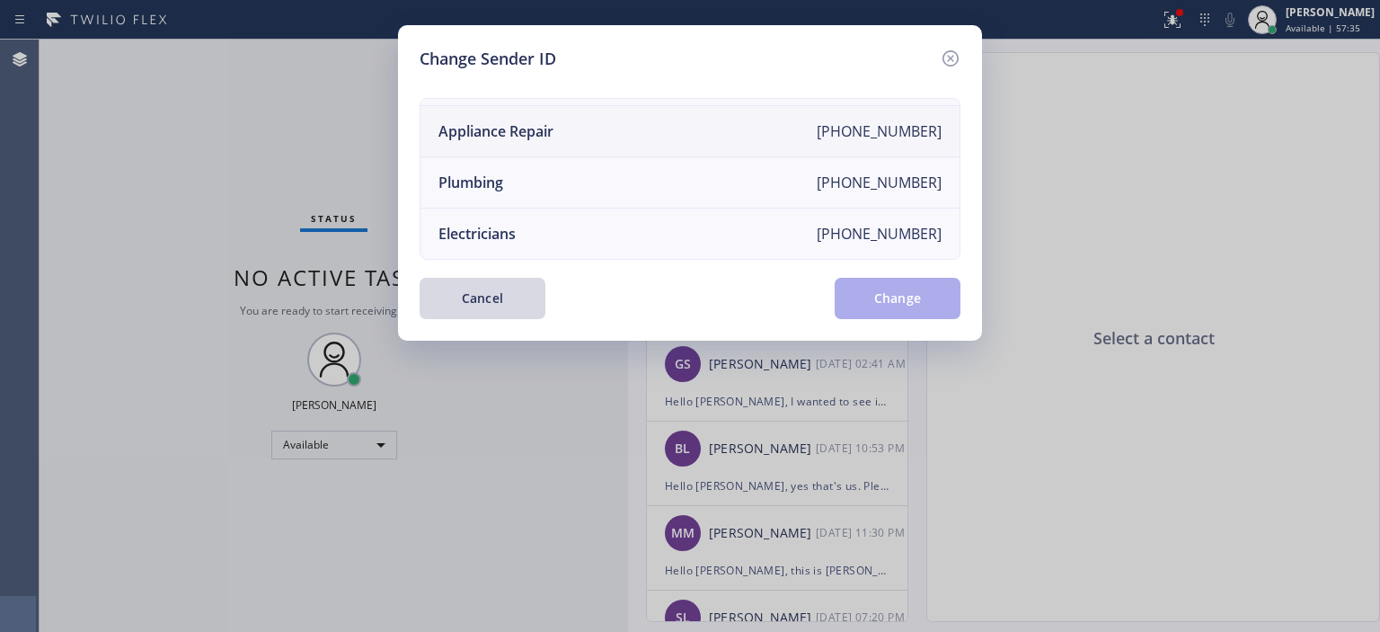
scroll to position [0, 0]
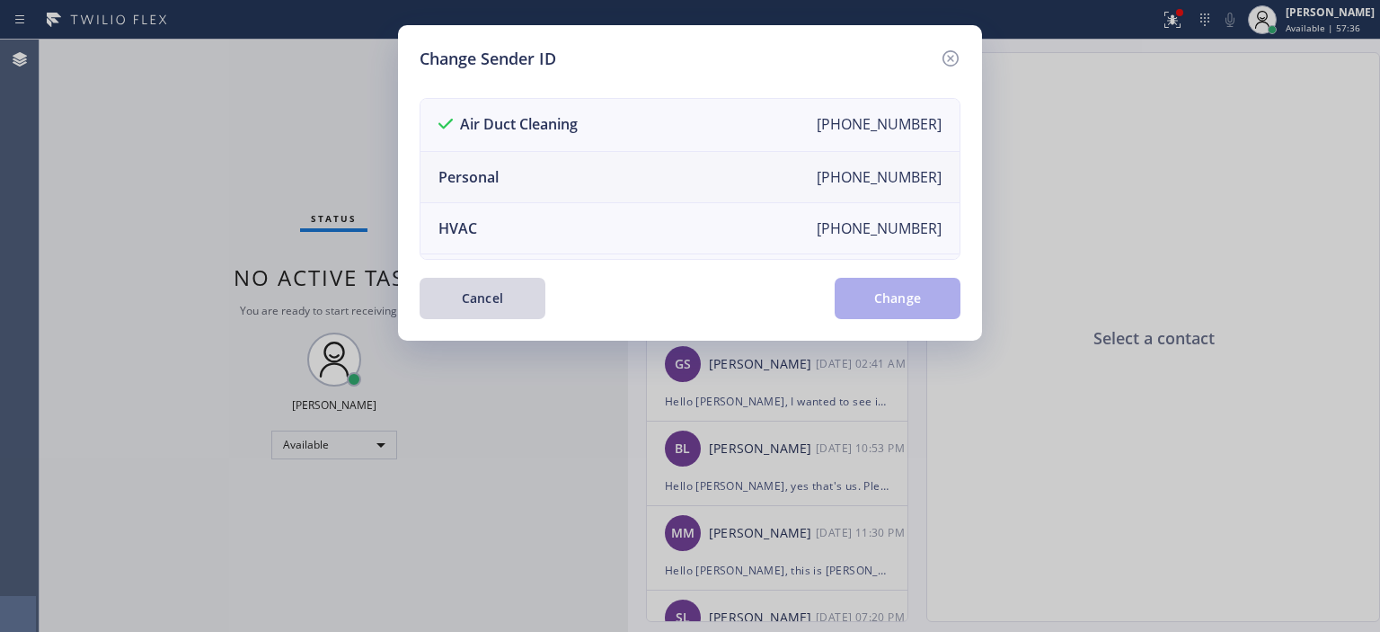
click at [643, 164] on li "Personal [PHONE_NUMBER]" at bounding box center [690, 177] width 539 height 51
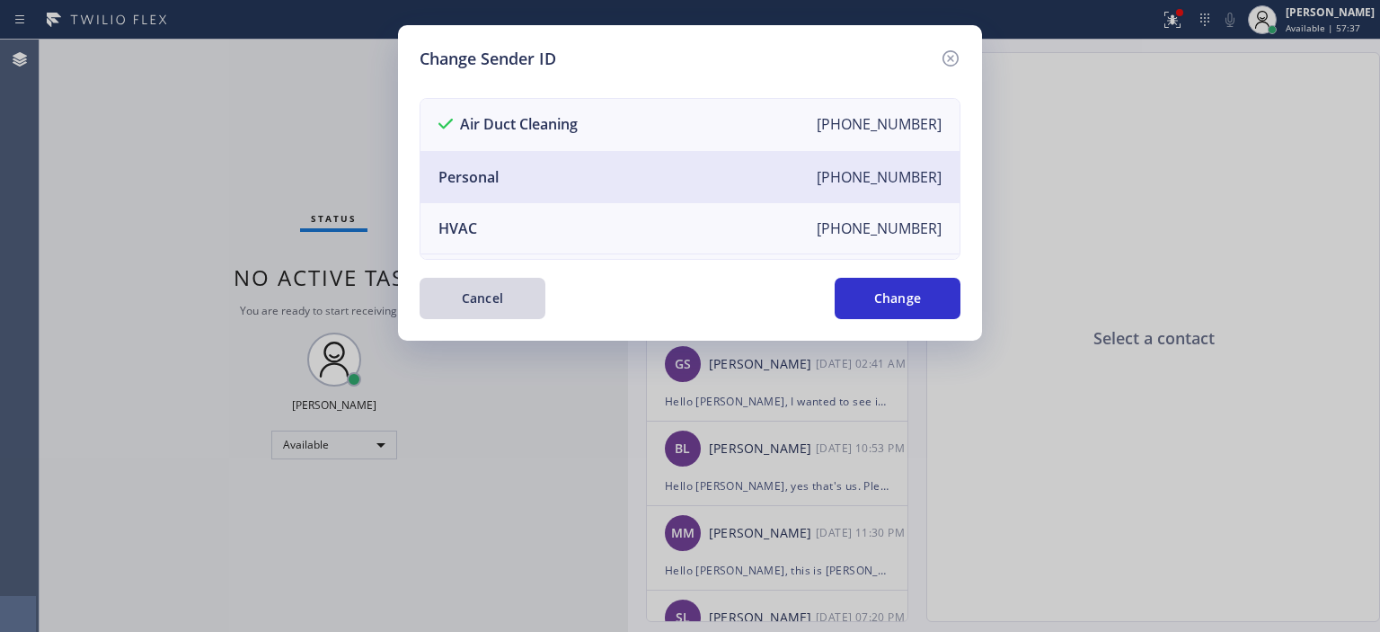
click at [902, 312] on button "Change" at bounding box center [898, 298] width 126 height 41
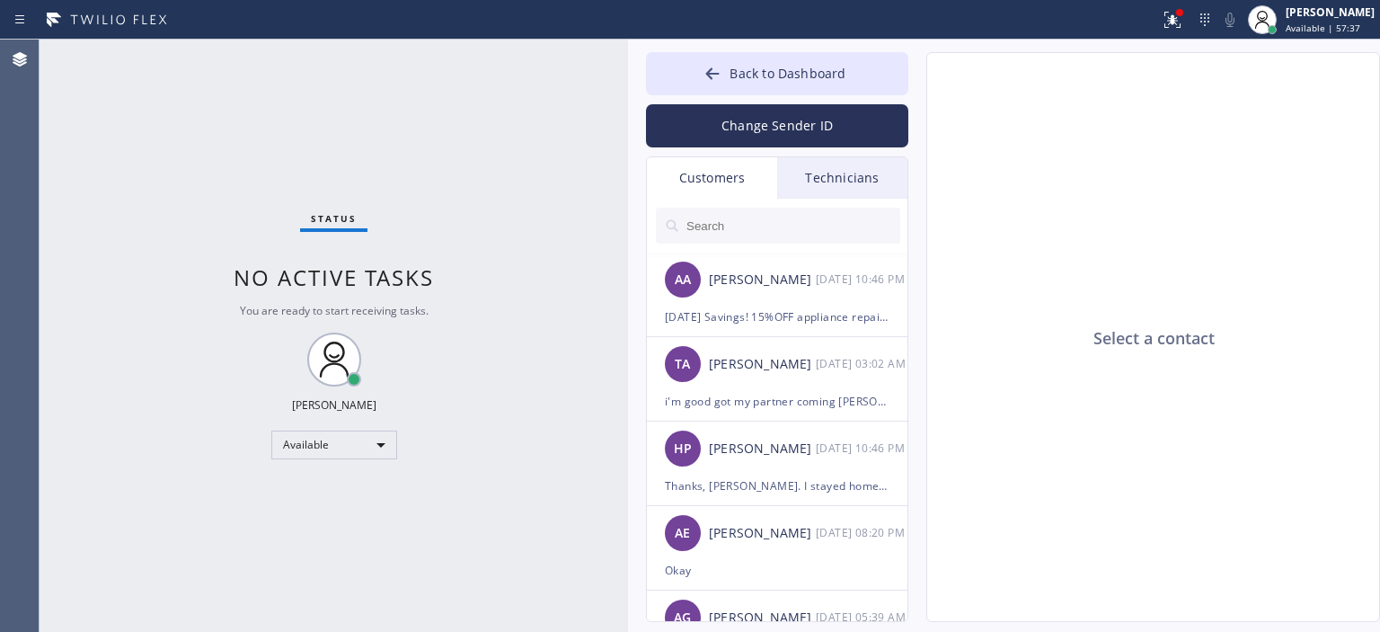
click at [834, 168] on div "Technicians" at bounding box center [842, 177] width 130 height 41
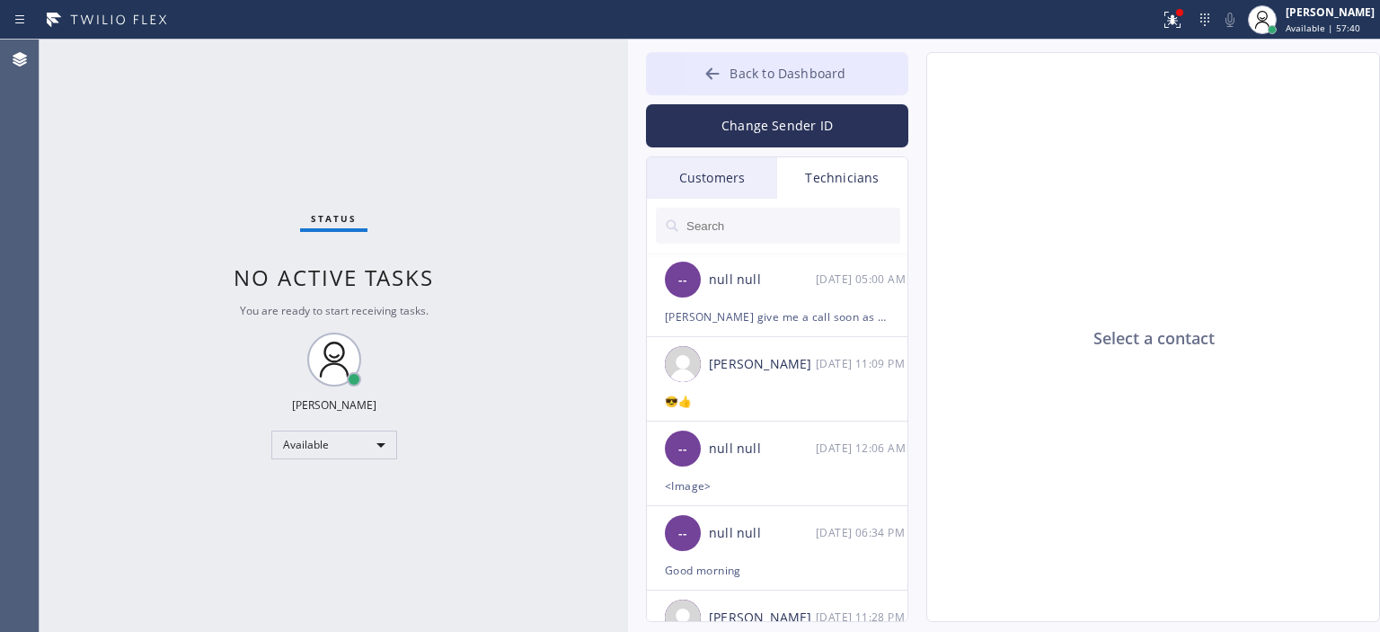
click at [689, 64] on button "Back to Dashboard" at bounding box center [777, 73] width 262 height 43
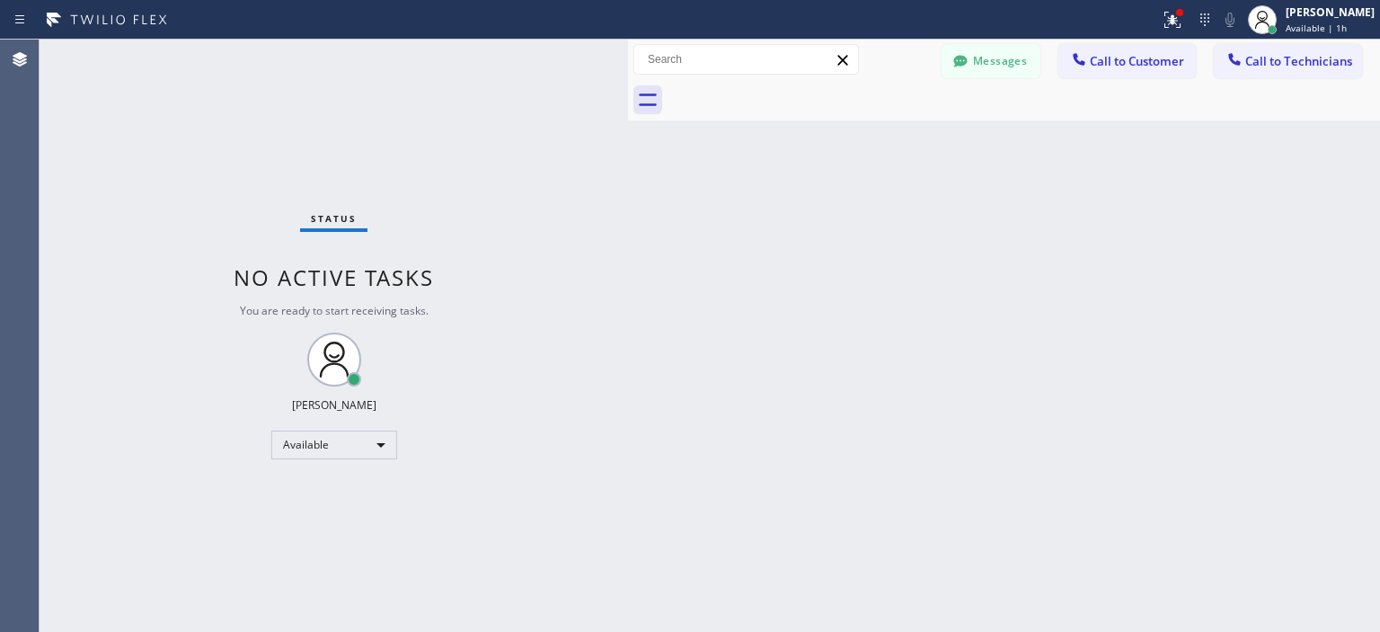
click at [1308, 368] on div "Back to Dashboard Change Sender ID Customers Technicians AA [PERSON_NAME] [DATE…" at bounding box center [1004, 336] width 752 height 592
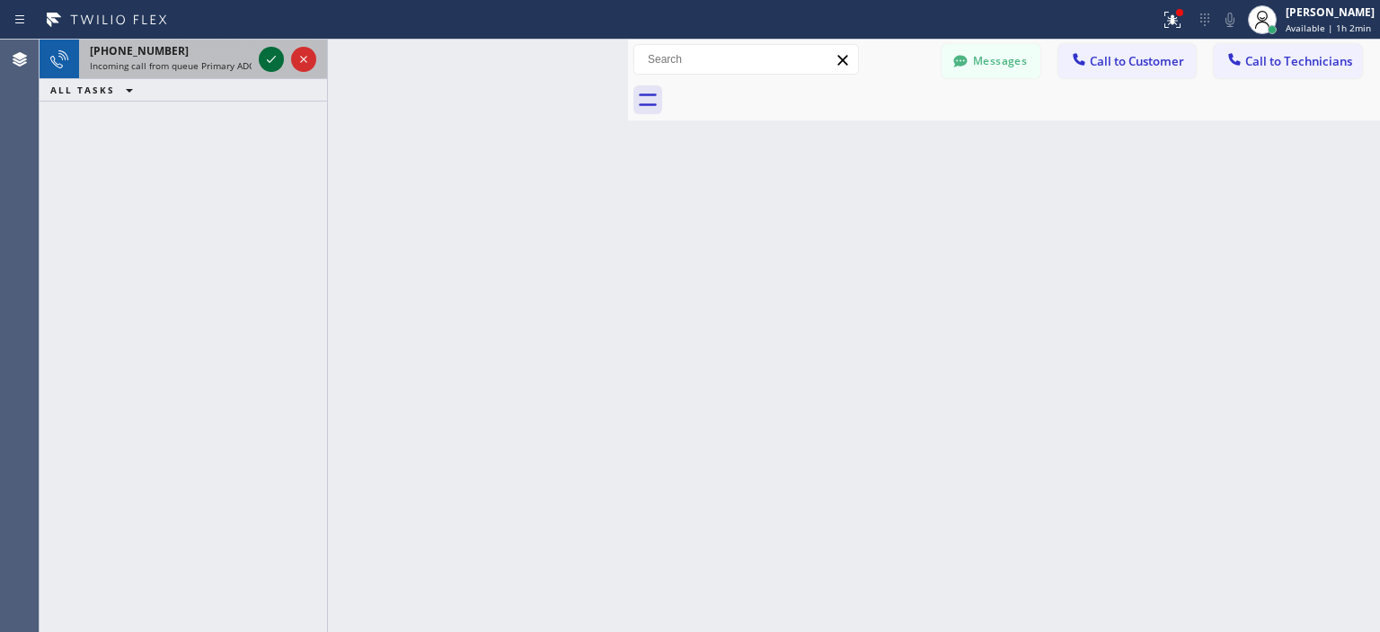
click at [269, 60] on icon at bounding box center [271, 59] width 9 height 7
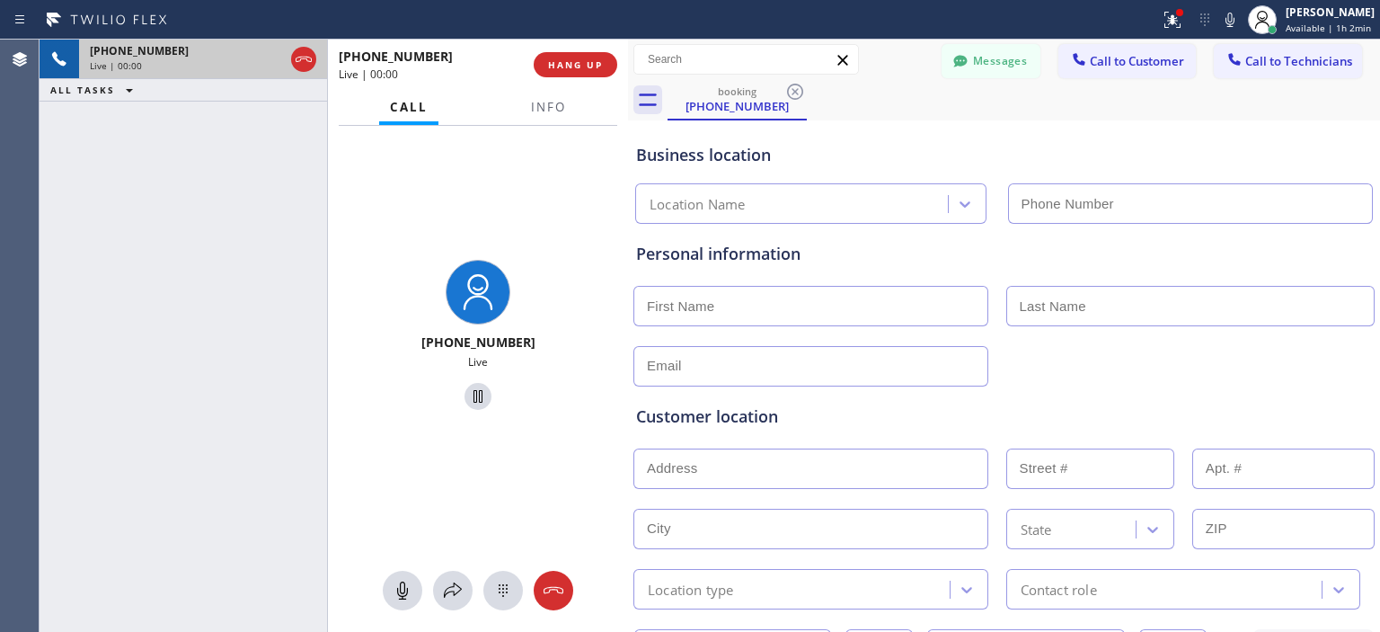
type input "[PHONE_NUMBER]"
drag, startPoint x: 521, startPoint y: 348, endPoint x: 431, endPoint y: 344, distance: 89.9
click at [431, 344] on div "[PHONE_NUMBER]" at bounding box center [478, 341] width 286 height 17
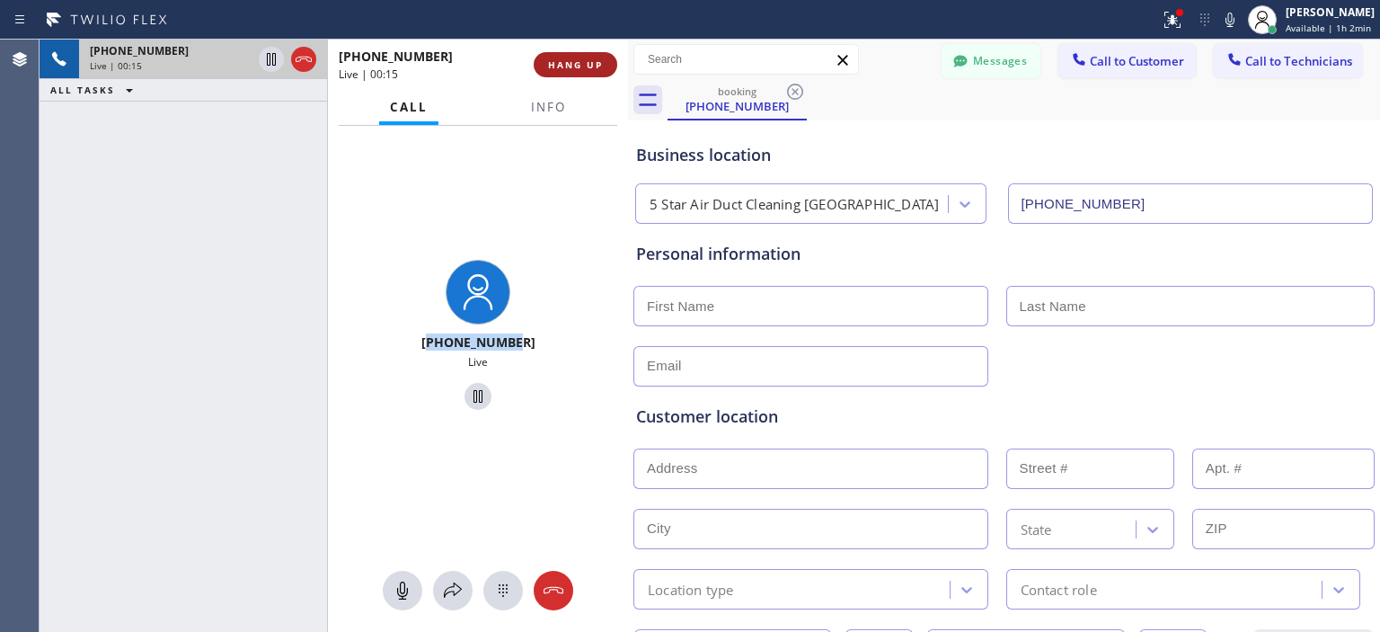
click at [572, 64] on span "HANG UP" at bounding box center [575, 64] width 55 height 13
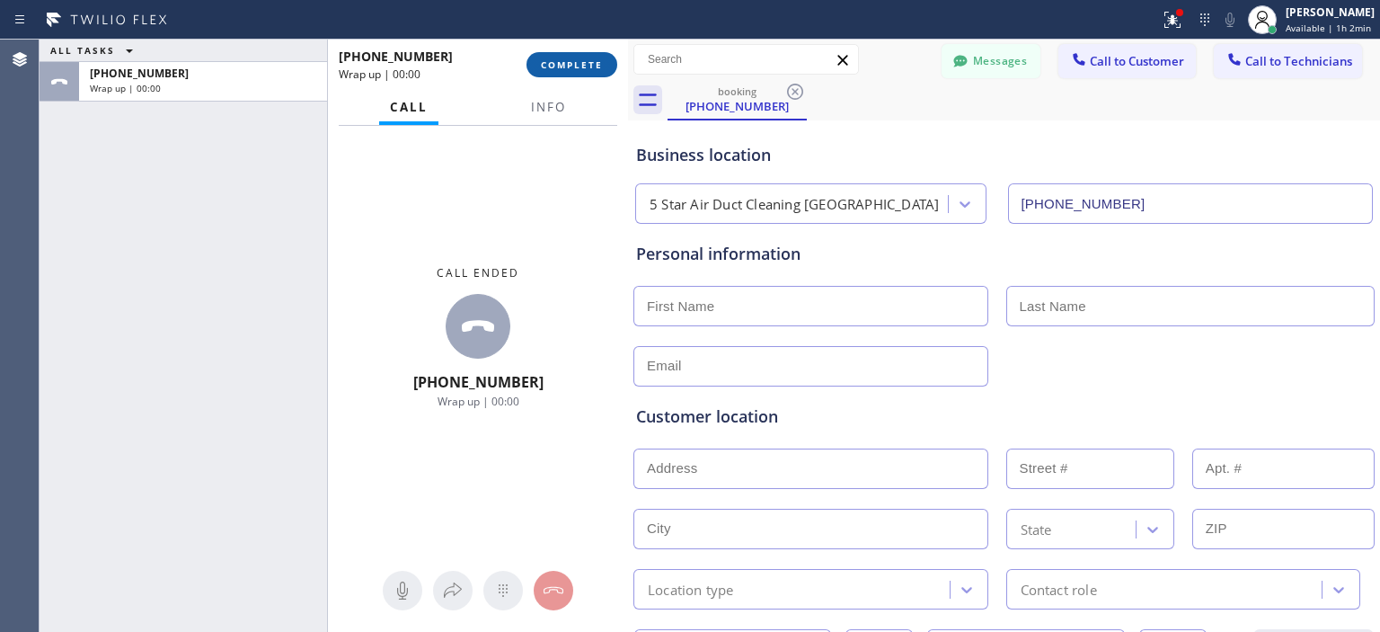
click at [554, 65] on span "COMPLETE" at bounding box center [572, 64] width 62 height 13
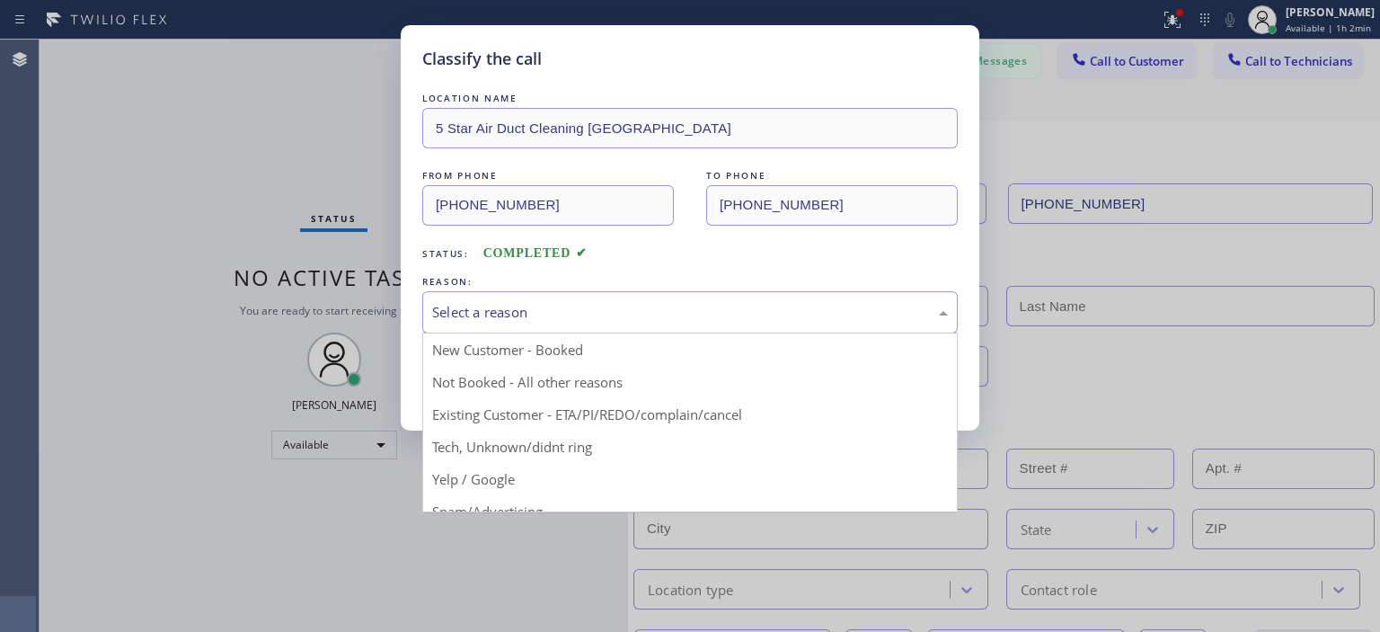
click at [550, 323] on div "Select a reason" at bounding box center [690, 312] width 536 height 42
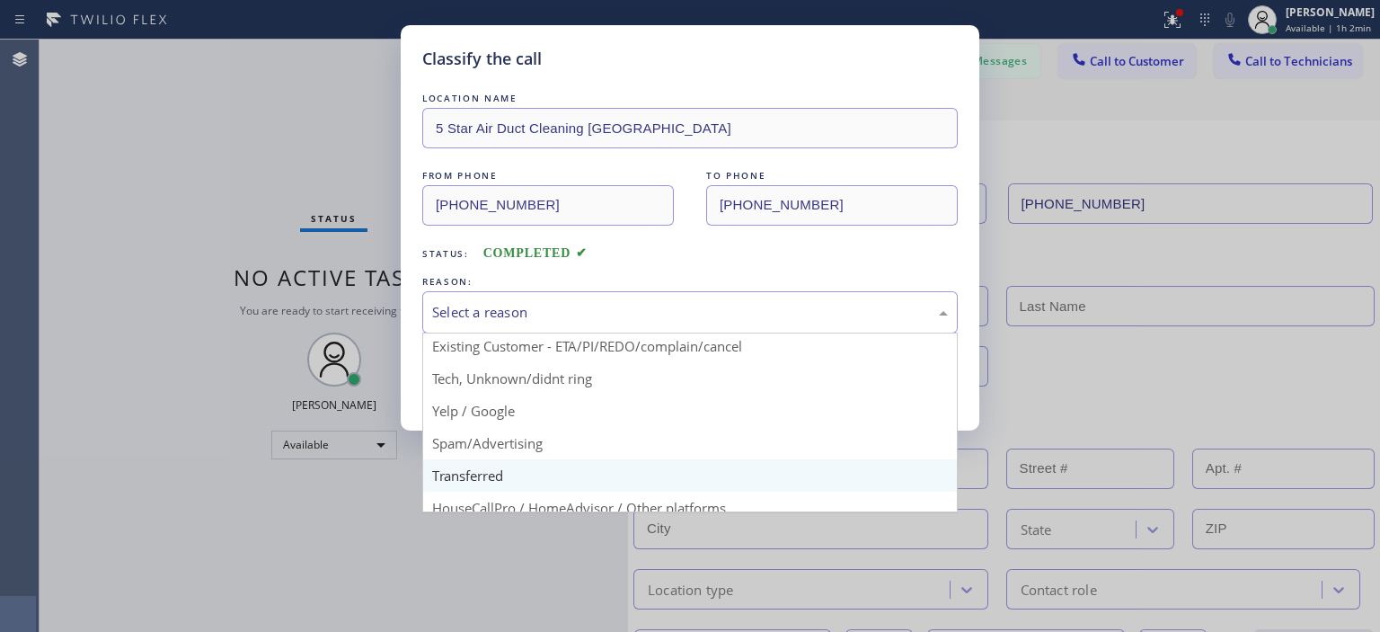
scroll to position [67, 0]
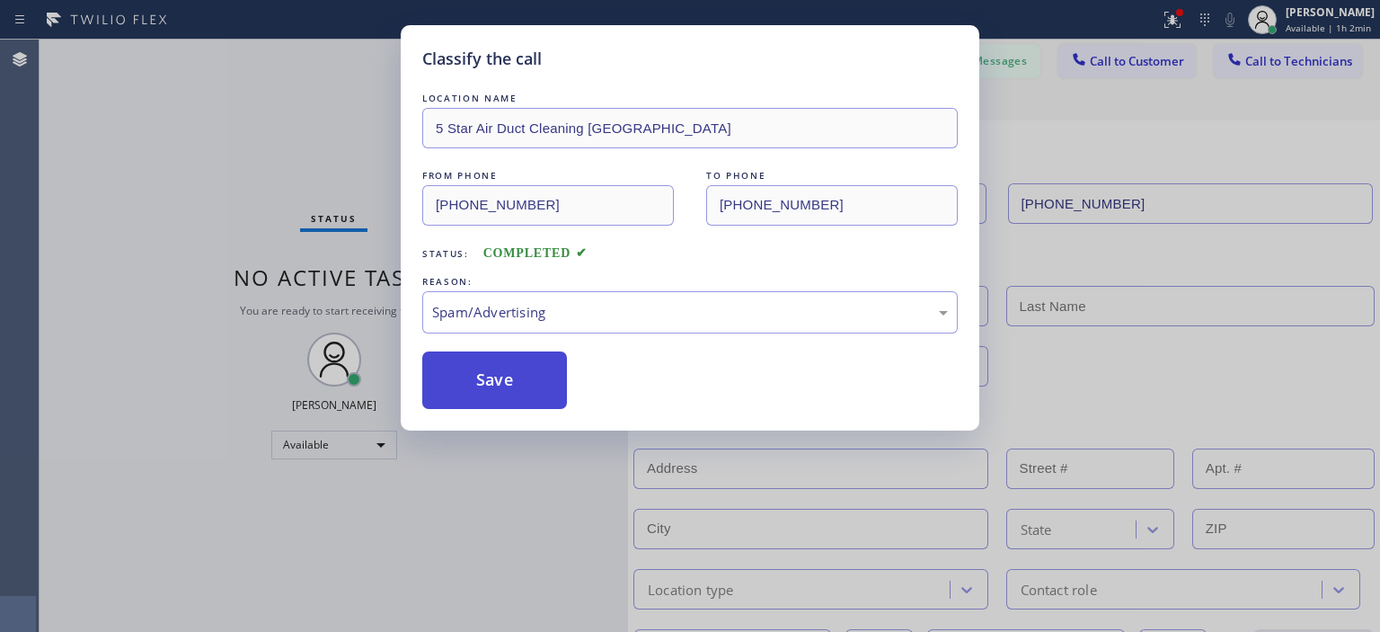
click at [500, 377] on button "Save" at bounding box center [494, 380] width 145 height 58
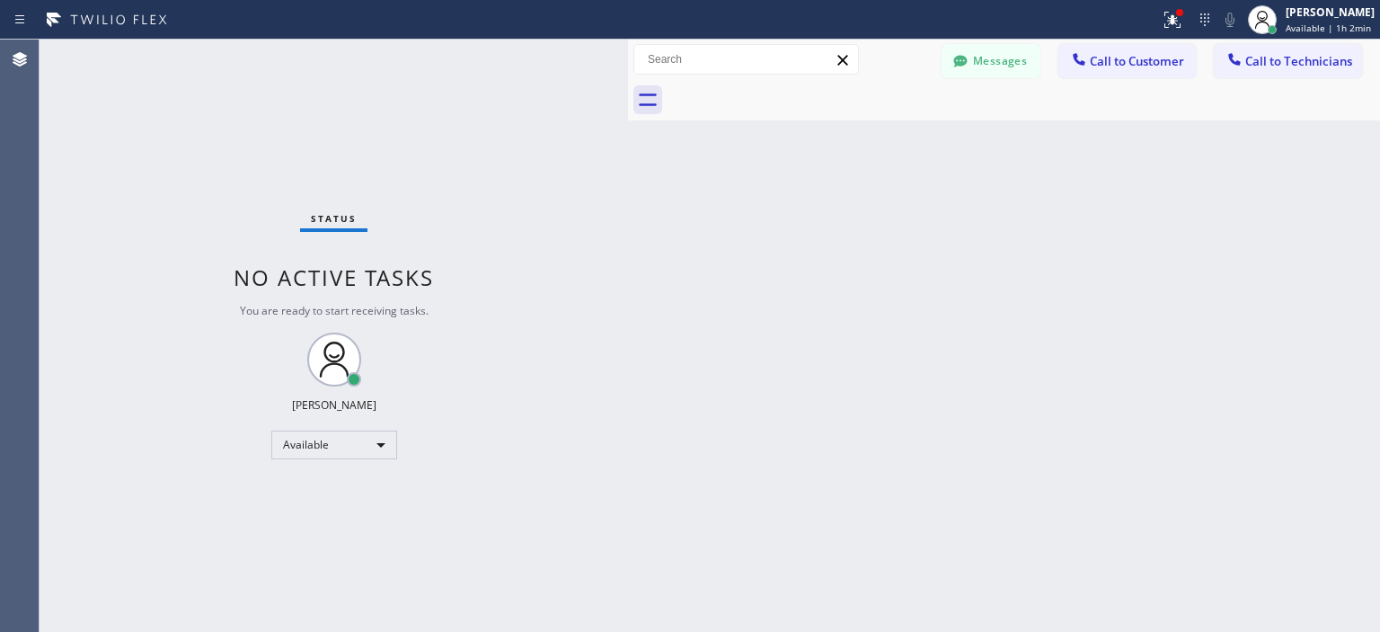
click at [1258, 389] on div "Back to Dashboard Change Sender ID Customers Technicians AA [PERSON_NAME] [DATE…" at bounding box center [1004, 336] width 752 height 592
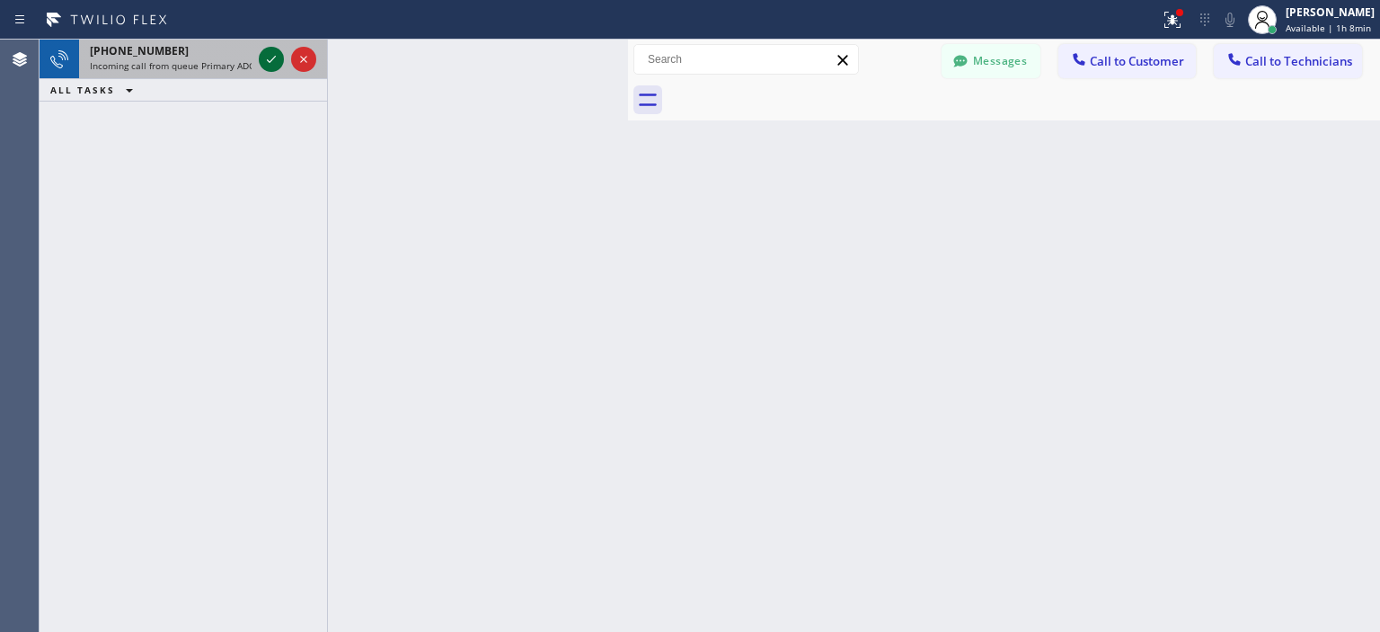
click at [266, 58] on icon at bounding box center [272, 60] width 22 height 22
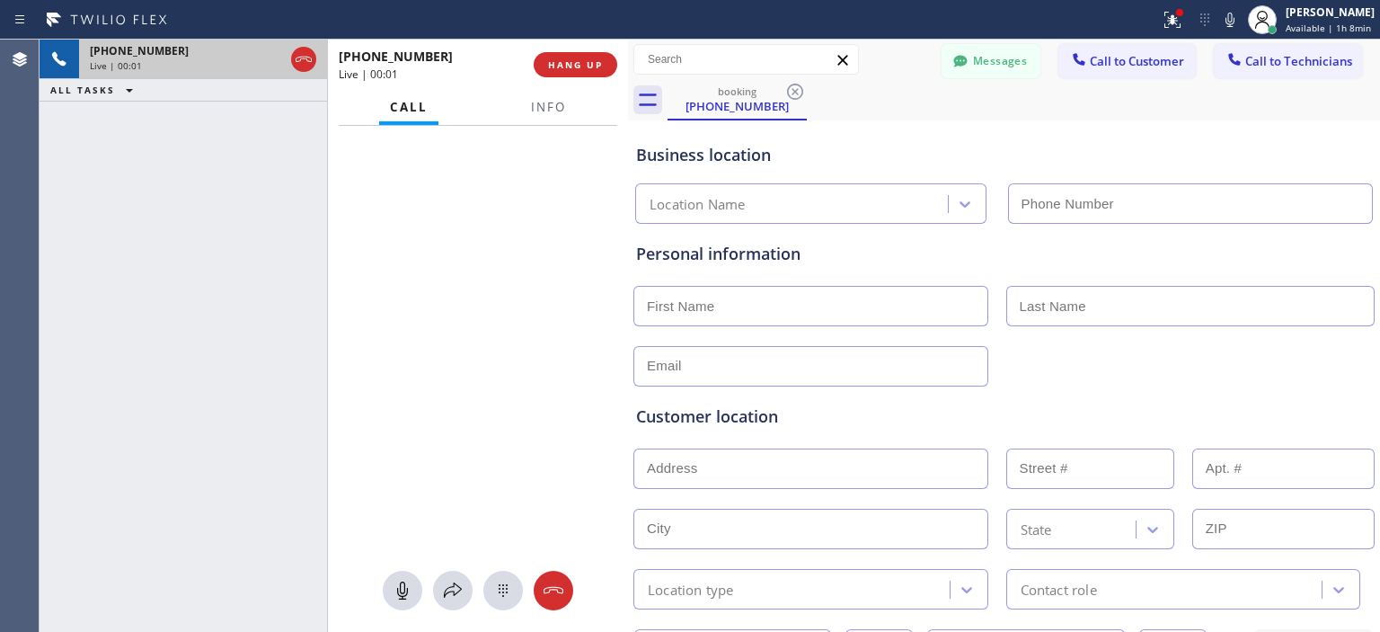
type input "[PHONE_NUMBER]"
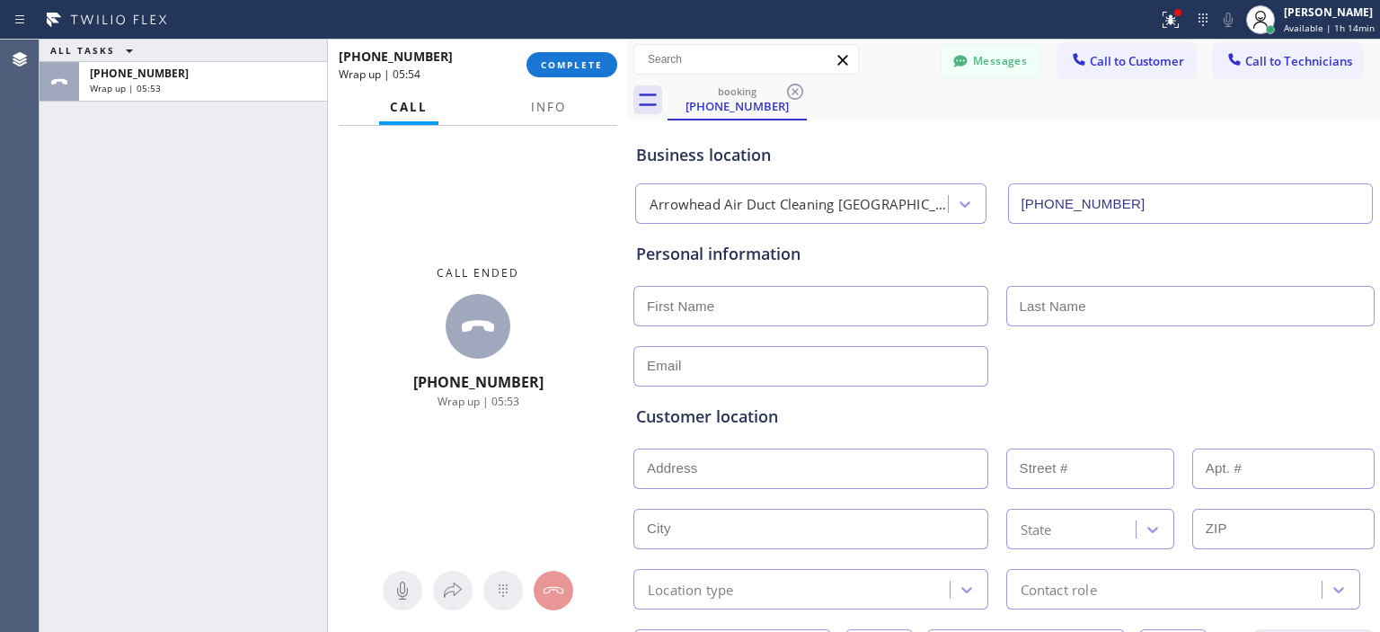
drag, startPoint x: 1288, startPoint y: 377, endPoint x: 1243, endPoint y: 341, distance: 57.5
click at [1286, 373] on div at bounding box center [1004, 364] width 745 height 44
click at [590, 65] on span "COMPLETE" at bounding box center [572, 64] width 62 height 13
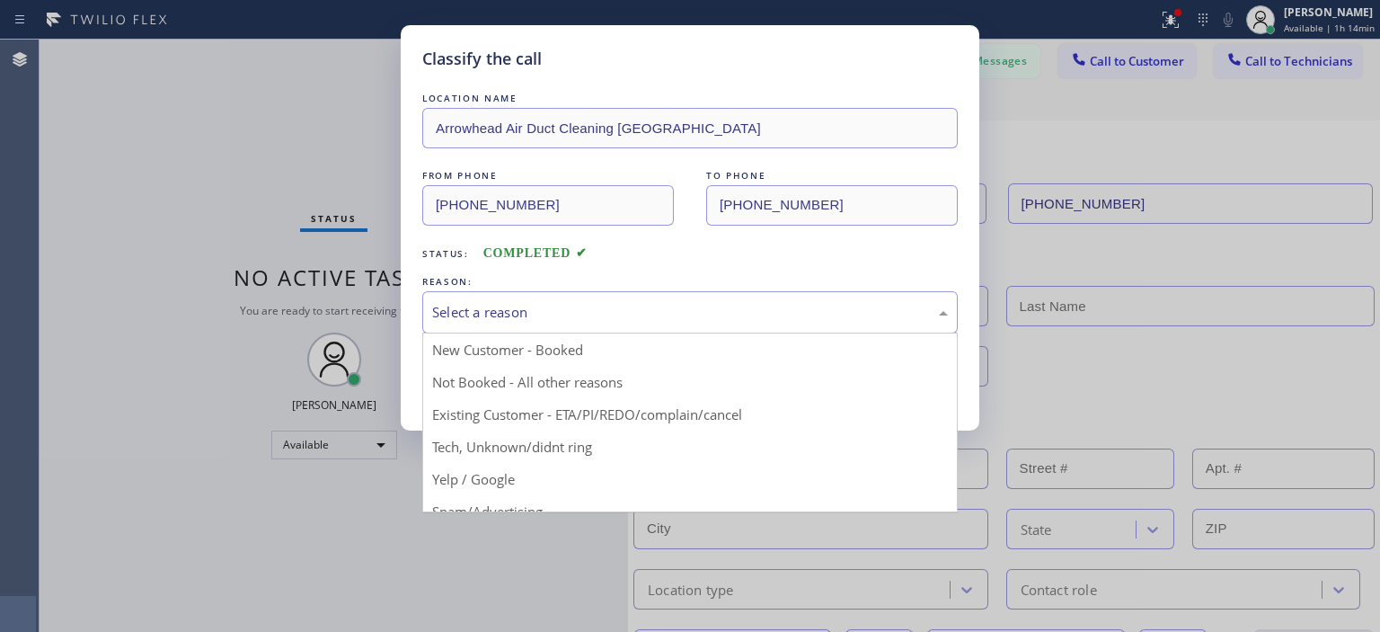
click at [714, 307] on div "Select a reason" at bounding box center [690, 312] width 516 height 21
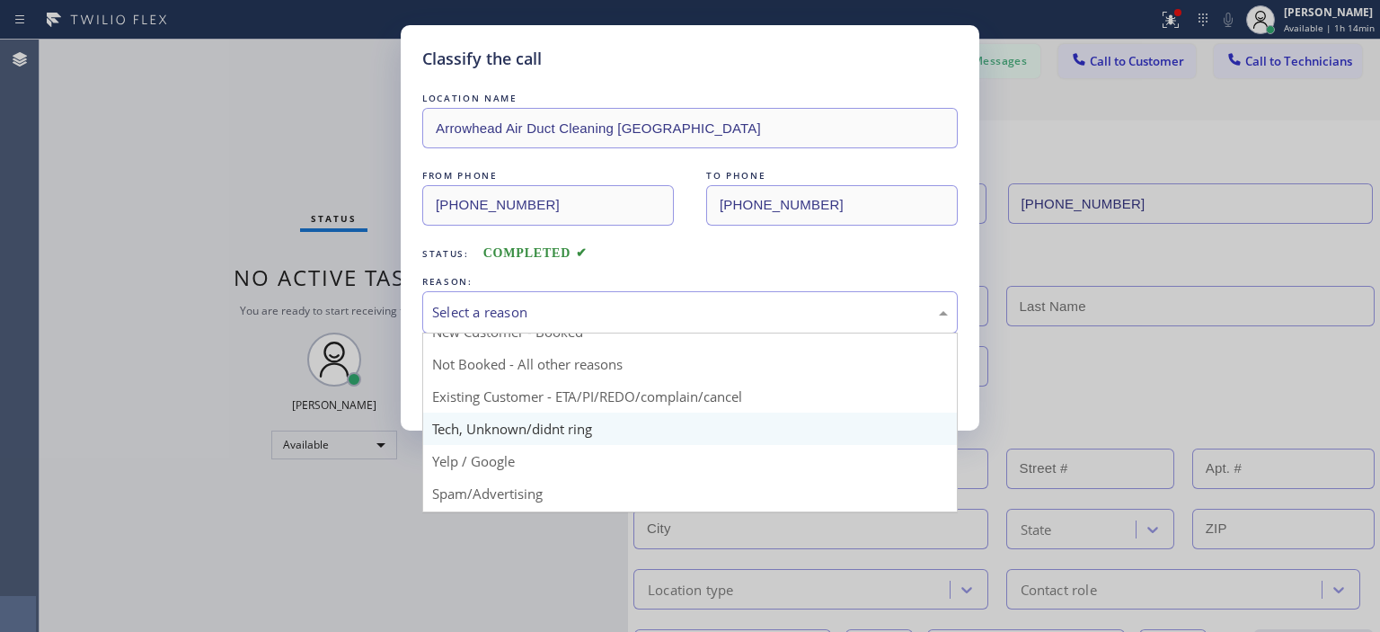
scroll to position [18, 0]
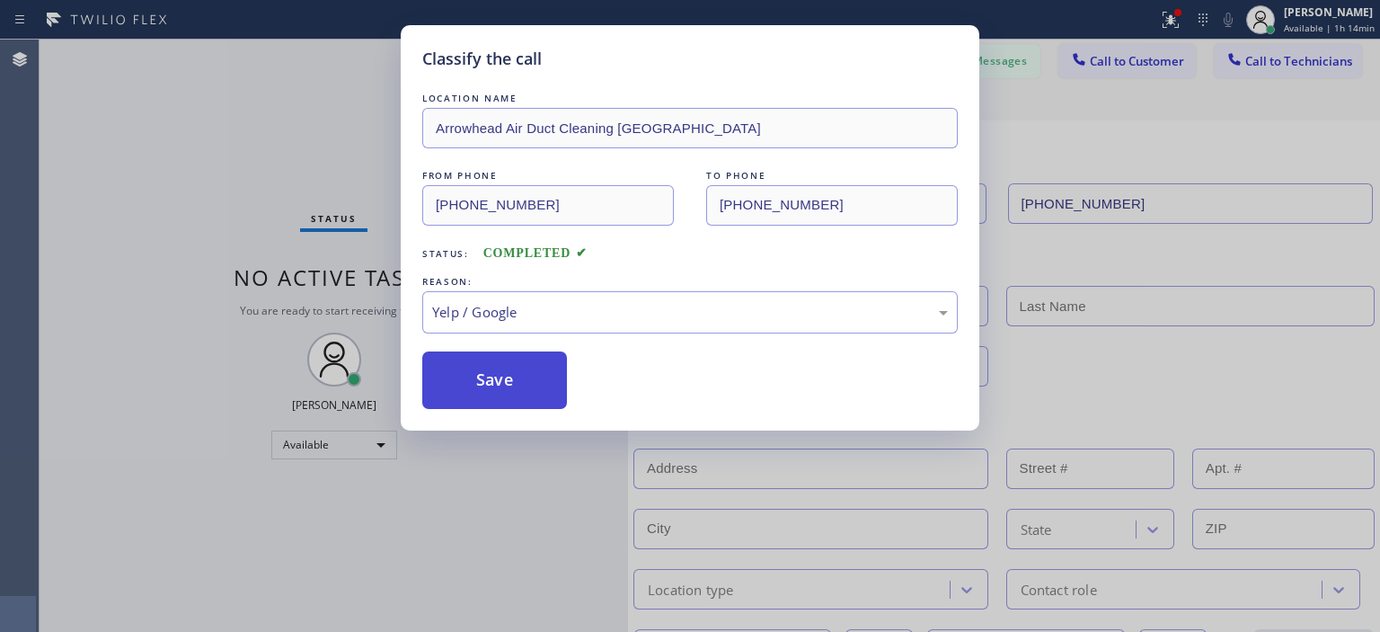
click at [516, 387] on button "Save" at bounding box center [494, 380] width 145 height 58
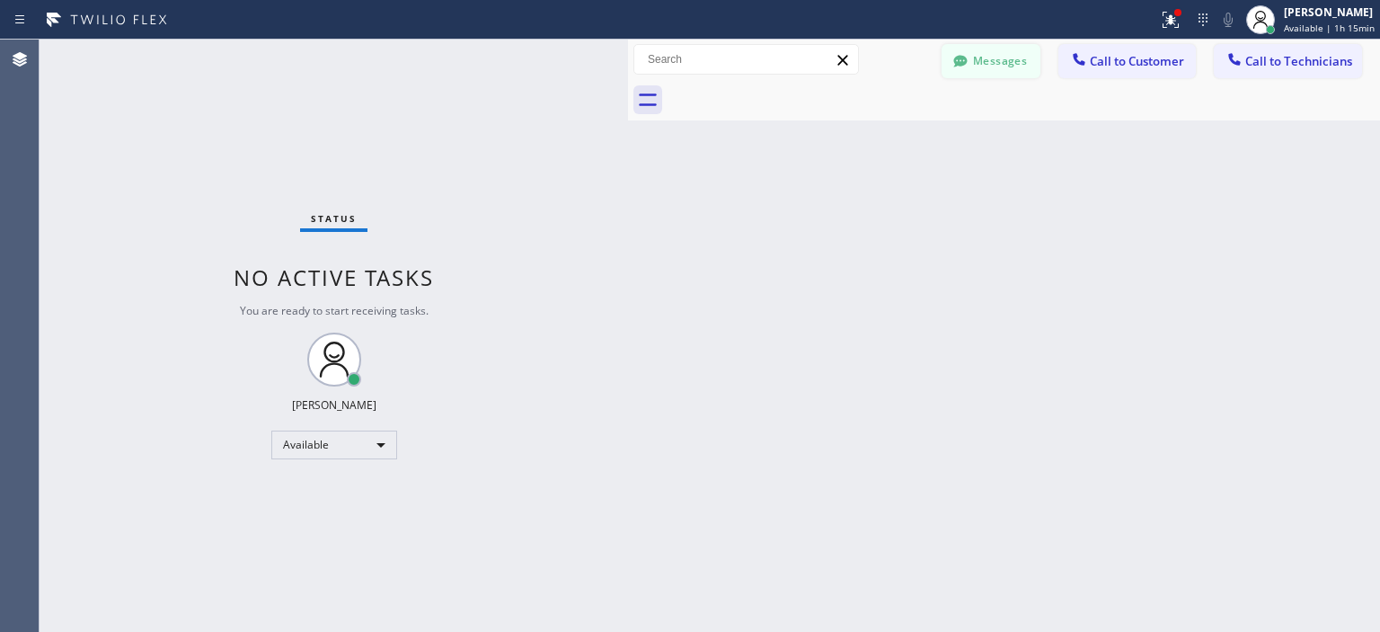
click at [997, 67] on button "Messages" at bounding box center [991, 61] width 99 height 34
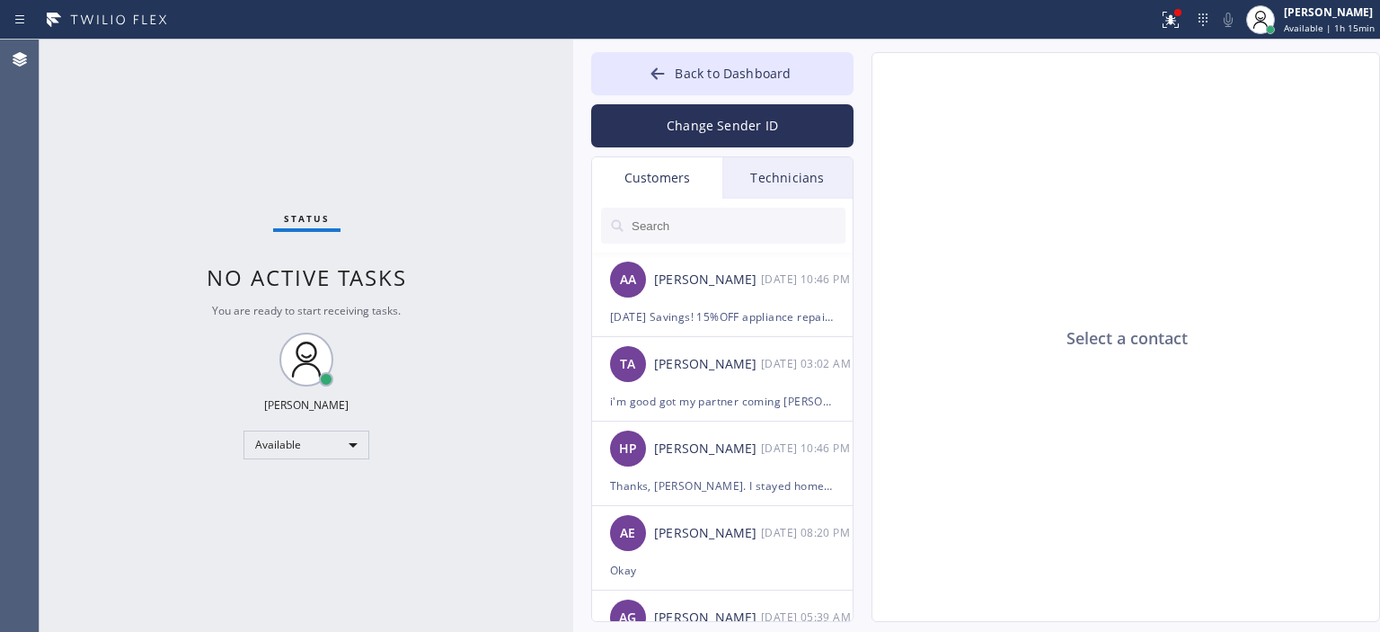
drag, startPoint x: 625, startPoint y: 71, endPoint x: 551, endPoint y: 78, distance: 74.0
click at [573, 78] on div at bounding box center [573, 336] width 0 height 592
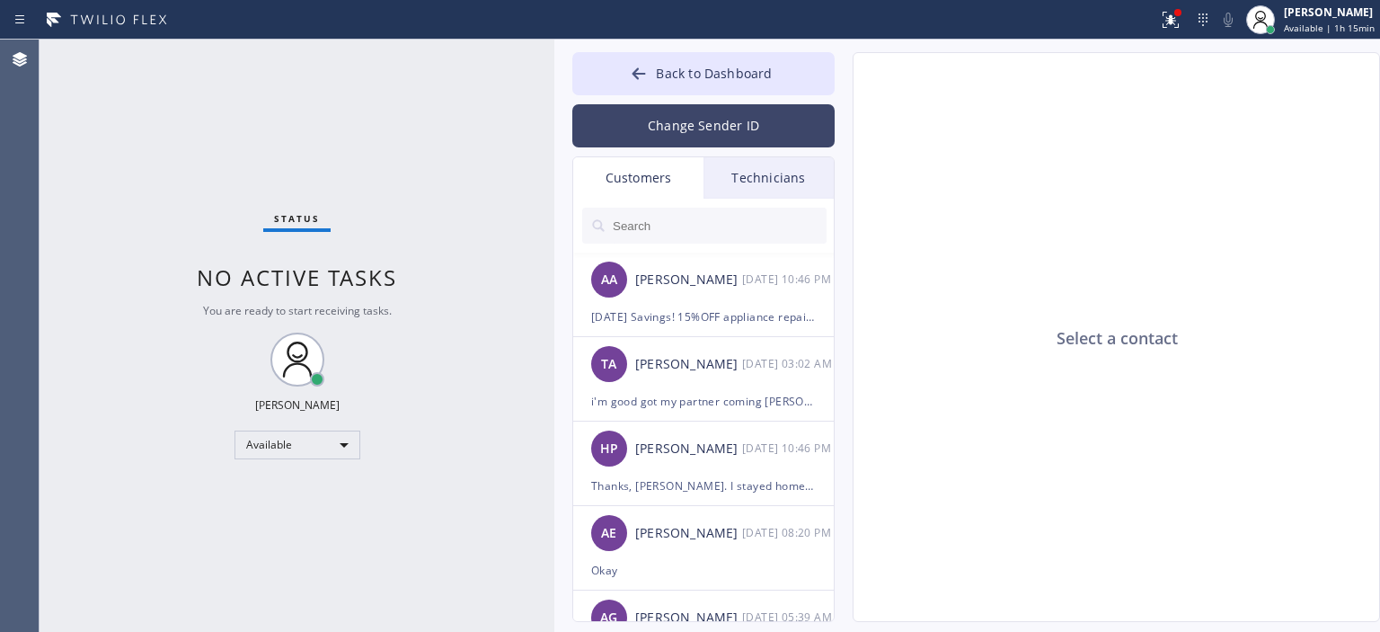
click at [701, 136] on button "Change Sender ID" at bounding box center [703, 125] width 262 height 43
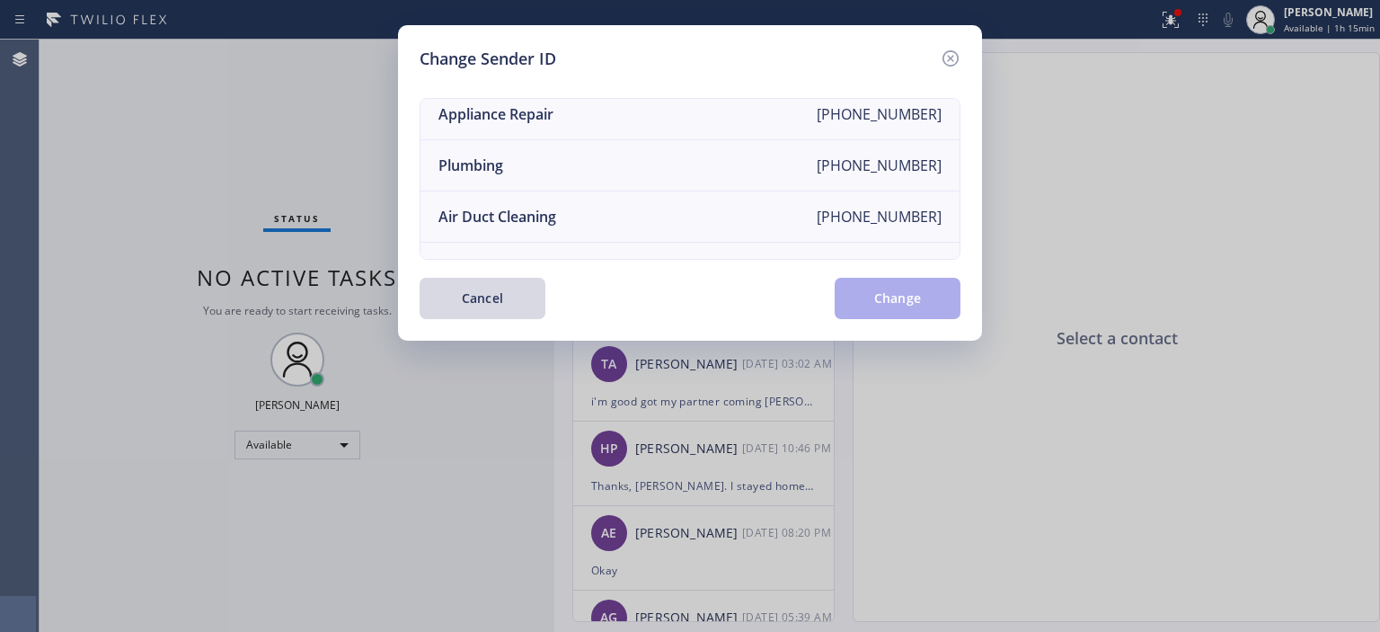
scroll to position [173, 0]
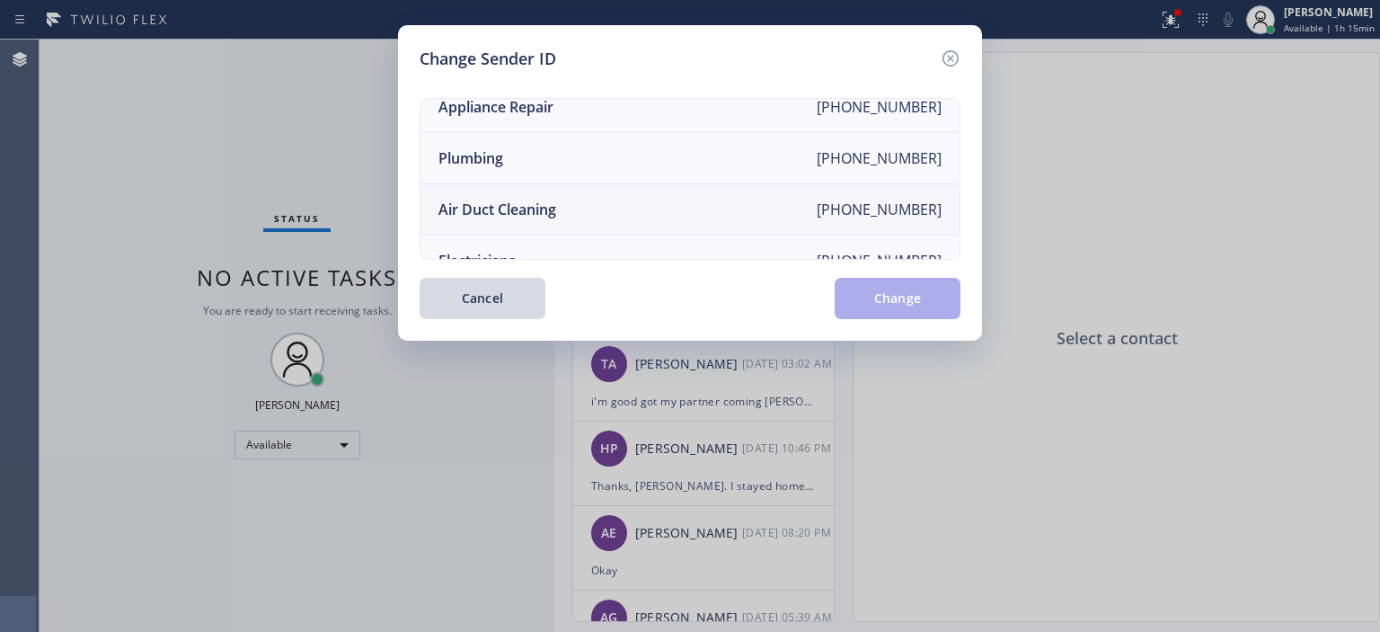
click at [603, 202] on li "Air Duct Cleaning [PHONE_NUMBER]" at bounding box center [690, 209] width 539 height 51
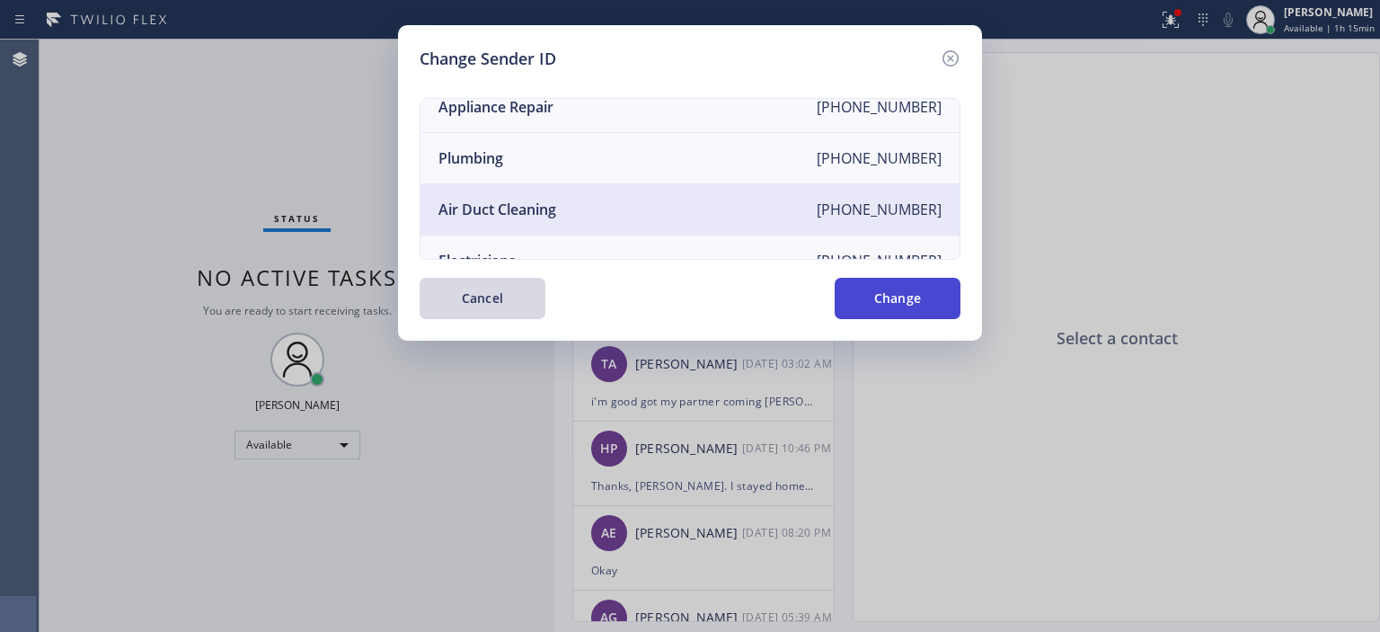
click at [884, 292] on button "Change" at bounding box center [898, 298] width 126 height 41
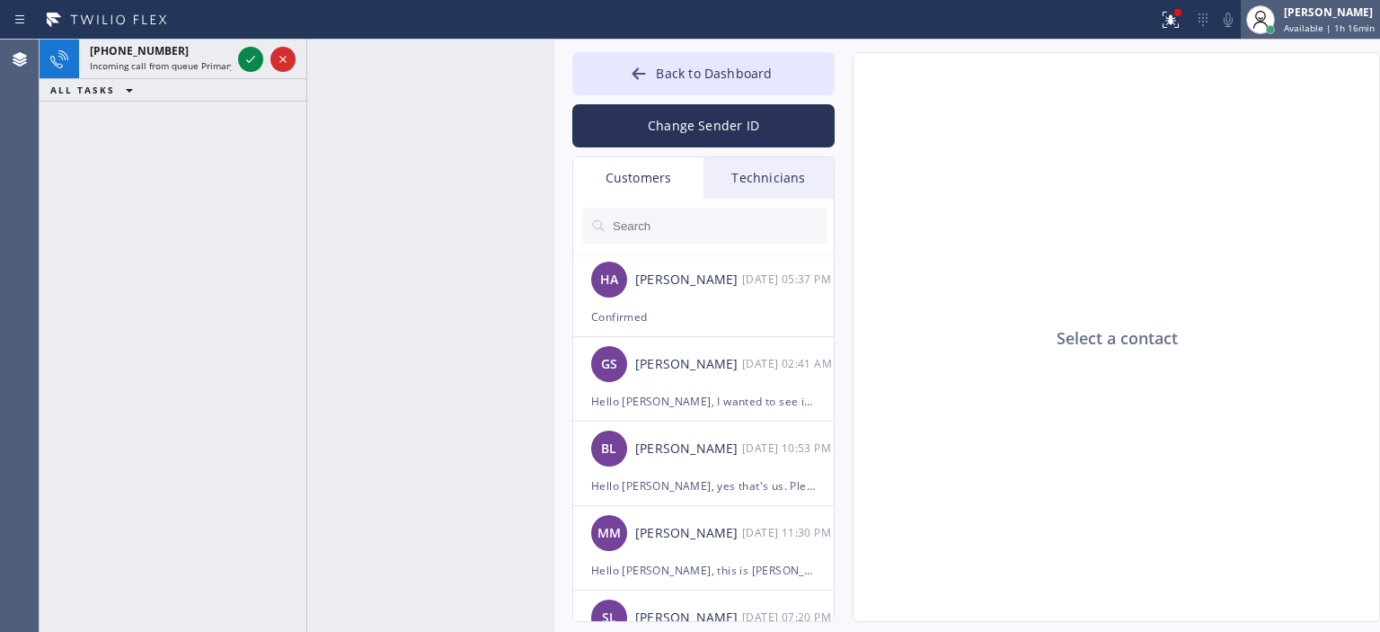
click at [1308, 13] on div "[PERSON_NAME]" at bounding box center [1329, 11] width 91 height 15
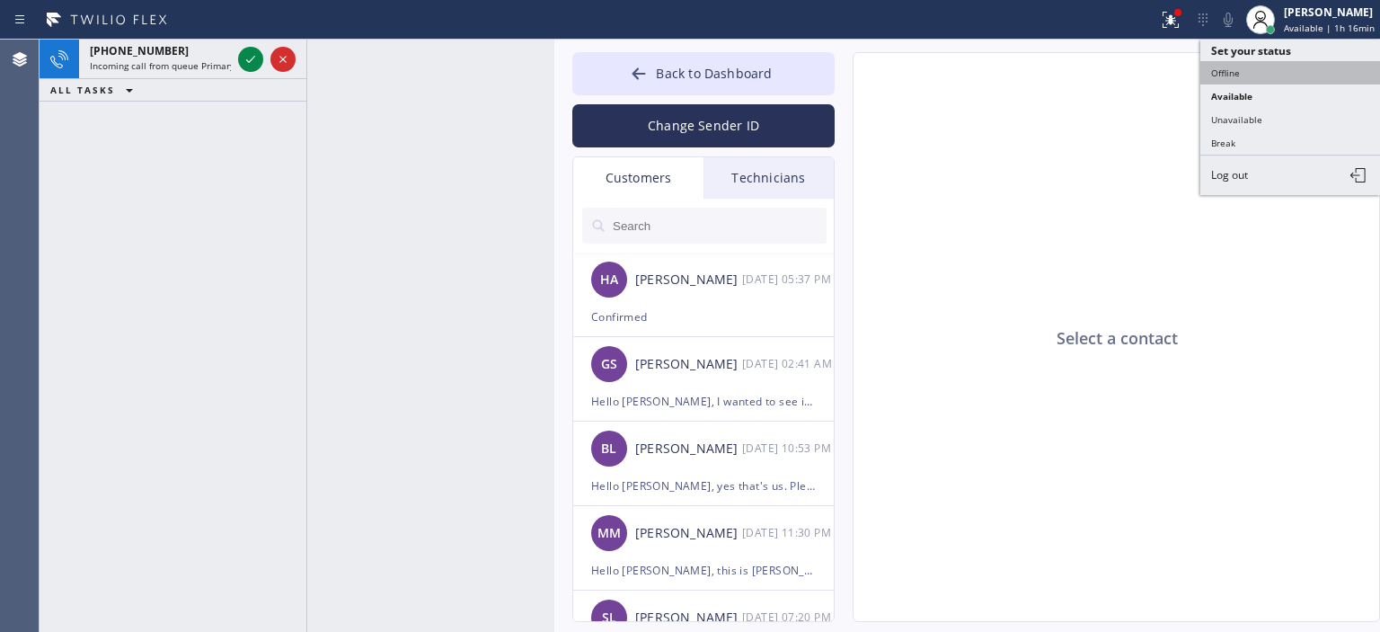
click at [1240, 68] on button "Offline" at bounding box center [1291, 72] width 180 height 23
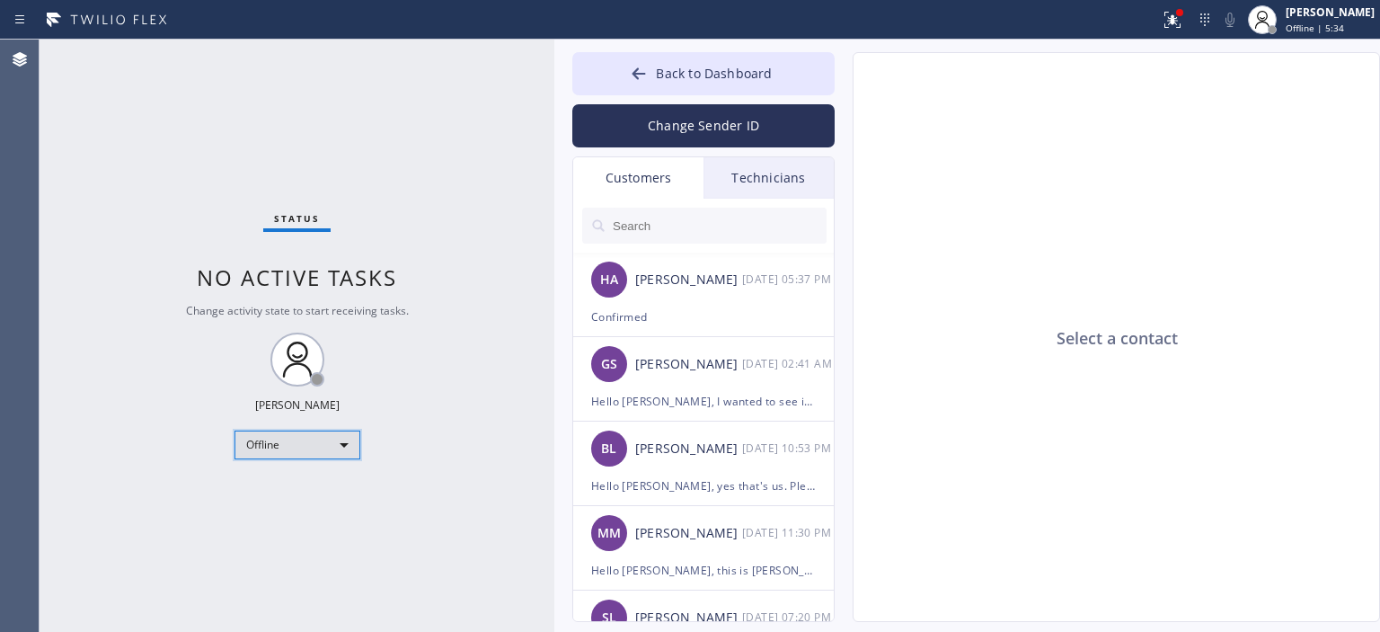
click at [307, 438] on div "Offline" at bounding box center [298, 444] width 126 height 29
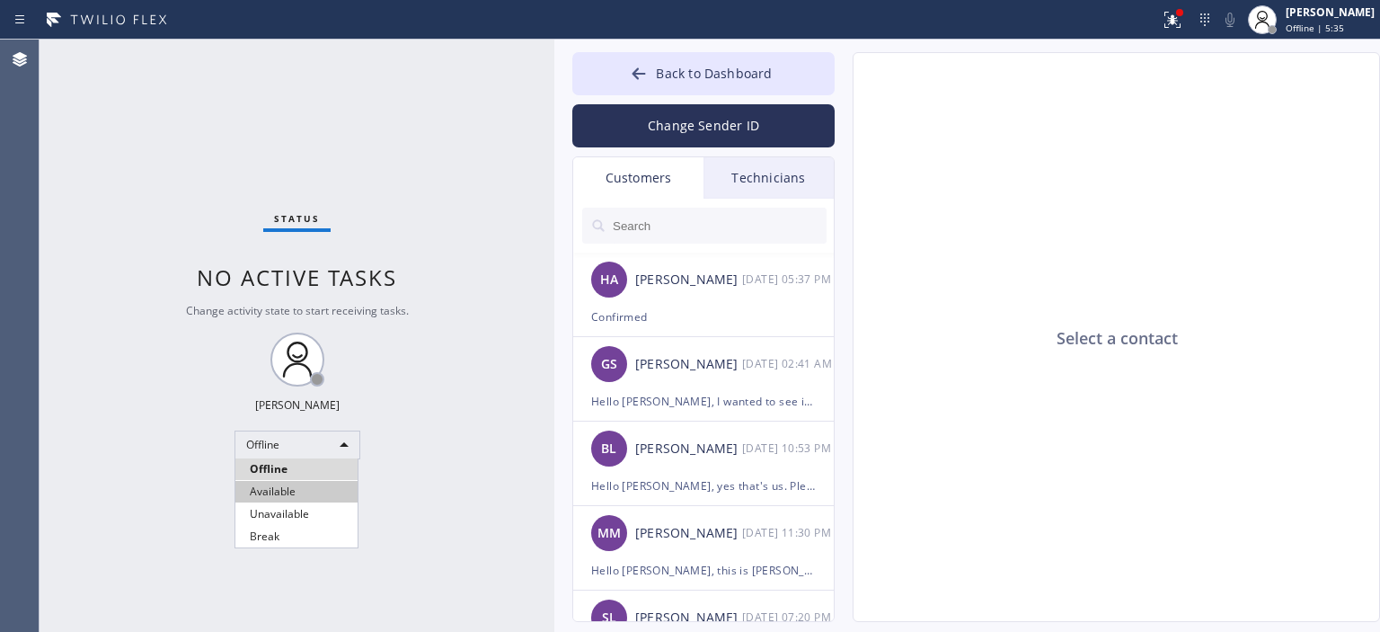
click at [306, 487] on li "Available" at bounding box center [296, 492] width 122 height 22
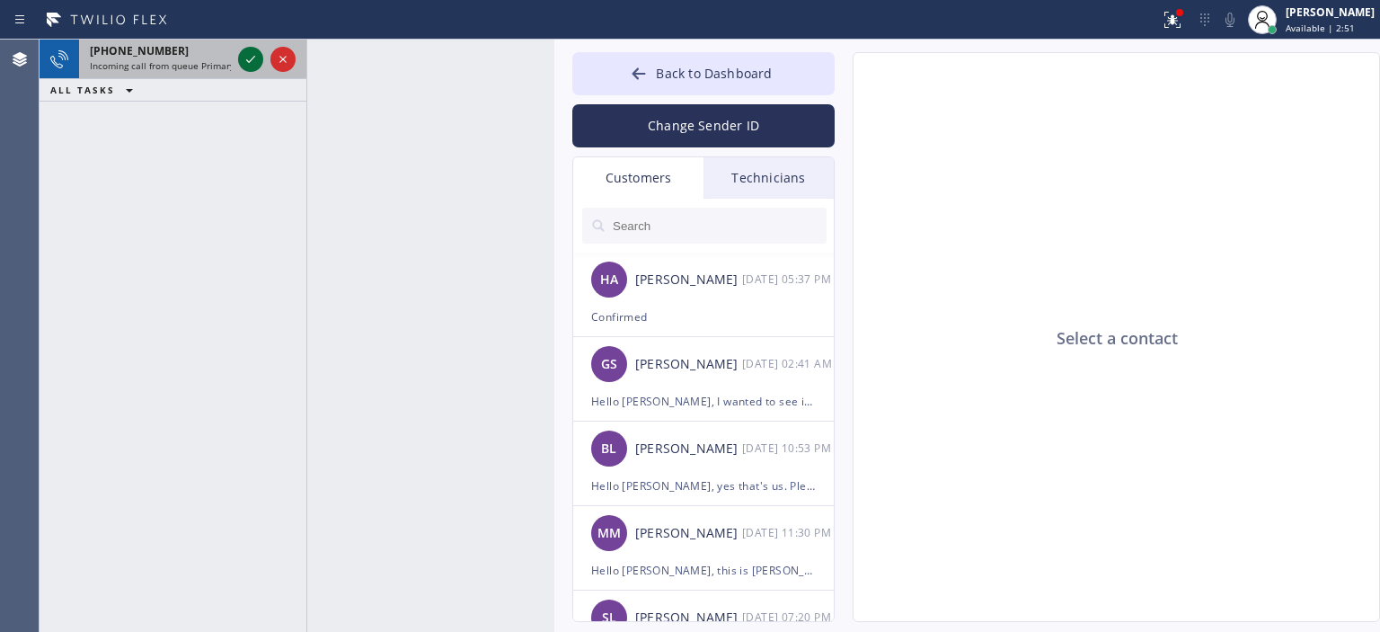
click at [251, 67] on icon at bounding box center [251, 60] width 22 height 22
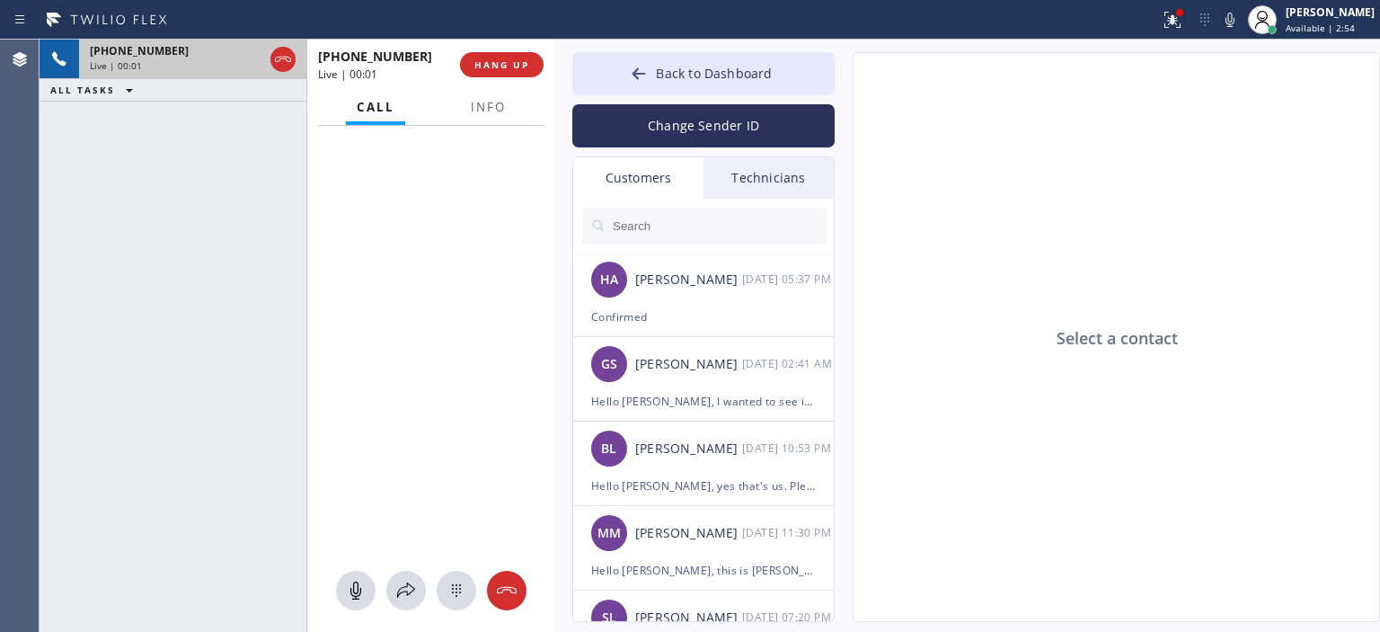
type input "[PHONE_NUMBER]"
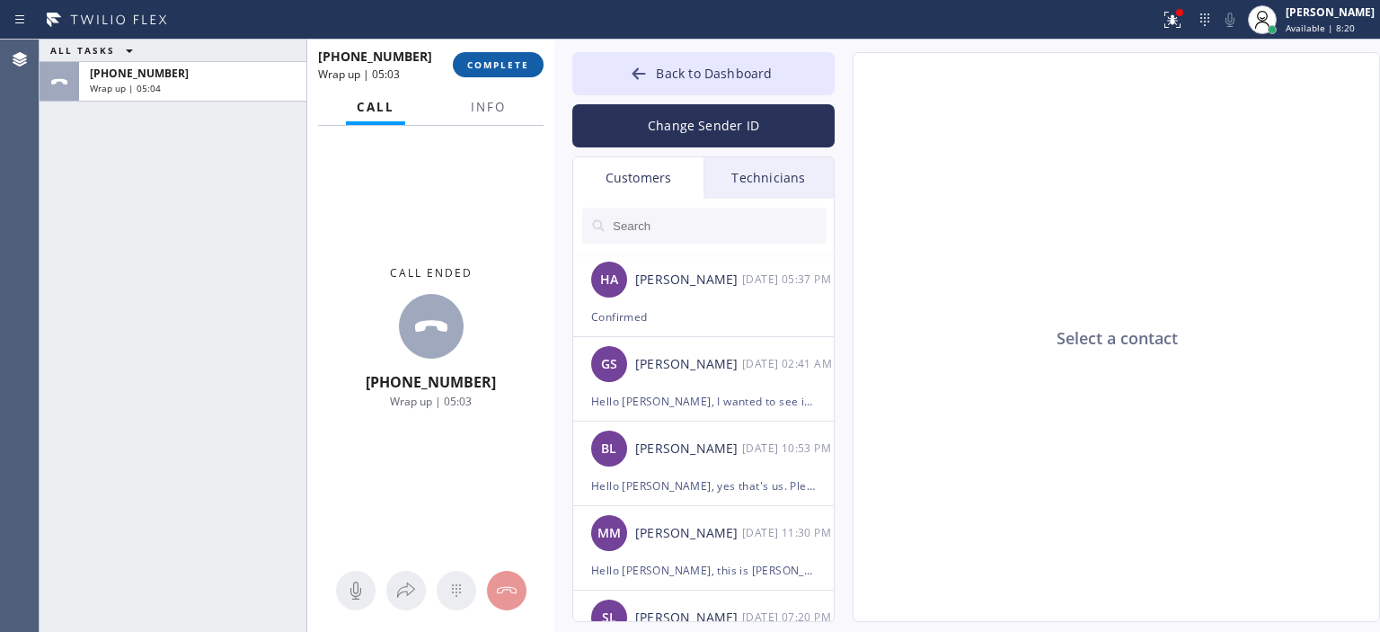
click at [487, 70] on span "COMPLETE" at bounding box center [498, 64] width 62 height 13
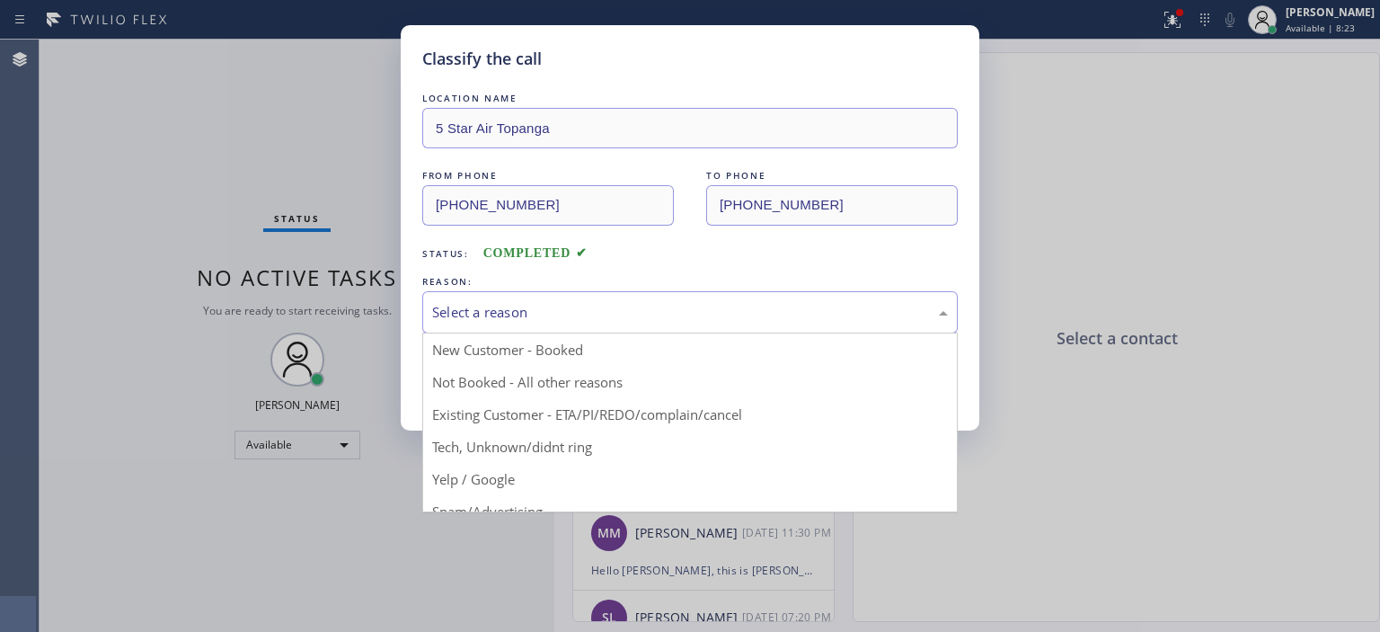
click at [608, 308] on div "Select a reason" at bounding box center [690, 312] width 516 height 21
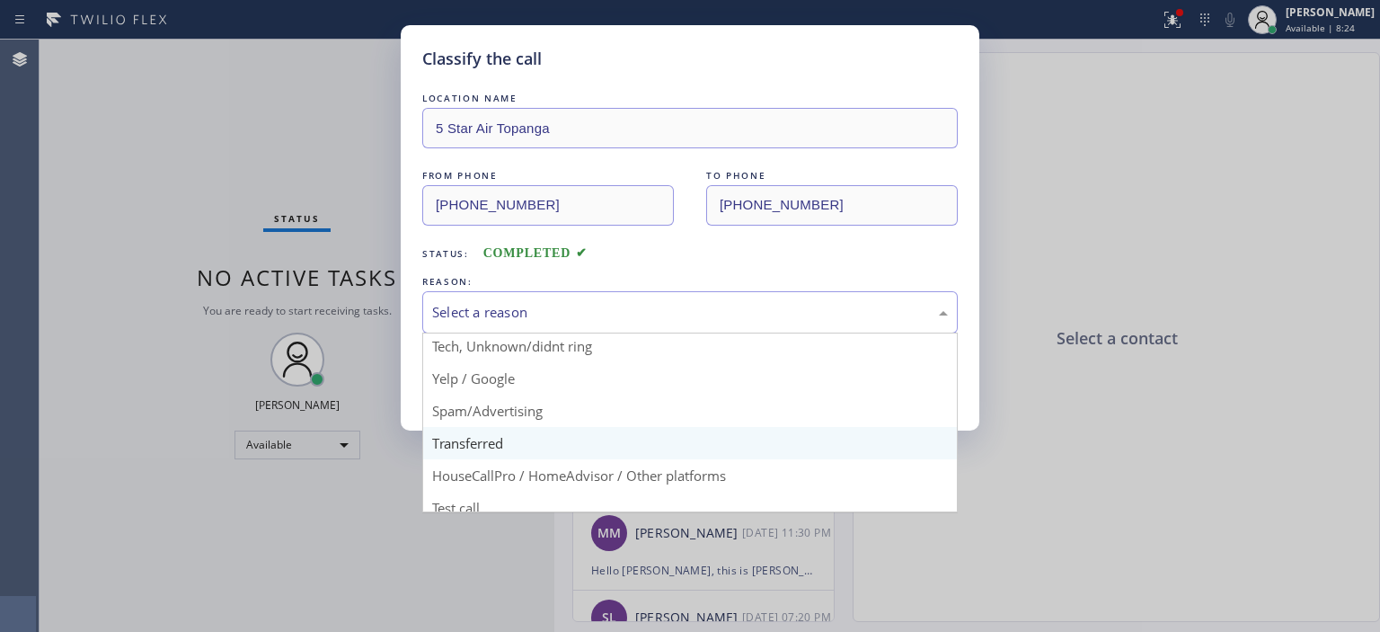
scroll to position [101, 0]
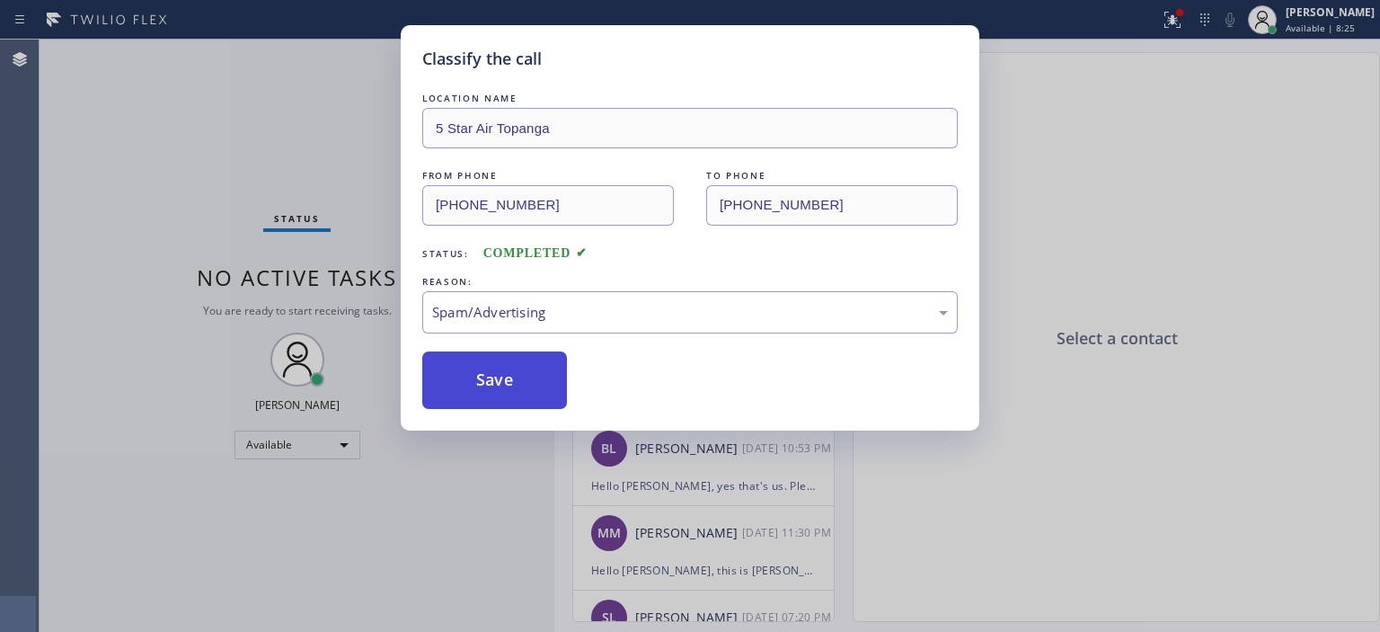
click at [514, 391] on button "Save" at bounding box center [494, 380] width 145 height 58
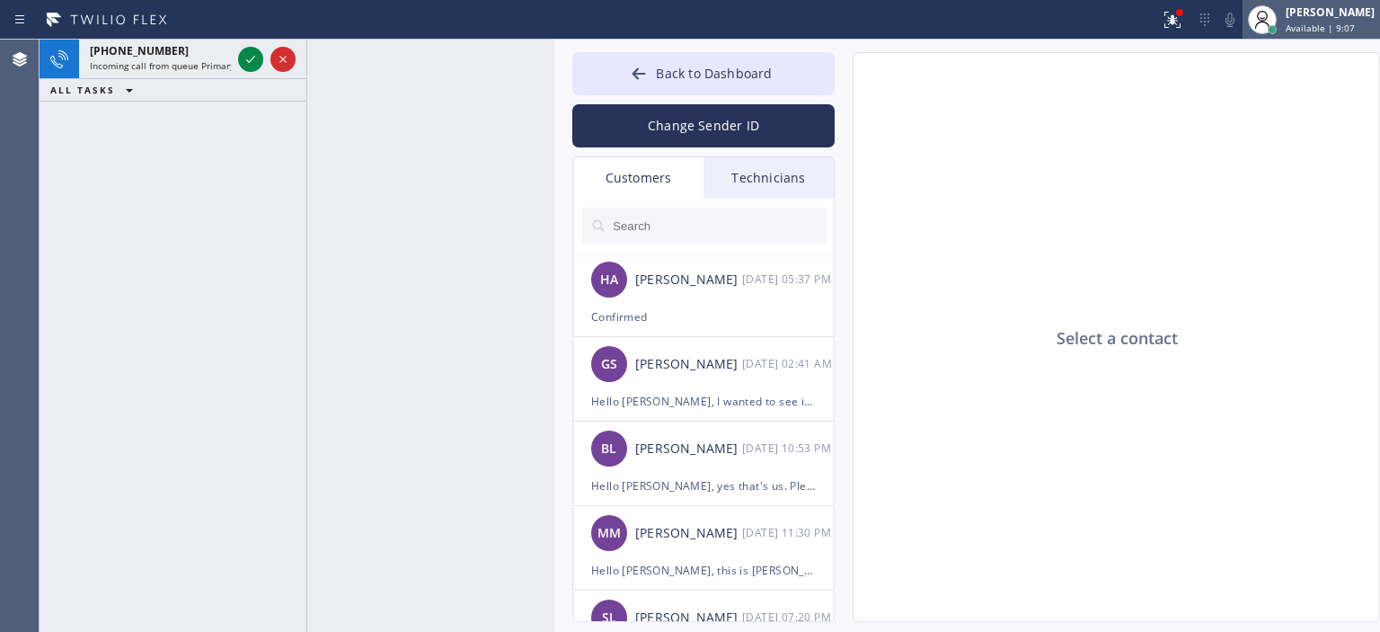
click at [1308, 13] on div "[PERSON_NAME]" at bounding box center [1330, 11] width 89 height 15
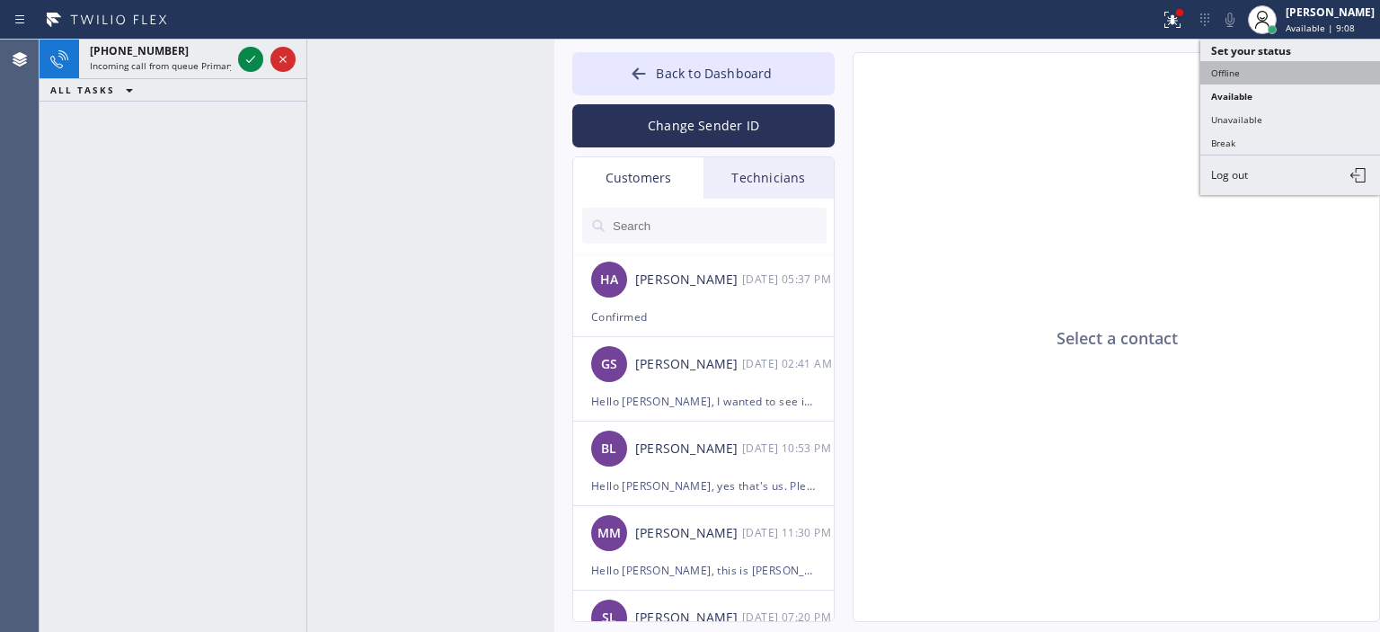
click at [1274, 71] on button "Offline" at bounding box center [1291, 72] width 180 height 23
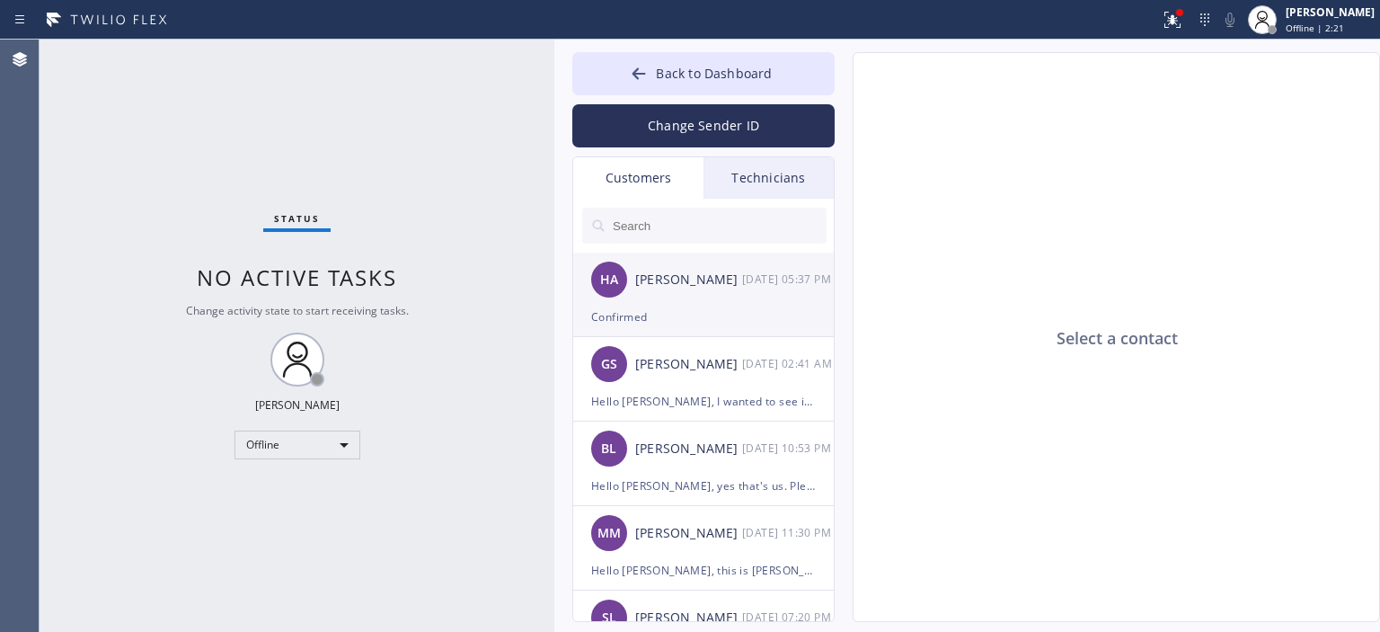
click at [701, 291] on div "HA [PERSON_NAME] [DATE] 05:37 PM" at bounding box center [704, 280] width 262 height 54
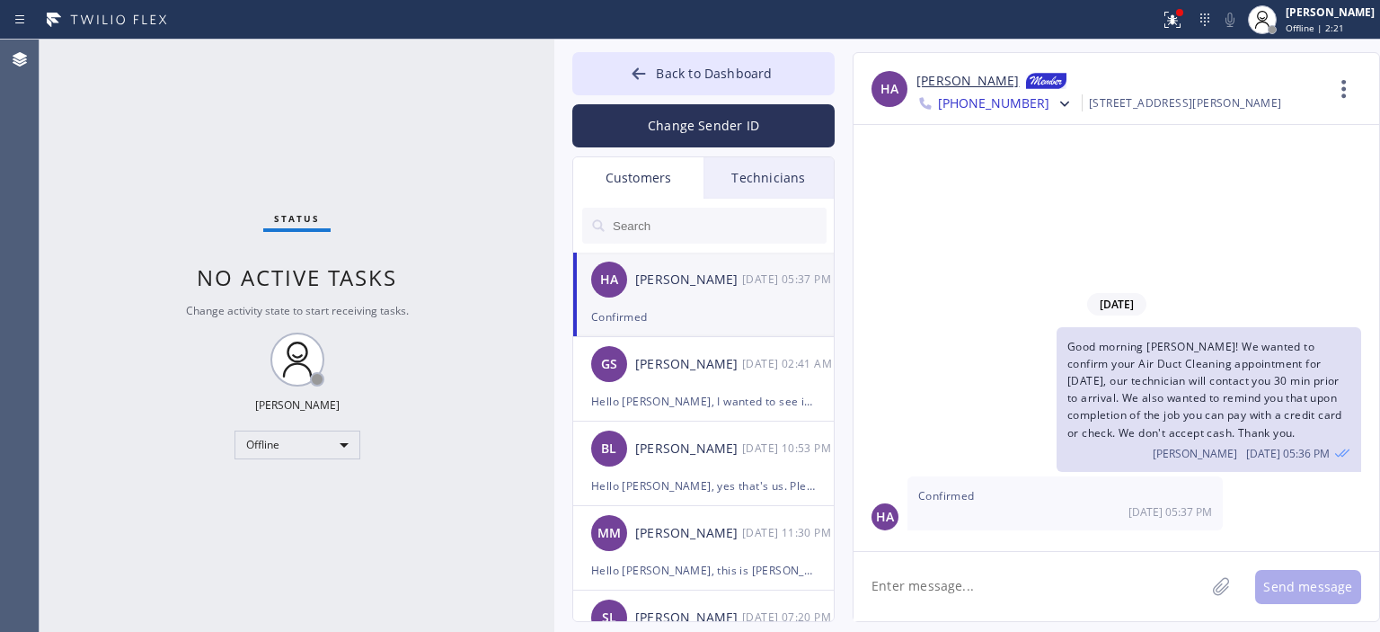
click at [918, 591] on textarea at bounding box center [1029, 586] width 351 height 69
type textarea "Р"
type textarea "H"
type textarea "I"
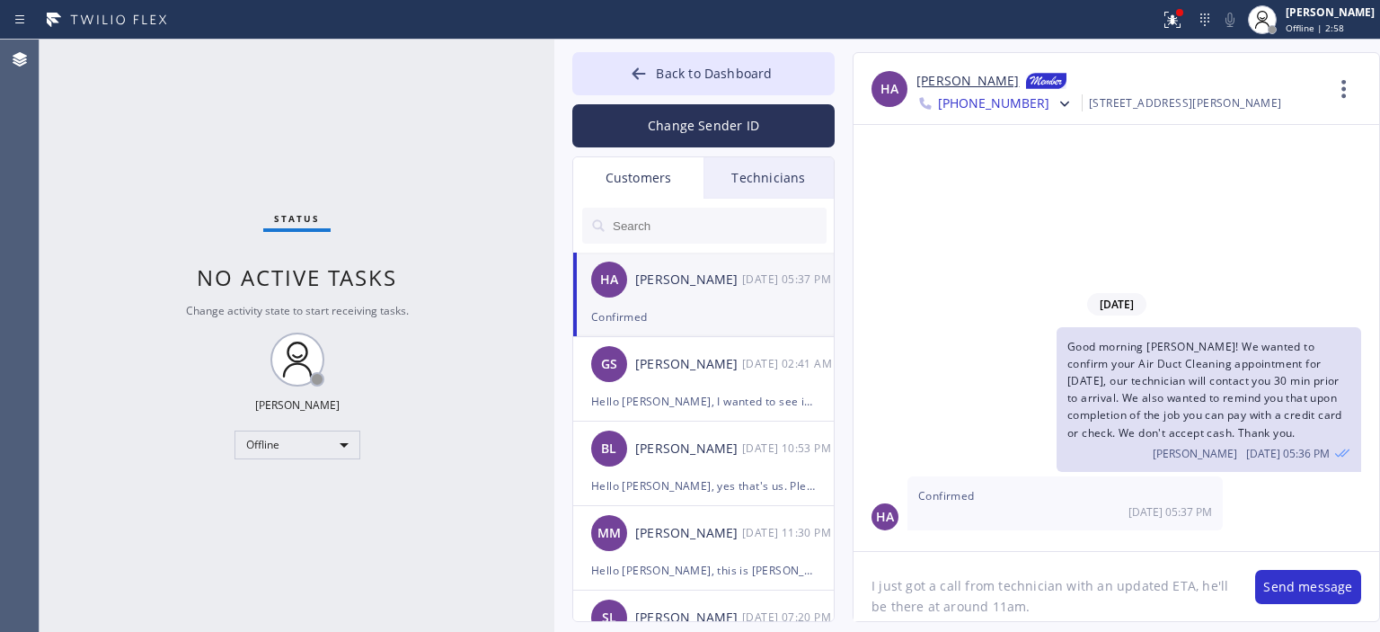
click at [931, 596] on textarea "I just got a call from technician with an updated ETA, he'll be there at around…" at bounding box center [1046, 586] width 384 height 69
type textarea "I just got a call from technician with an updated ETA, he'll be there at around…"
click at [1021, 611] on textarea "I just got a call from technician with an updated ETA, he'll be there at around…" at bounding box center [1046, 586] width 384 height 69
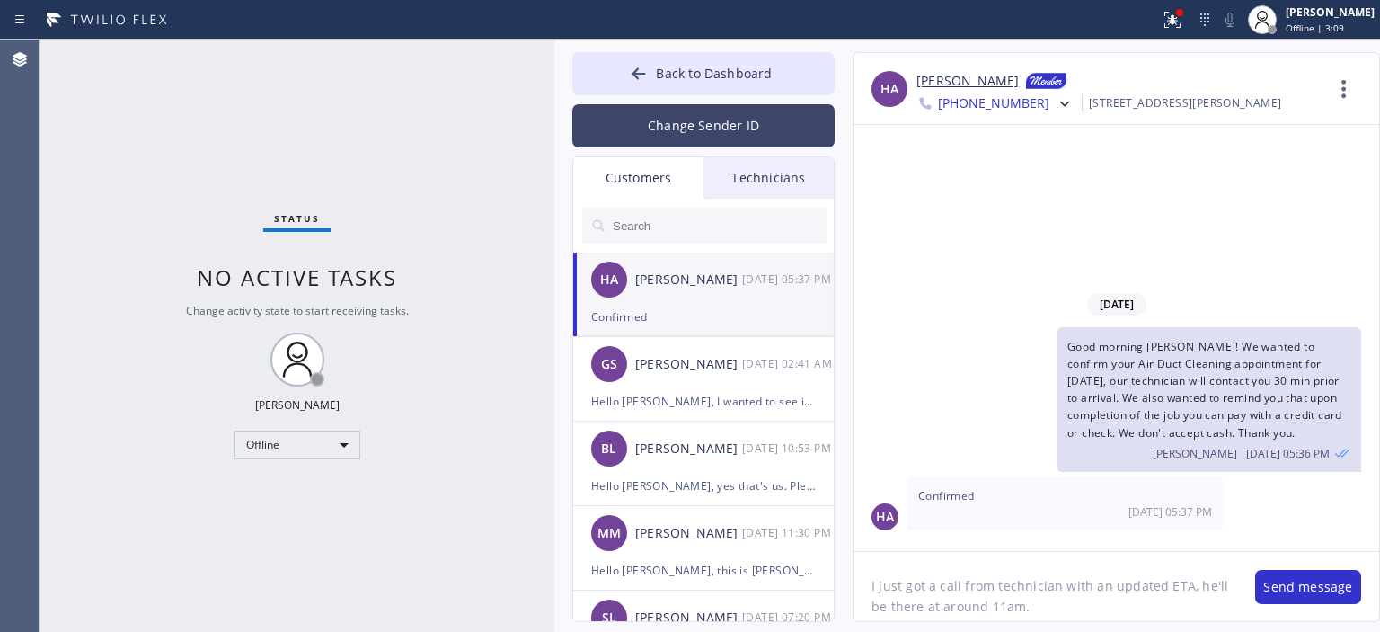
click at [744, 120] on button "Change Sender ID" at bounding box center [703, 125] width 262 height 43
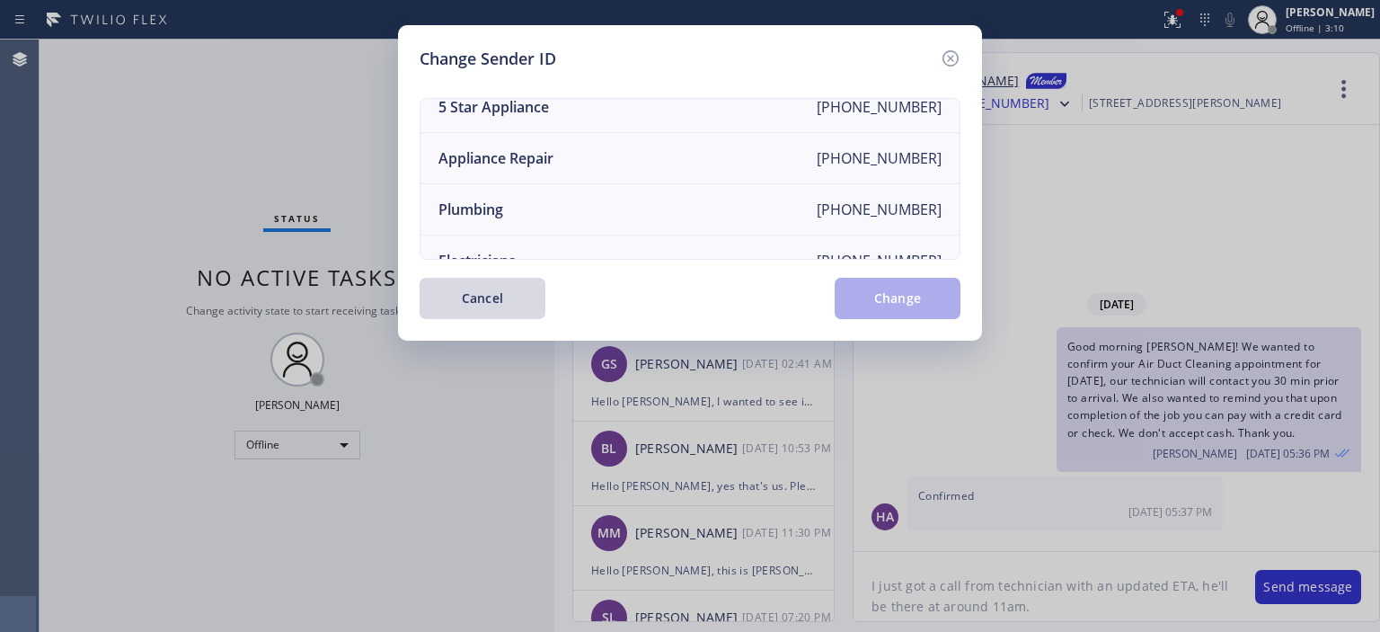
scroll to position [0, 0]
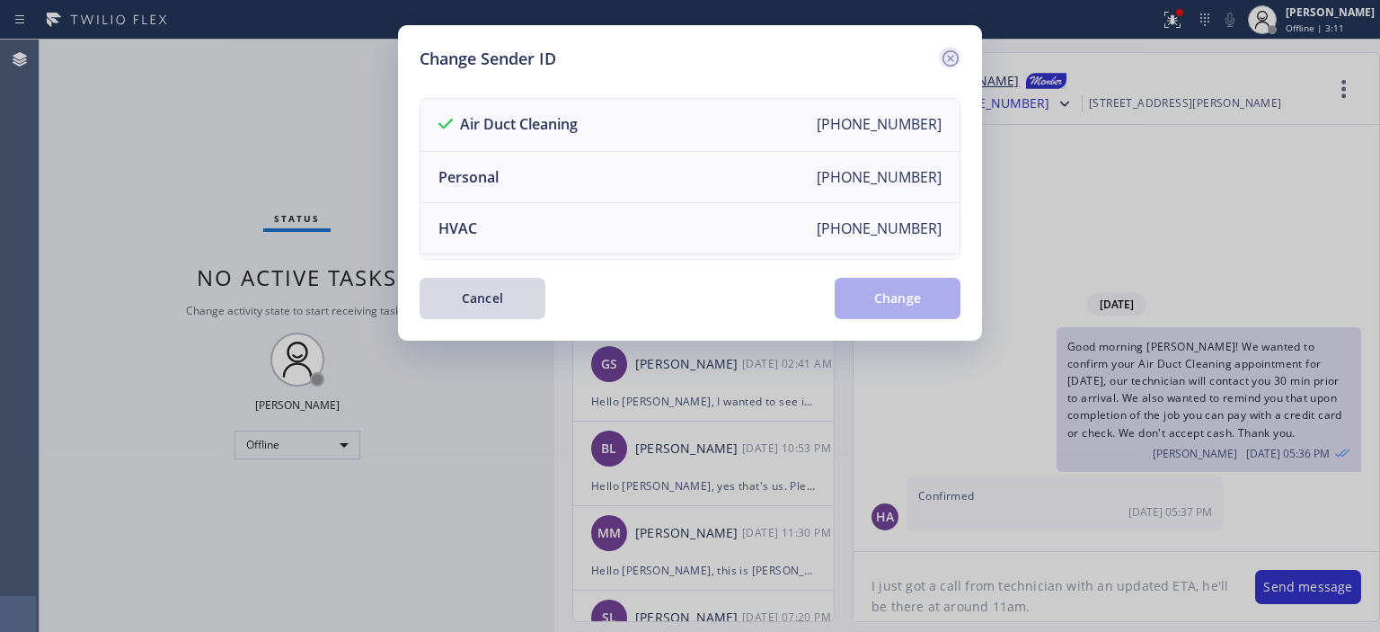
click at [958, 58] on icon at bounding box center [951, 58] width 16 height 16
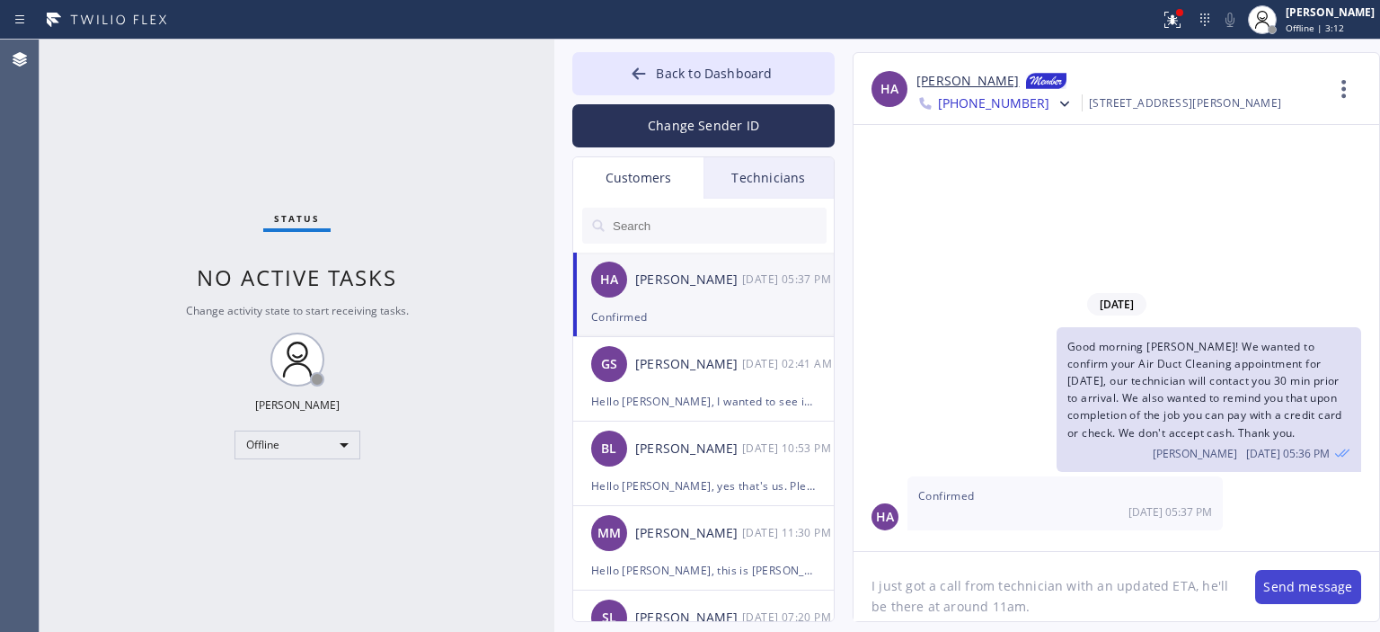
click at [1292, 581] on button "Send message" at bounding box center [1308, 587] width 106 height 34
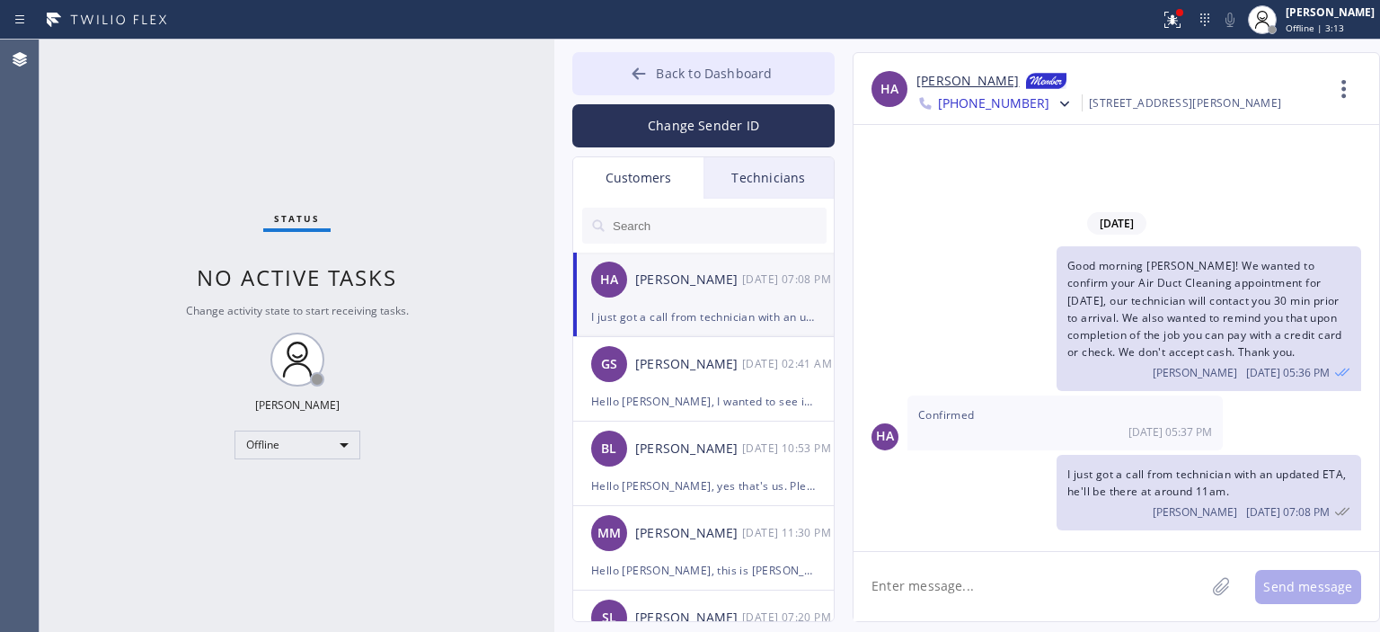
click at [634, 82] on icon at bounding box center [639, 74] width 18 height 18
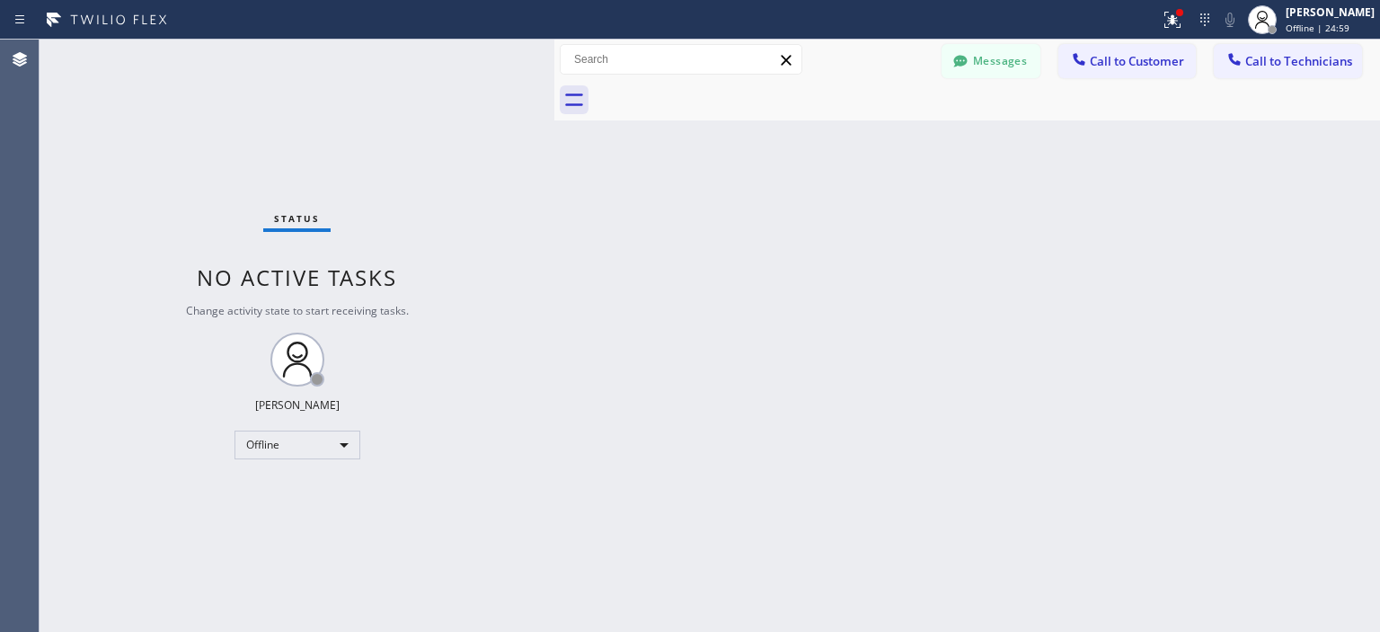
click at [1229, 273] on div "Back to Dashboard Change Sender ID Customers Technicians HA [PERSON_NAME] [DATE…" at bounding box center [967, 336] width 826 height 592
